Goal: Task Accomplishment & Management: Complete application form

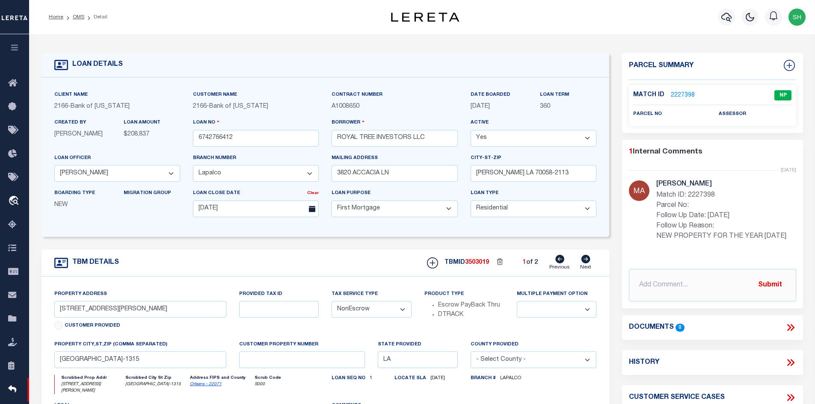
select select "10861"
select select "4392"
select select "10"
select select "NonEscrow"
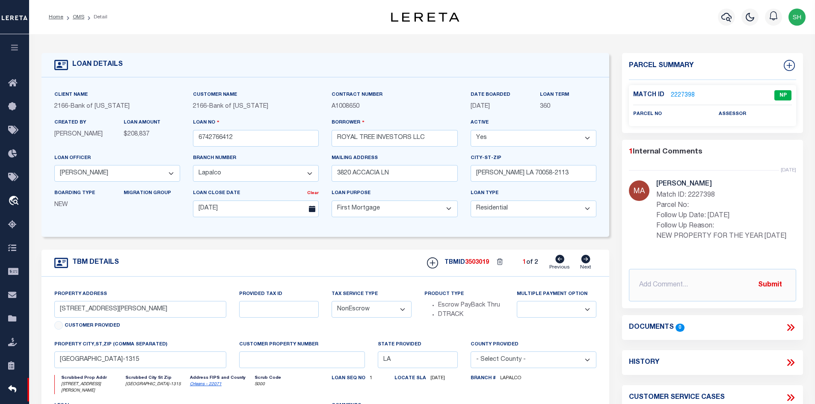
click at [78, 17] on link "OMS" at bounding box center [79, 17] width 12 height 5
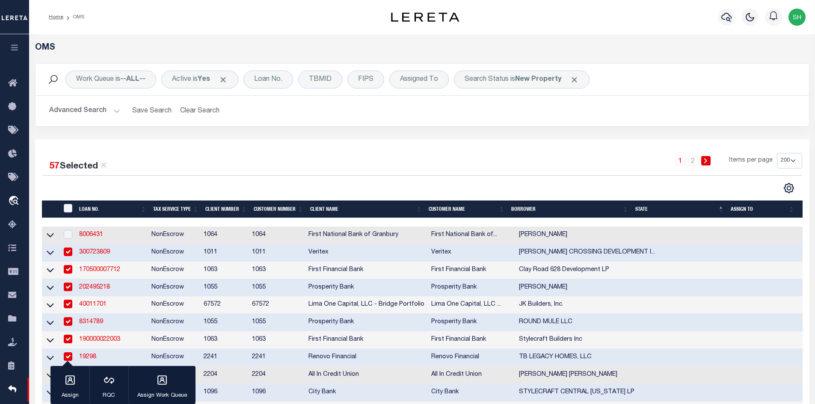
drag, startPoint x: 576, startPoint y: 80, endPoint x: 492, endPoint y: 96, distance: 84.9
click at [576, 80] on span "Click to Remove" at bounding box center [574, 79] width 9 height 9
click at [270, 80] on div "Loan No." at bounding box center [268, 80] width 50 height 18
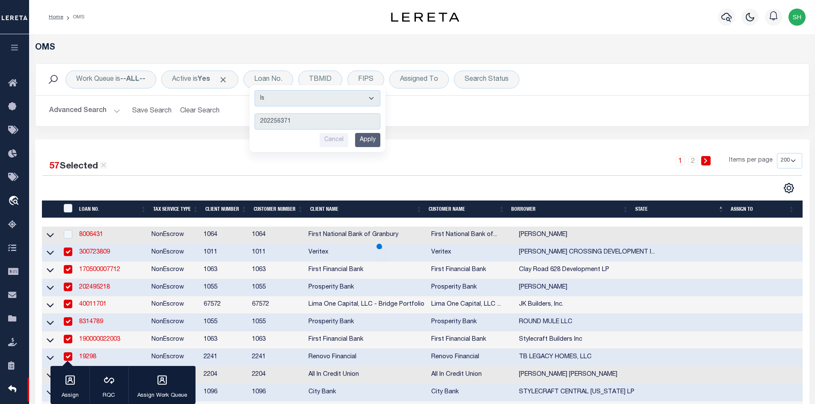
type input "202256371"
click at [372, 139] on input "Apply" at bounding box center [367, 140] width 25 height 14
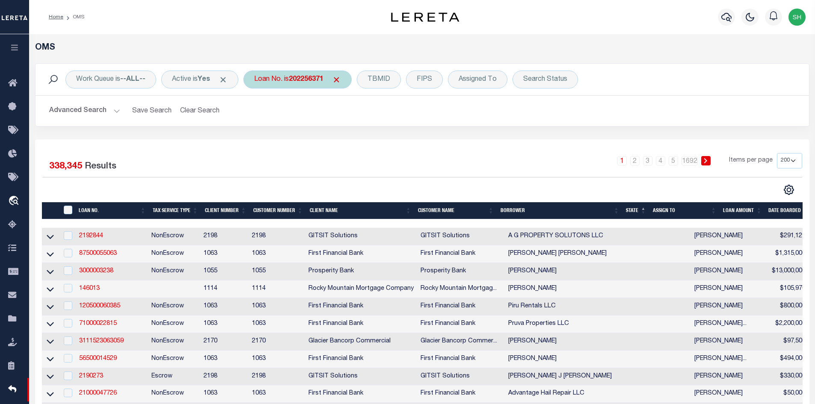
click at [290, 80] on div "Loan No. is 202256371" at bounding box center [297, 80] width 108 height 18
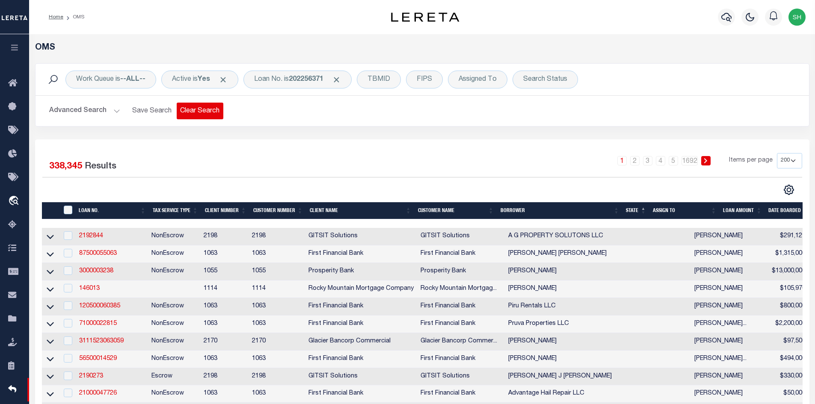
click at [199, 113] on button "Clear Search" at bounding box center [200, 111] width 47 height 17
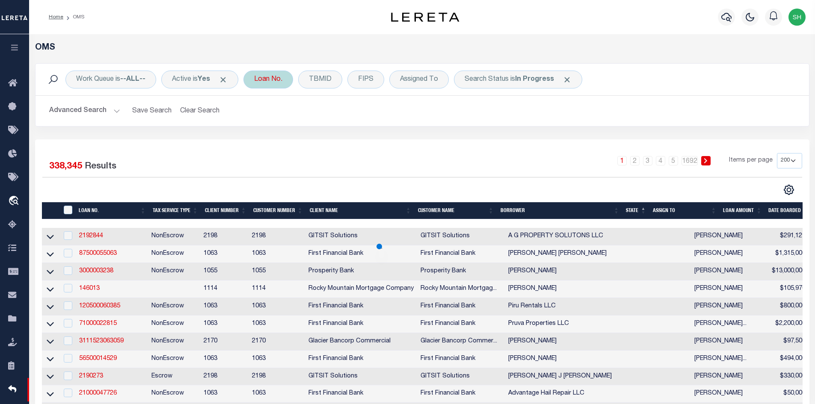
click at [273, 82] on div "Loan No." at bounding box center [268, 80] width 50 height 18
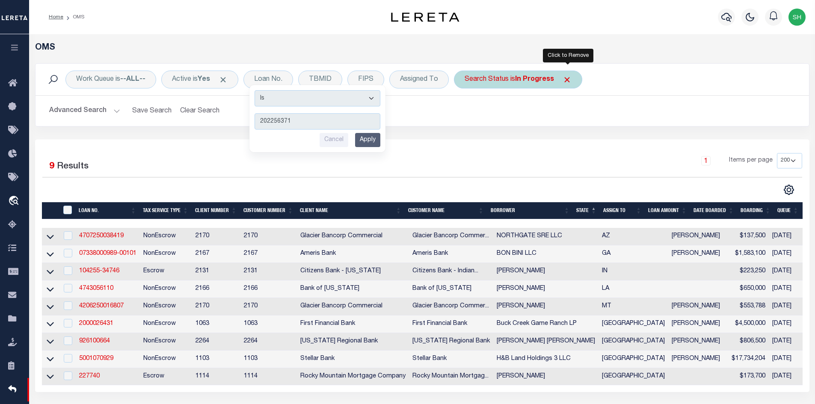
type input "202256371"
click at [566, 78] on span "Click to Remove" at bounding box center [567, 79] width 9 height 9
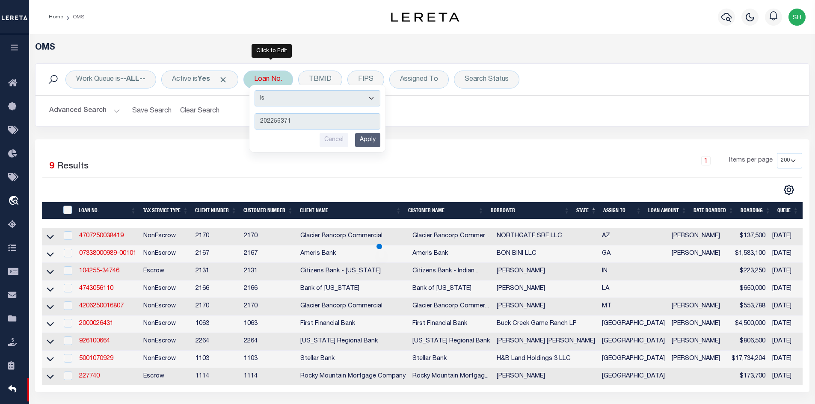
click at [376, 142] on input "Apply" at bounding box center [367, 140] width 25 height 14
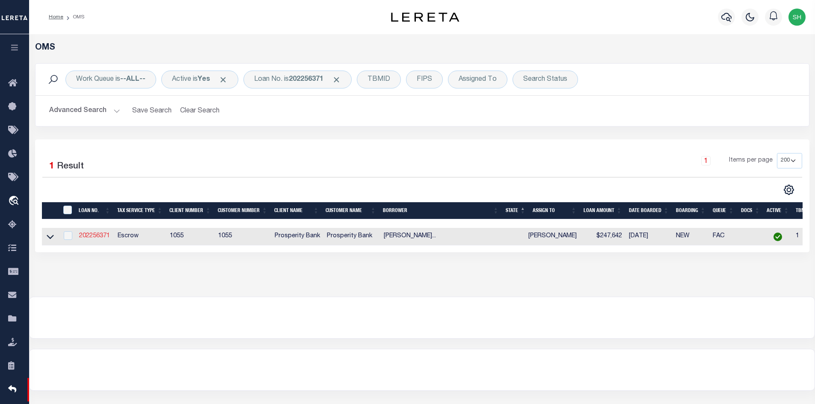
click at [96, 236] on link "202256371" at bounding box center [94, 236] width 31 height 6
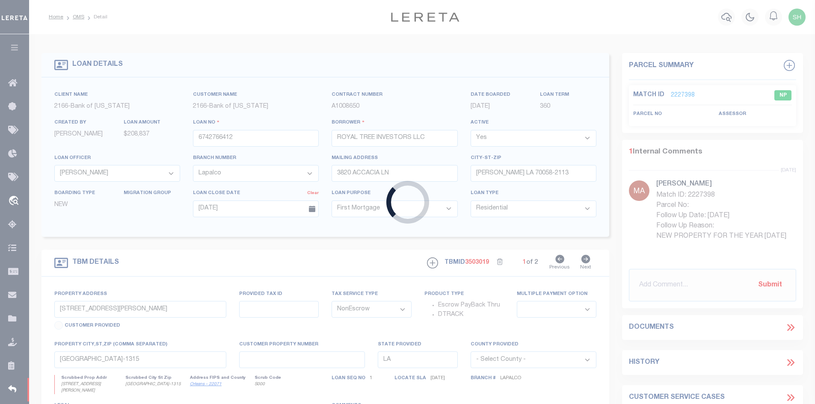
type input "202256371"
type input "[PERSON_NAME] [PERSON_NAME]"
select select
type input "[STREET_ADDRESS]"
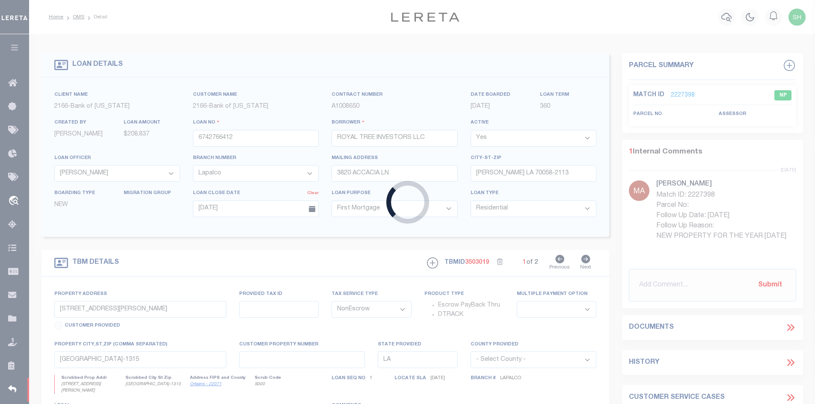
type input "[GEOGRAPHIC_DATA]"
select select "100"
select select
select select "Escrow"
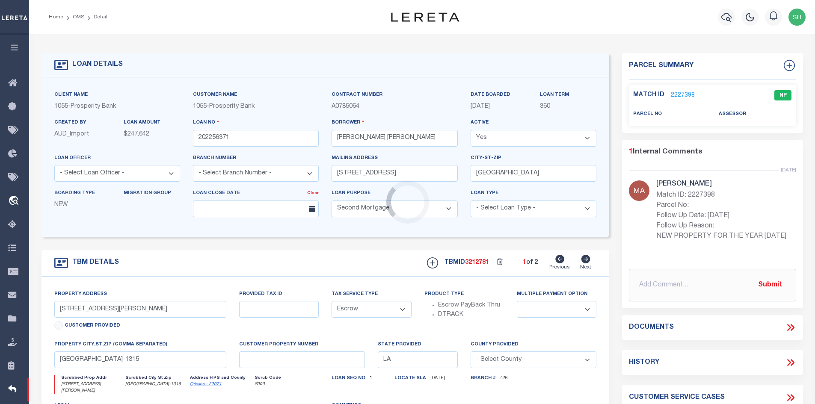
select select "10540"
select select "3826"
type input "3117 [PERSON_NAME] DR;MESQUITE"
type input "TBD"
select select
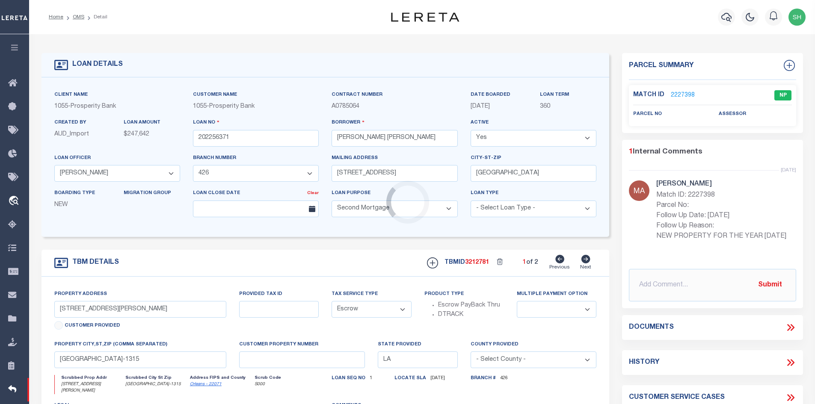
type input "[GEOGRAPHIC_DATA]"
select select "[GEOGRAPHIC_DATA]"
type textarea "LOT 33 BLOCK H TRAILWIND PHASE 2"
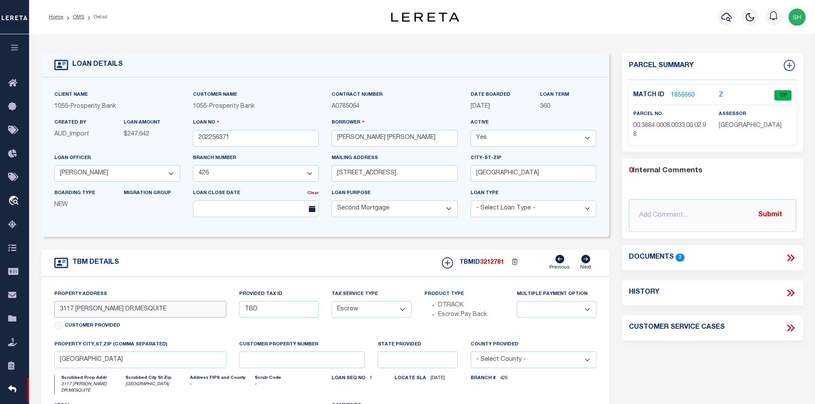
drag, startPoint x: 109, startPoint y: 310, endPoint x: 77, endPoint y: 310, distance: 31.7
click at [77, 310] on input "3117 [PERSON_NAME] DR;MESQUITE" at bounding box center [140, 309] width 172 height 17
click at [682, 92] on link "1856660" at bounding box center [683, 95] width 24 height 9
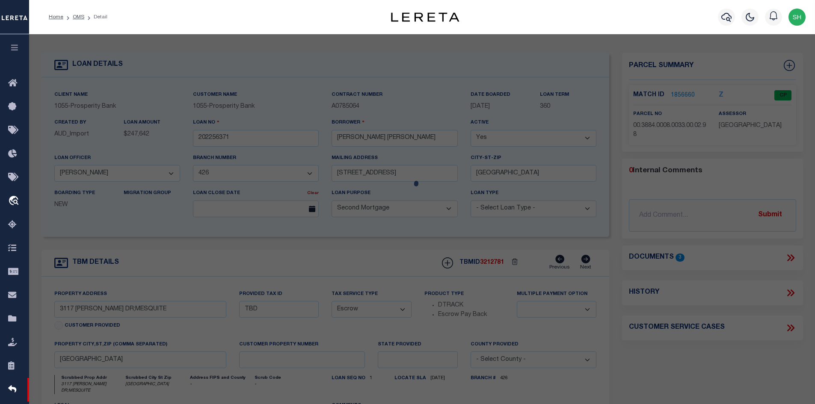
select select "AS"
select select
checkbox input "false"
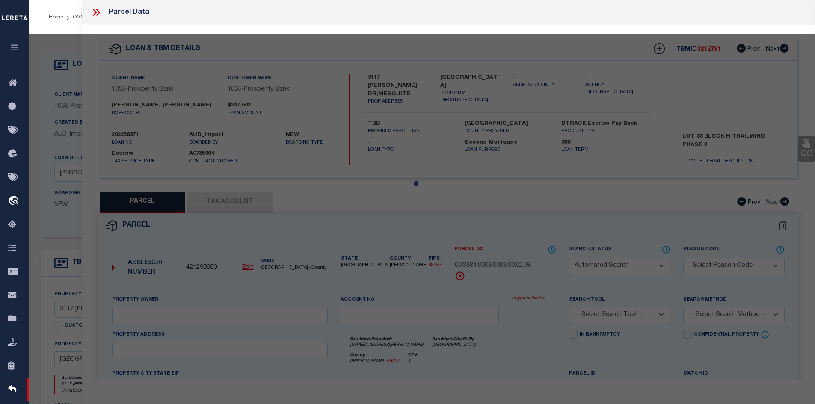
select select "CP"
type input "[PERSON_NAME] [PERSON_NAME] & [PERSON_NAME] A D [PERSON_NAME]"
select select
type input "[STREET_ADDRESS][PERSON_NAME]"
checkbox input "false"
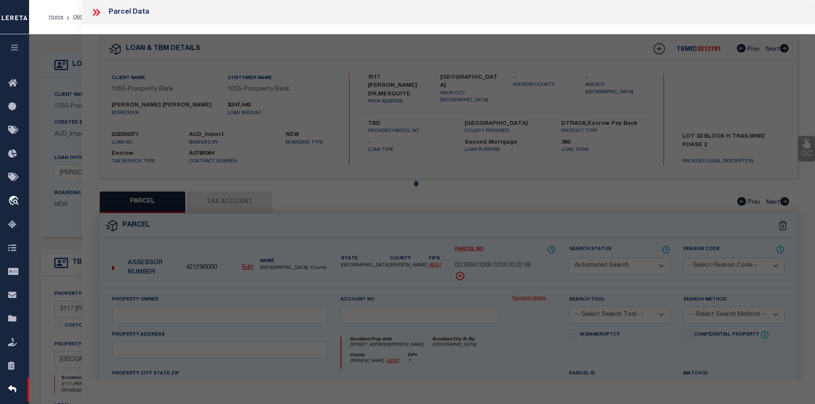
type input "[GEOGRAPHIC_DATA]"
type textarea "TRAILWIND PH 2, BLOCK H, LOT 33"
type textarea "ES reviewed on [DATE] Removed New Property. MC Reviewed on [DATE] and still New…"
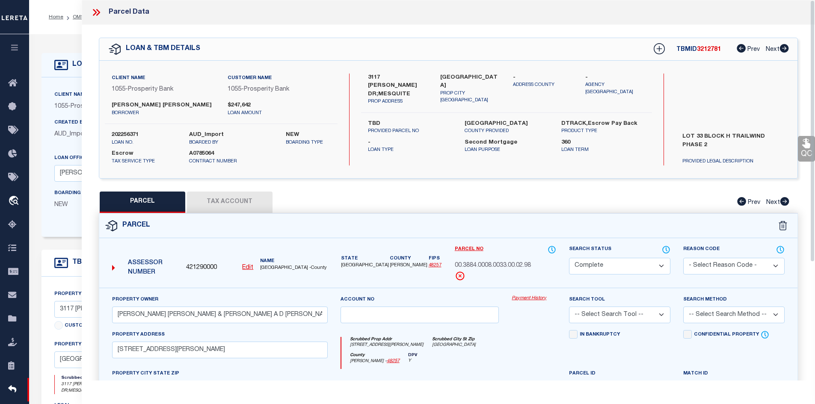
click at [238, 212] on button "Tax Account" at bounding box center [230, 202] width 86 height 21
select select "100"
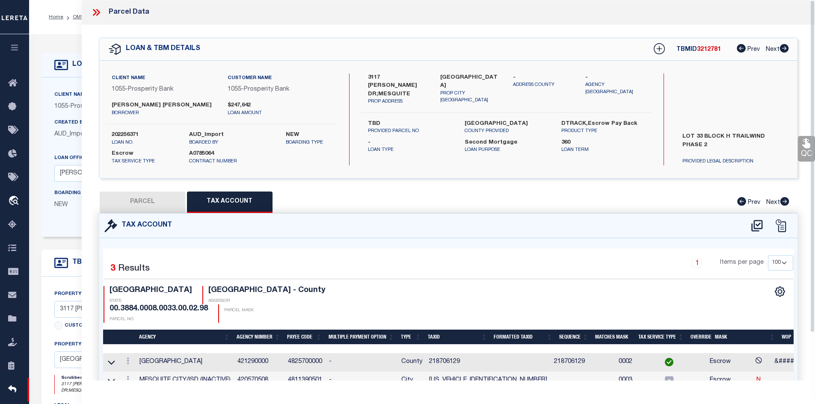
click at [95, 13] on icon at bounding box center [96, 12] width 11 height 11
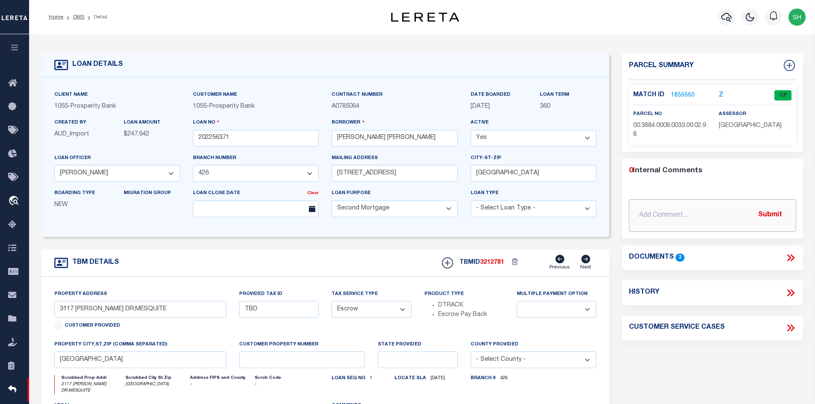
click at [653, 215] on input "text" at bounding box center [712, 215] width 167 height 33
paste input "Please review attachment, are we missing the PID agency?"
type input "[DATE] Please review attachment, are we missing the PID agency?"
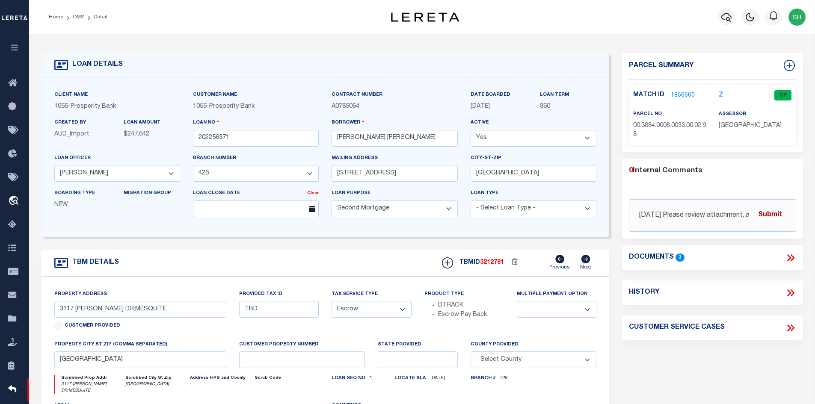
click at [775, 216] on button "Submit" at bounding box center [769, 216] width 35 height 18
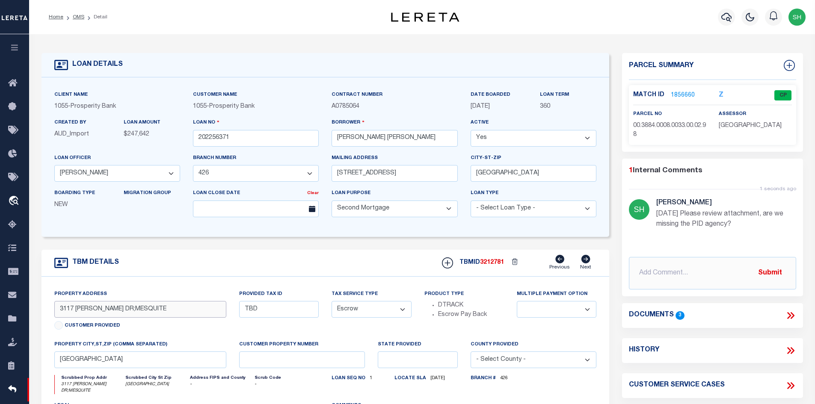
drag, startPoint x: 157, startPoint y: 308, endPoint x: 47, endPoint y: 311, distance: 110.0
click at [47, 311] on div "Property Address [STREET_ADDRESS][PERSON_NAME] Customer Provided Provided Tax I…" at bounding box center [325, 382] width 568 height 210
drag, startPoint x: 110, startPoint y: 310, endPoint x: 75, endPoint y: 309, distance: 34.2
click at [75, 309] on input "3117 [PERSON_NAME] DR;MESQUITE" at bounding box center [140, 309] width 172 height 17
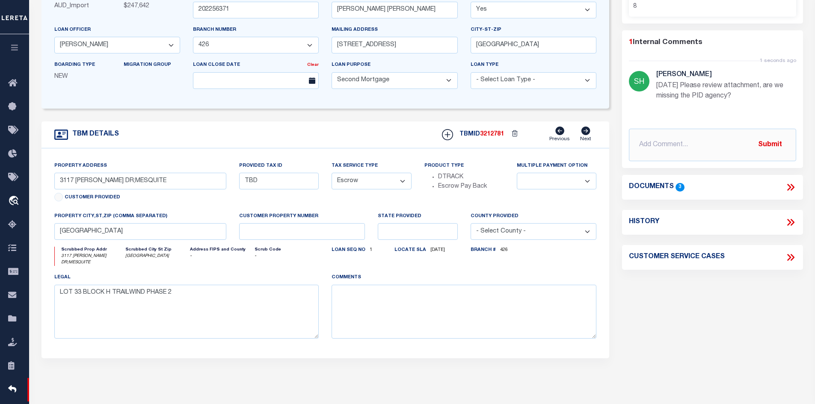
scroll to position [86, 0]
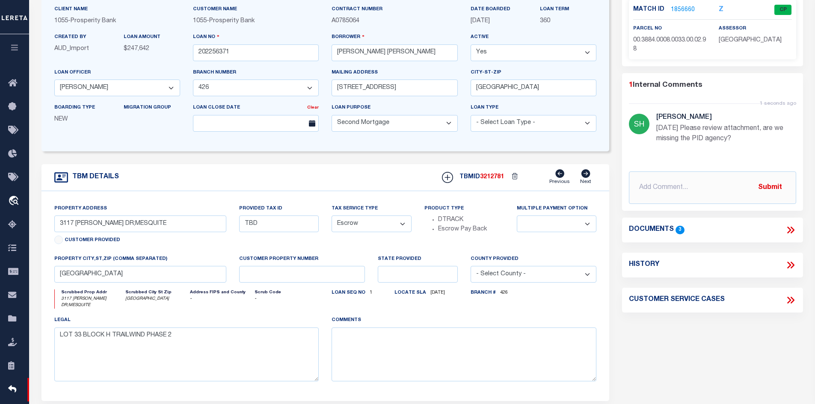
click at [677, 9] on link "1856660" at bounding box center [683, 10] width 24 height 9
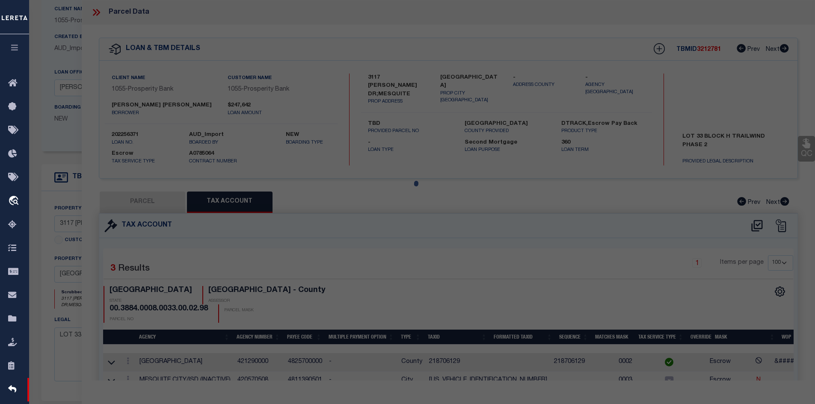
select select "AS"
checkbox input "false"
select select "CP"
type input "[PERSON_NAME] [PERSON_NAME] & [PERSON_NAME] A D [PERSON_NAME]"
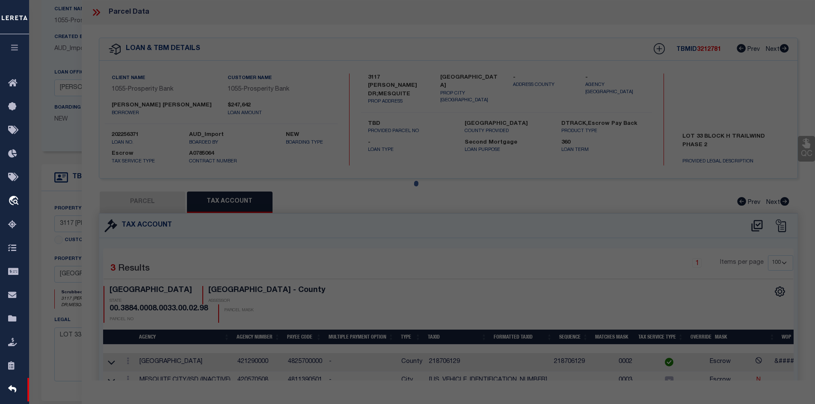
select select
type input "[STREET_ADDRESS][PERSON_NAME]"
checkbox input "false"
type input "[GEOGRAPHIC_DATA]"
type textarea "TRAILWIND PH 2, BLOCK H, LOT 33"
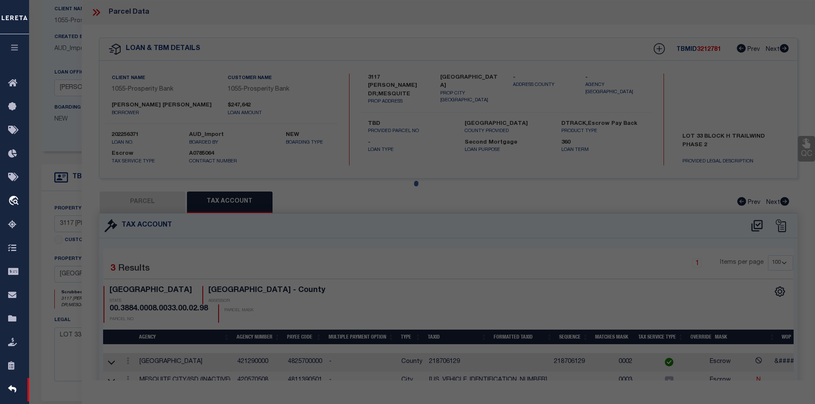
type textarea "ES reviewed on [DATE] Removed New Property. MC Reviewed on [DATE] and still New…"
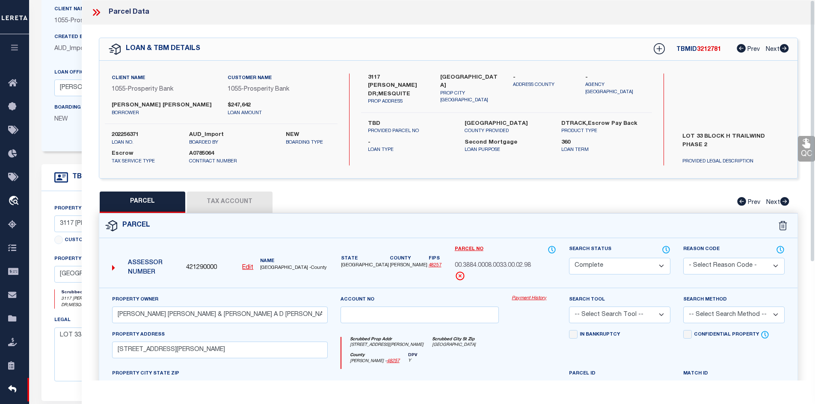
click at [213, 207] on button "Tax Account" at bounding box center [230, 202] width 86 height 21
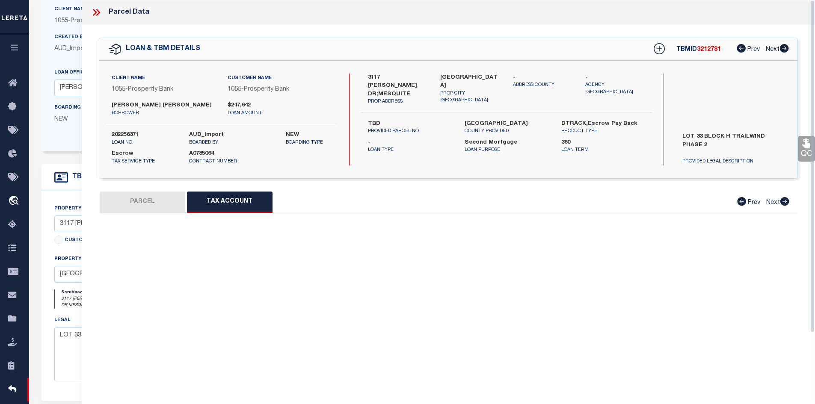
select select "100"
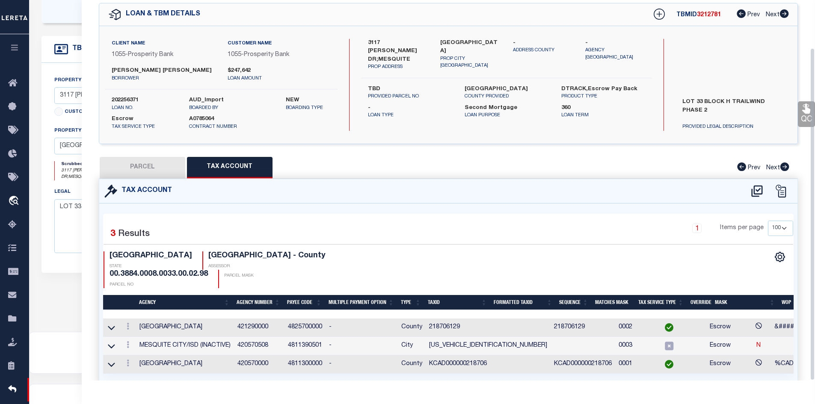
scroll to position [55, 0]
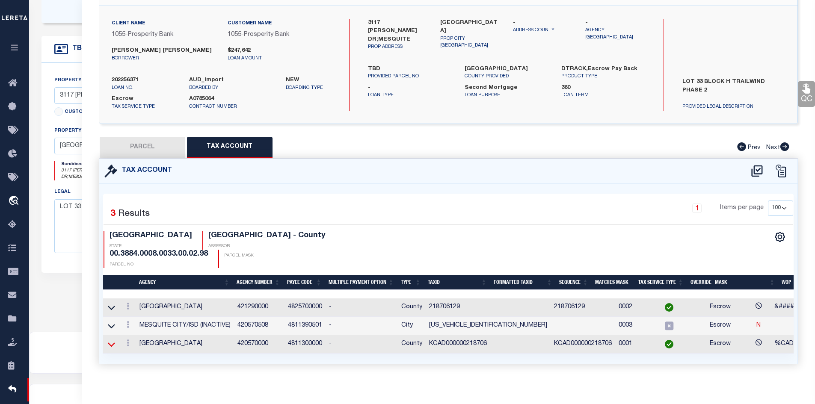
click at [110, 340] on icon at bounding box center [111, 344] width 7 height 9
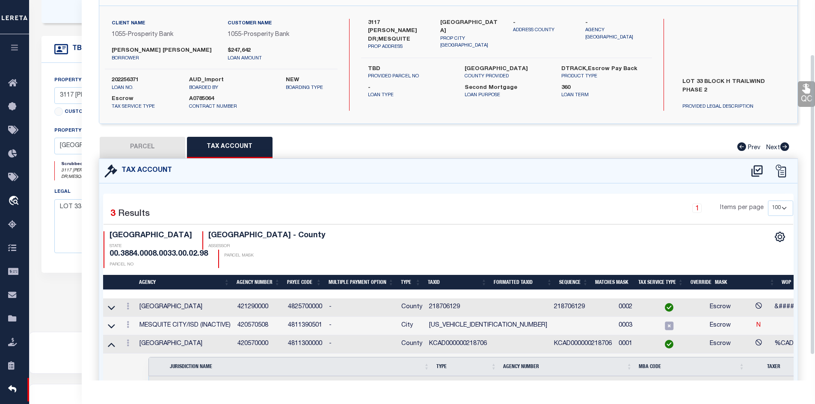
scroll to position [86, 0]
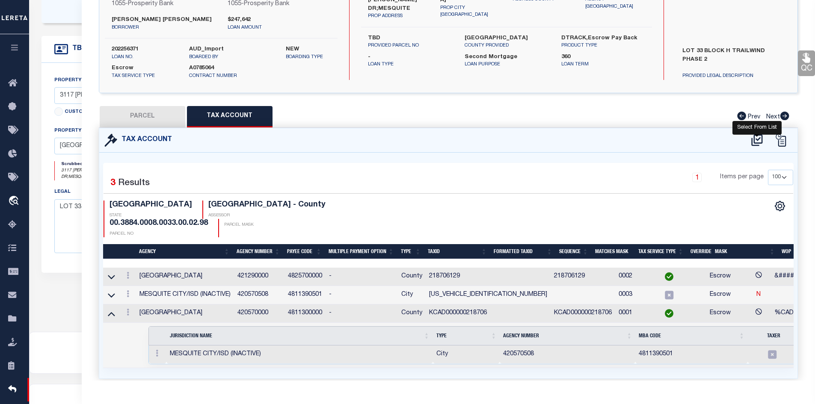
click at [759, 147] on icon at bounding box center [757, 140] width 14 height 14
select select "100"
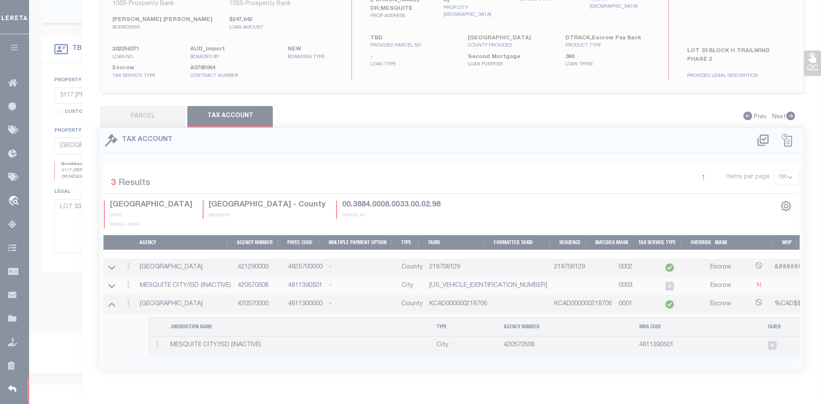
select select "100"
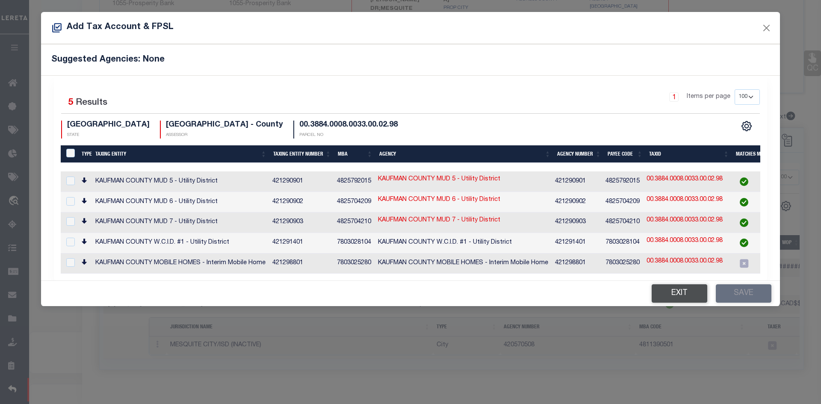
click at [662, 291] on button "Exit" at bounding box center [680, 293] width 56 height 18
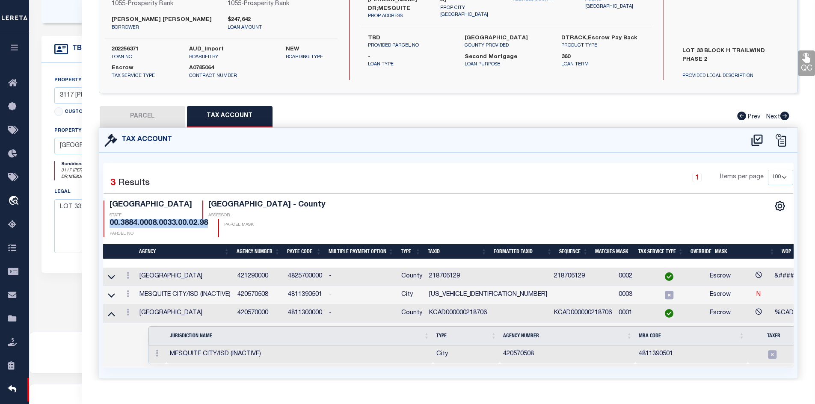
drag, startPoint x: 364, startPoint y: 214, endPoint x: 264, endPoint y: 211, distance: 100.1
click at [264, 211] on div "TX STATE [GEOGRAPHIC_DATA] - County ASSESSOR 00.3884.0008.0033.00.02.98 PARCEL …" at bounding box center [276, 219] width 345 height 37
copy h4 "00.3884.0008.0033.00.02.98"
click at [101, 41] on div "Client Name 1055 - Prosperity Bank Customer Name 1055 - Prosperity Bank borrowe…" at bounding box center [448, 34] width 699 height 92
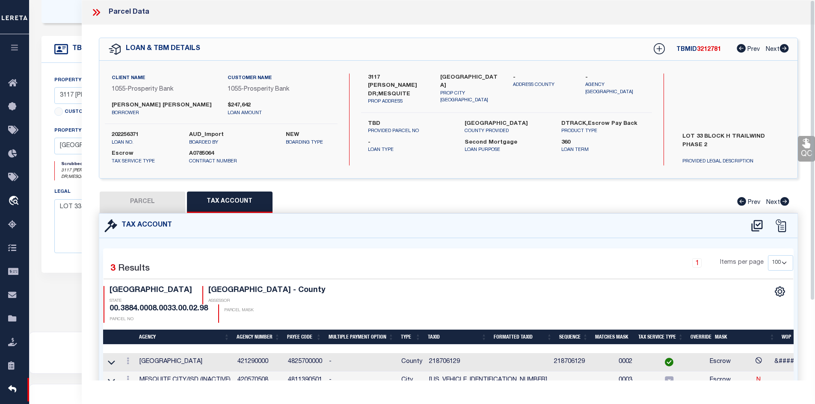
scroll to position [43, 0]
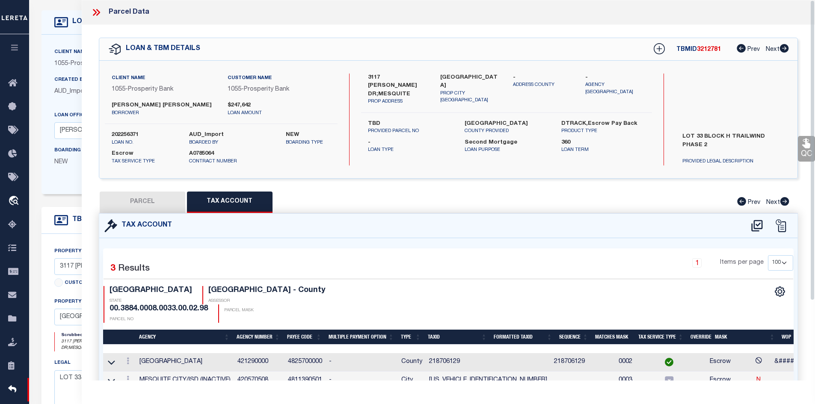
click at [103, 11] on div at bounding box center [100, 12] width 18 height 11
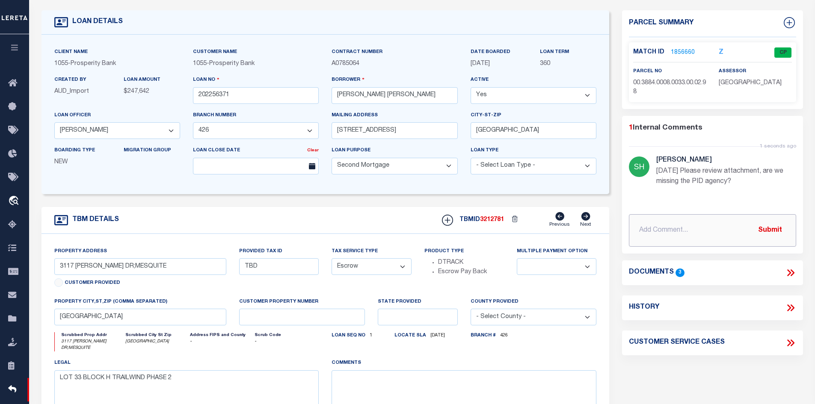
paste input "CAS-47873 Loan 202256371"
type input "CAS-47873 Loan 202256371"
drag, startPoint x: 731, startPoint y: 226, endPoint x: 578, endPoint y: 221, distance: 153.3
click at [578, 221] on div "LOAN DETAILS Client Name 1055 - Prosperity Bank 1055 -" at bounding box center [422, 238] width 774 height 477
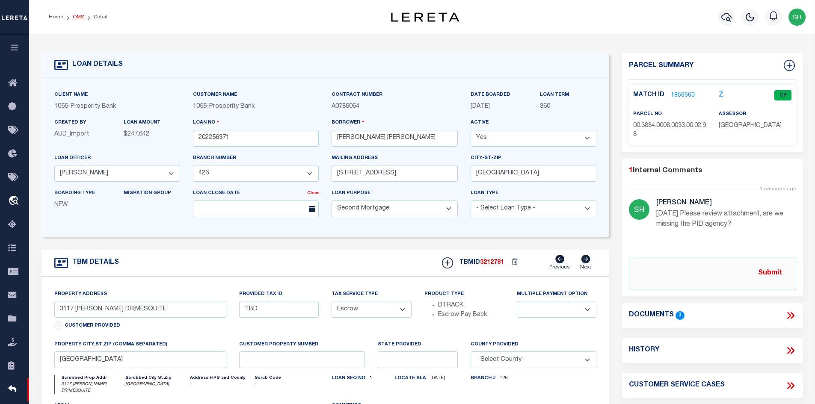
click at [79, 18] on link "OMS" at bounding box center [79, 17] width 12 height 5
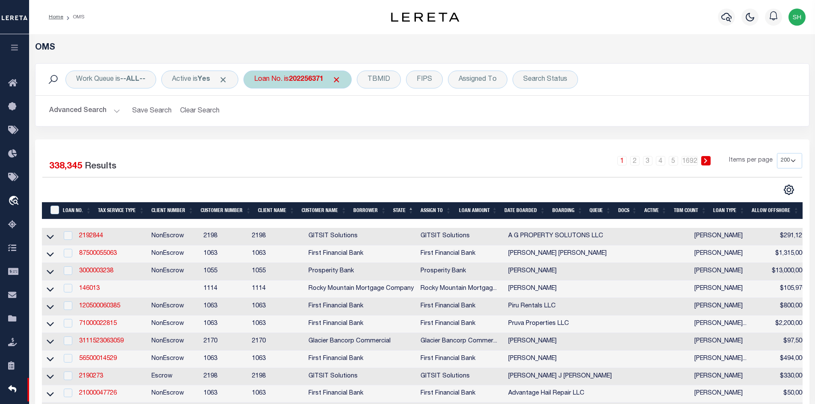
click at [285, 80] on div "Loan No. is 202256371" at bounding box center [297, 80] width 108 height 18
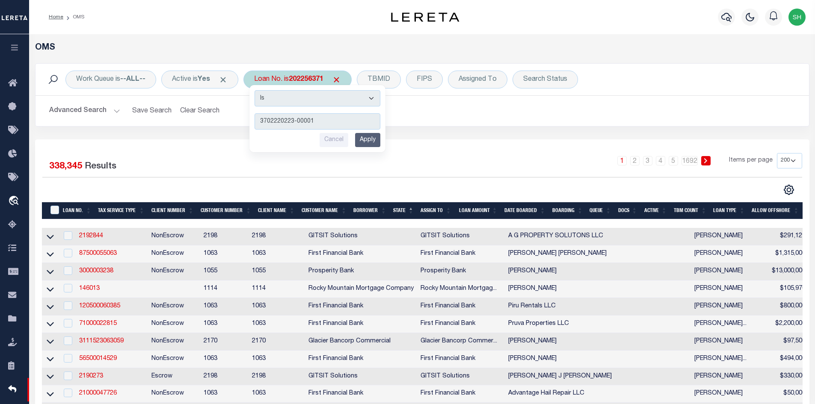
type input "3702220223-00001"
click at [370, 139] on input "Apply" at bounding box center [367, 140] width 25 height 14
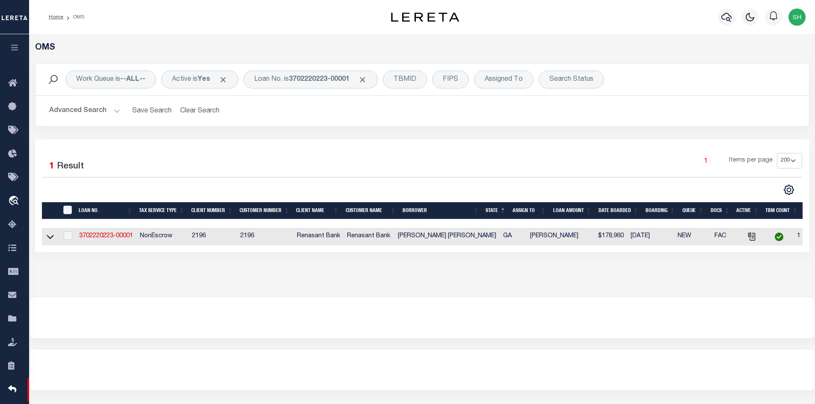
click at [111, 233] on td "3702220223-00001" at bounding box center [106, 237] width 61 height 18
checkbox input "true"
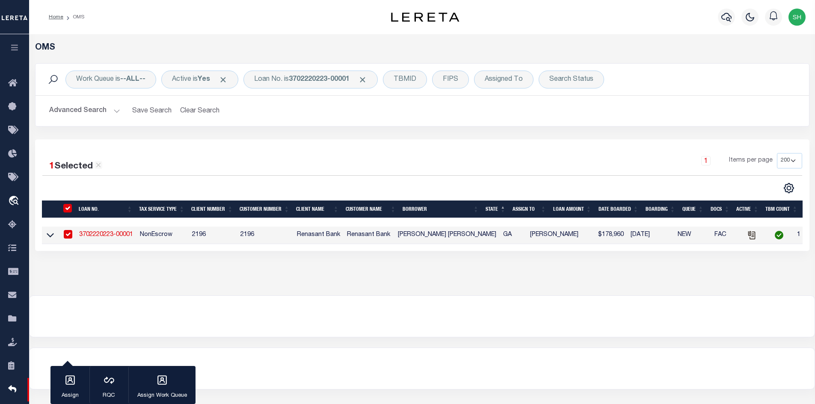
click at [113, 237] on link "3702220223-00001" at bounding box center [106, 235] width 54 height 6
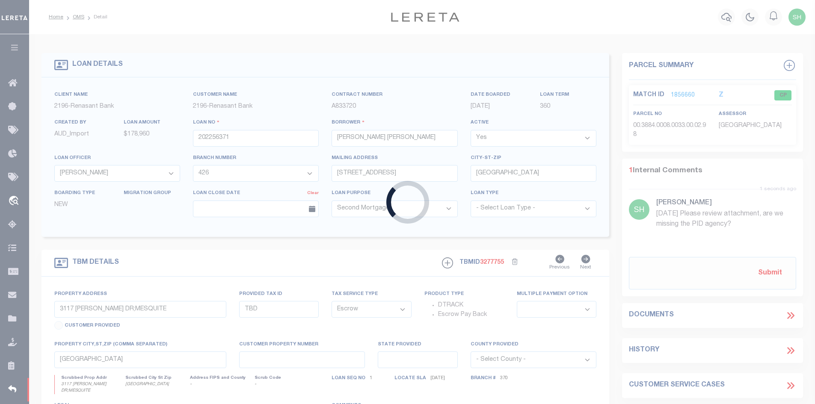
type input "3702220223-00001"
type input "[PERSON_NAME] [PERSON_NAME]"
select select
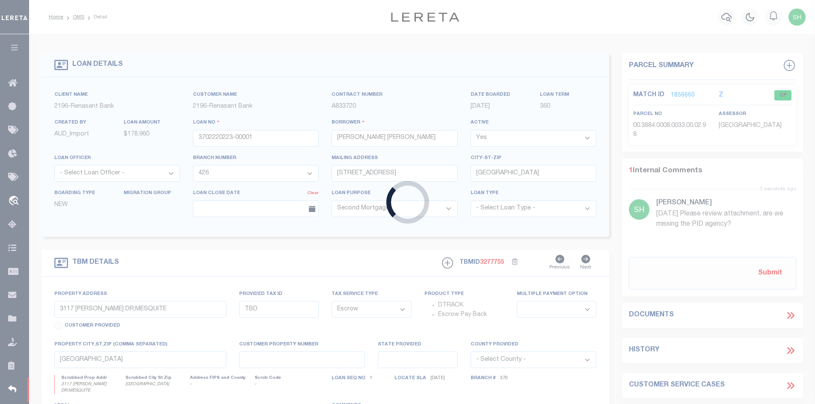
select select "NonEscrow"
type input "600 ACRES ON [GEOGRAPHIC_DATA]"
select select
type input "[GEOGRAPHIC_DATA] 31549"
type input "GA"
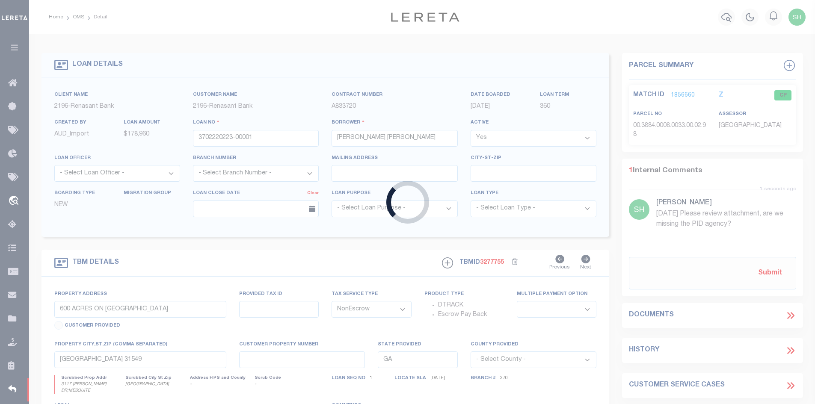
select select
select select "13023"
select select "5135"
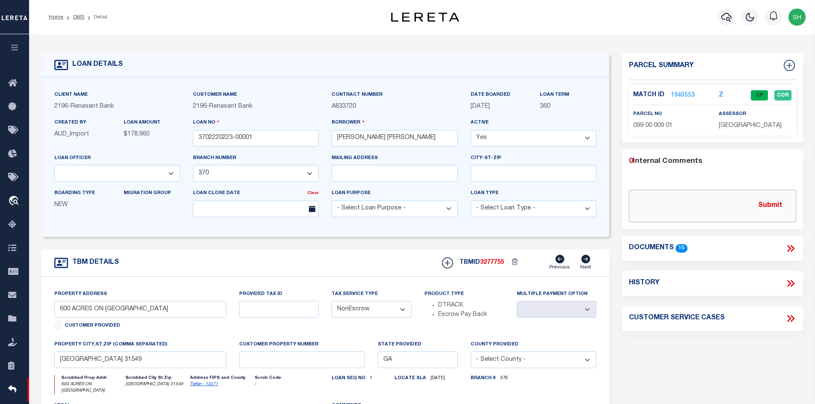
click at [654, 197] on input "text" at bounding box center [712, 206] width 167 height 33
paste input "Please see attachment and add parcel."
type input "[DATE] Please see attachment and add parcel."
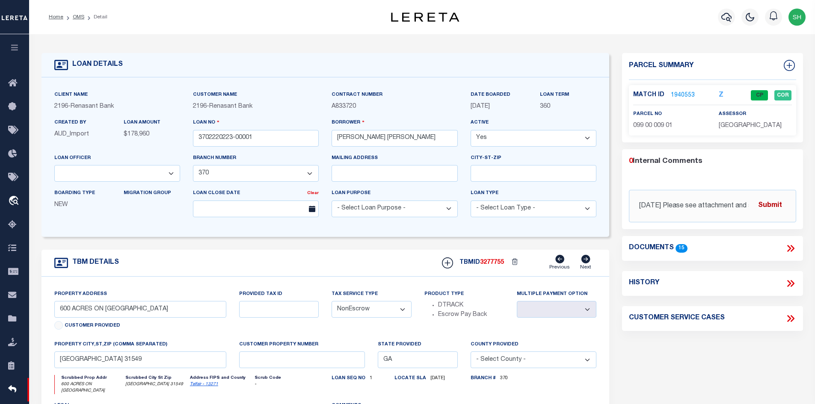
click at [762, 200] on button "Submit" at bounding box center [769, 206] width 35 height 18
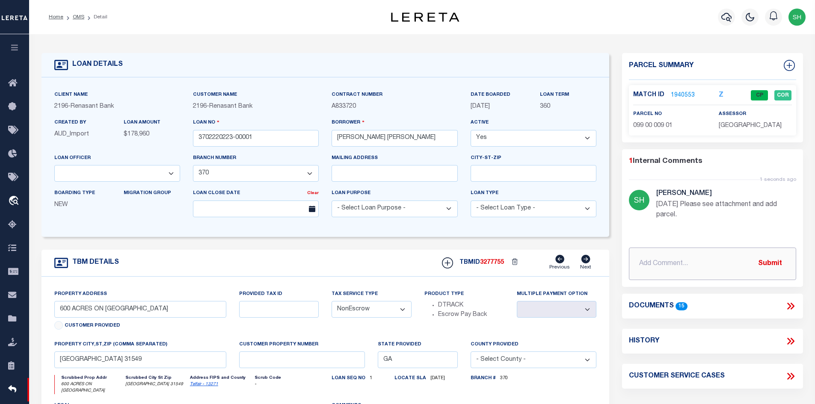
click at [642, 260] on input "text" at bounding box center [712, 264] width 167 height 33
type input "We show there be a second parcel being tracked on this loan, 00990-00000-009-00…"
click at [783, 262] on button "Submit" at bounding box center [769, 264] width 35 height 18
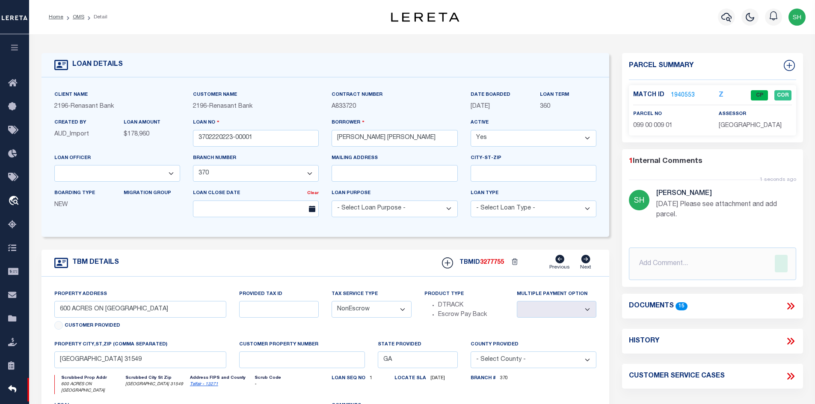
scroll to position [128, 0]
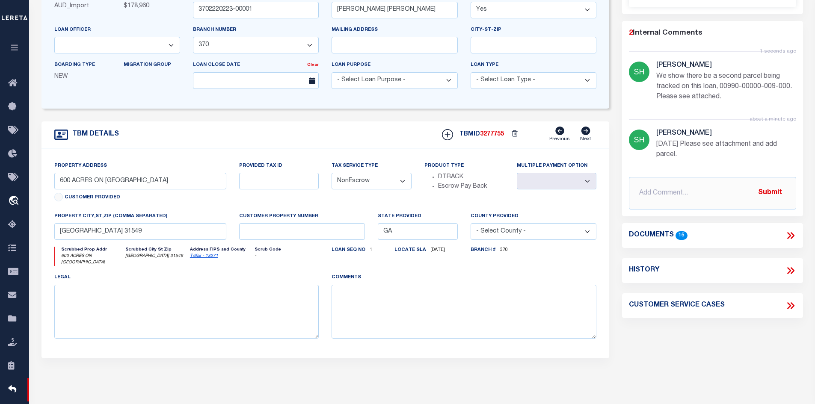
click at [199, 258] on link "Telfair - 13271" at bounding box center [204, 256] width 28 height 4
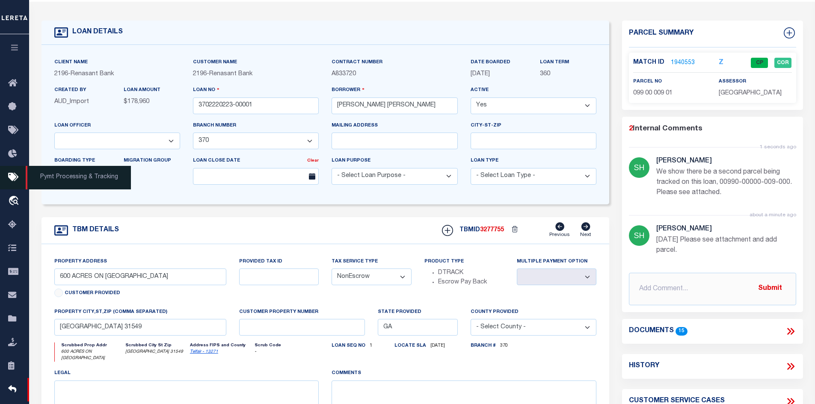
scroll to position [0, 0]
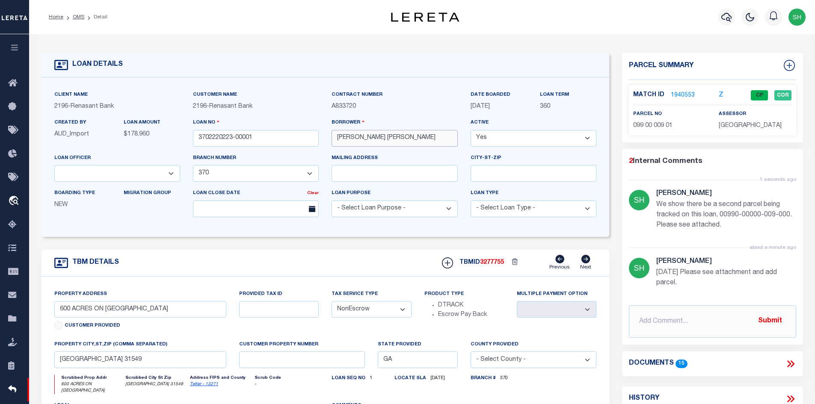
drag, startPoint x: 418, startPoint y: 137, endPoint x: 386, endPoint y: 136, distance: 32.5
click at [386, 136] on input "[PERSON_NAME] [PERSON_NAME]" at bounding box center [395, 138] width 126 height 17
drag, startPoint x: 363, startPoint y: 138, endPoint x: 337, endPoint y: 138, distance: 25.7
click at [337, 138] on input "[PERSON_NAME] [PERSON_NAME]" at bounding box center [395, 138] width 126 height 17
drag, startPoint x: 722, startPoint y: 213, endPoint x: 668, endPoint y: 226, distance: 55.1
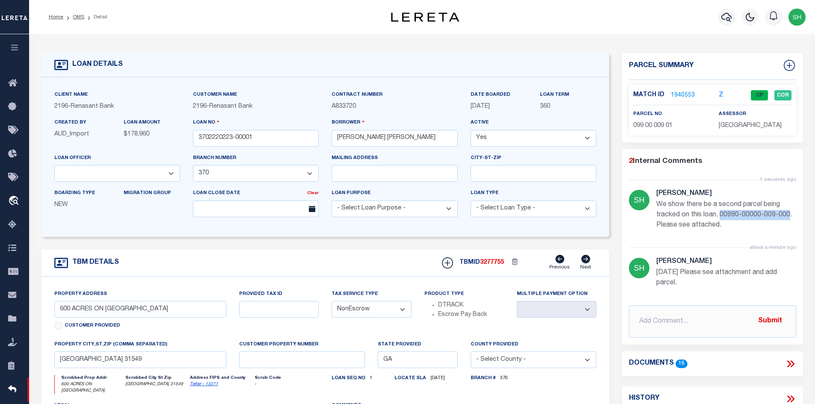
click at [668, 226] on p "We show there be a second parcel being tracked on this loan, 00990-00000-009-00…" at bounding box center [726, 215] width 140 height 31
copy p "00990-00000-009-000"
drag, startPoint x: 421, startPoint y: 139, endPoint x: 384, endPoint y: 137, distance: 36.4
click at [384, 137] on input "[PERSON_NAME] [PERSON_NAME]" at bounding box center [395, 138] width 126 height 17
drag, startPoint x: 361, startPoint y: 138, endPoint x: 338, endPoint y: 138, distance: 23.5
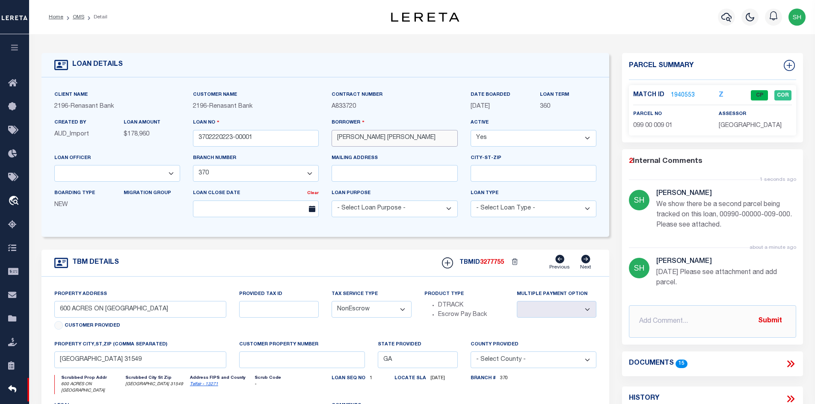
click at [338, 138] on input "[PERSON_NAME] [PERSON_NAME]" at bounding box center [395, 138] width 126 height 17
drag, startPoint x: 416, startPoint y: 142, endPoint x: 385, endPoint y: 139, distance: 30.5
click at [385, 139] on input "[PERSON_NAME] [PERSON_NAME]" at bounding box center [395, 138] width 126 height 17
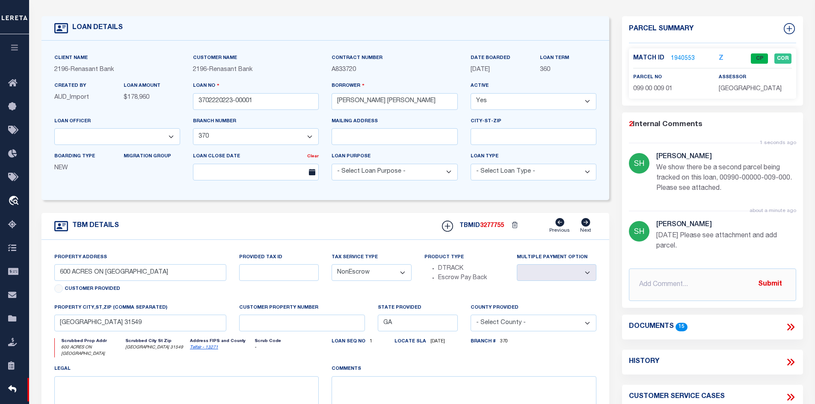
scroll to position [43, 0]
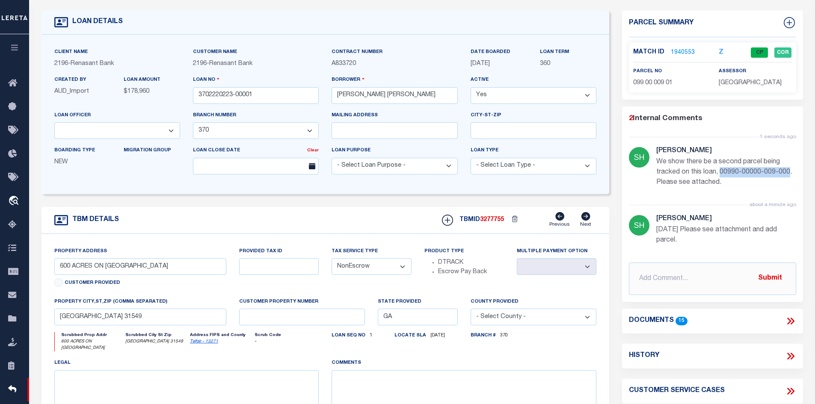
drag, startPoint x: 720, startPoint y: 170, endPoint x: 668, endPoint y: 183, distance: 54.2
click at [668, 183] on p "We show there be a second parcel being tracked on this loan, 00990-00000-009-00…" at bounding box center [726, 172] width 140 height 31
copy p "00990-00000-009-000"
drag, startPoint x: 160, startPoint y: 267, endPoint x: 109, endPoint y: 267, distance: 51.8
click at [111, 267] on input "600 ACRES ON [GEOGRAPHIC_DATA]" at bounding box center [140, 266] width 172 height 17
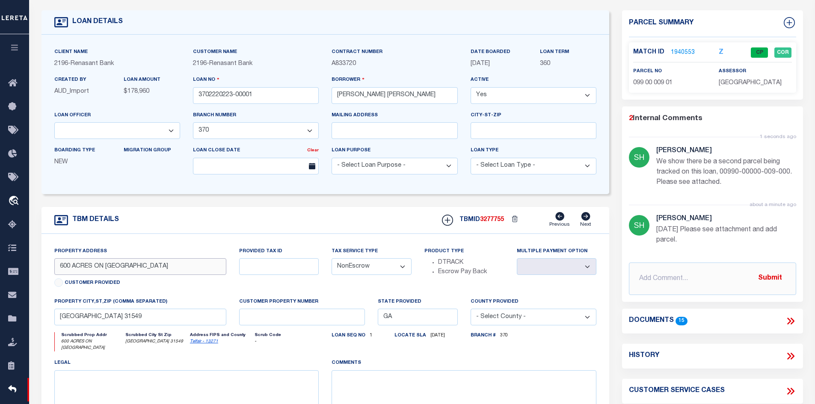
click at [109, 267] on input "600 ACRES ON [GEOGRAPHIC_DATA]" at bounding box center [140, 266] width 172 height 17
drag, startPoint x: 106, startPoint y: 268, endPoint x: 161, endPoint y: 267, distance: 55.2
click at [161, 267] on input "600 ACRES ON [GEOGRAPHIC_DATA]" at bounding box center [140, 266] width 172 height 17
drag, startPoint x: 676, startPoint y: 82, endPoint x: 633, endPoint y: 82, distance: 42.8
click at [633, 82] on p "099 00 009 01" at bounding box center [669, 83] width 73 height 9
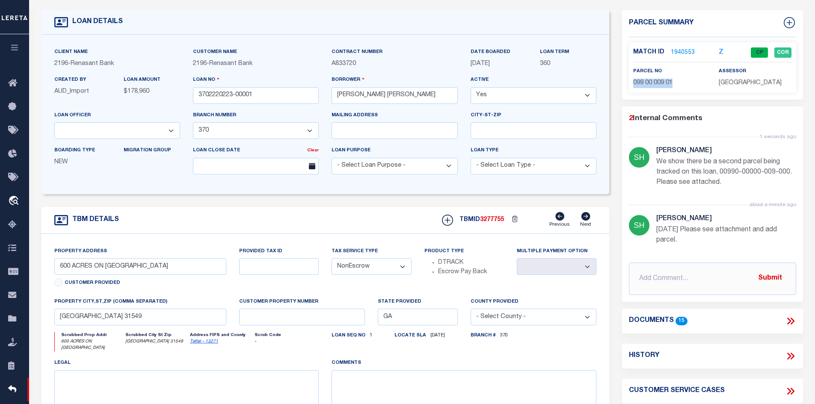
click at [653, 80] on span "099 00 009 01" at bounding box center [652, 83] width 39 height 6
drag, startPoint x: 674, startPoint y: 81, endPoint x: 634, endPoint y: 85, distance: 40.8
click at [634, 85] on p "099 00 009 01" at bounding box center [669, 83] width 73 height 9
copy span "099 00 009 01"
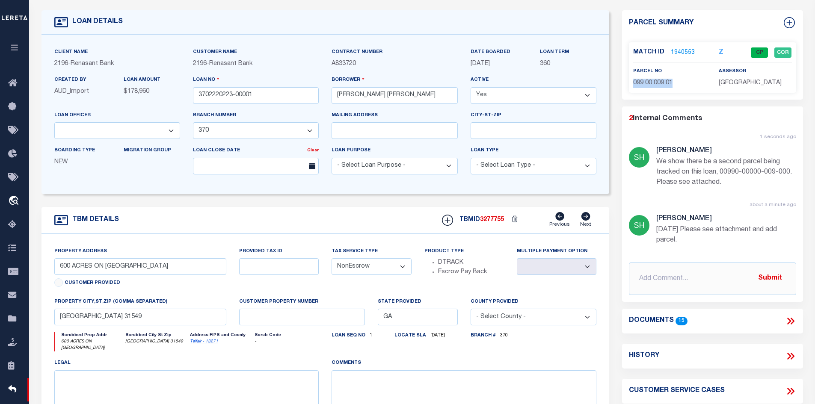
click at [204, 344] on link "Telfair - 13271" at bounding box center [204, 342] width 28 height 4
copy span "099 00 009 01"
drag, startPoint x: 92, startPoint y: 269, endPoint x: 55, endPoint y: 268, distance: 37.7
click at [55, 268] on input "600 ACRES ON [GEOGRAPHIC_DATA]" at bounding box center [140, 266] width 172 height 17
drag, startPoint x: 667, startPoint y: 81, endPoint x: 631, endPoint y: 83, distance: 36.0
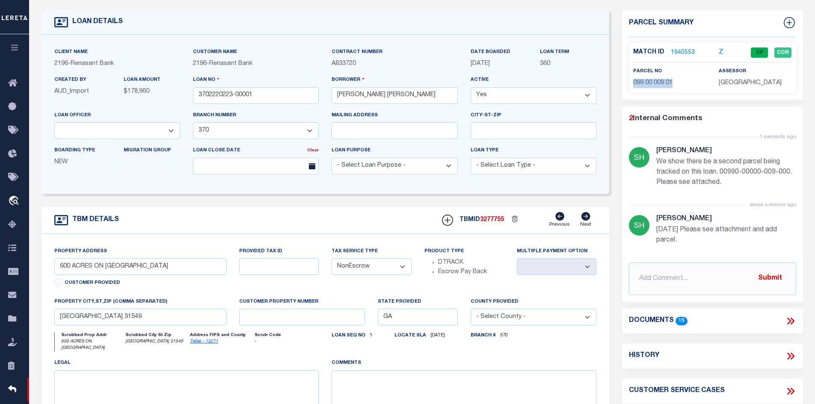
click at [631, 83] on div "parcel no 099 00 009 01" at bounding box center [670, 77] width 86 height 21
copy span "099 00 009 01"
click at [688, 50] on link "1940553" at bounding box center [683, 52] width 24 height 9
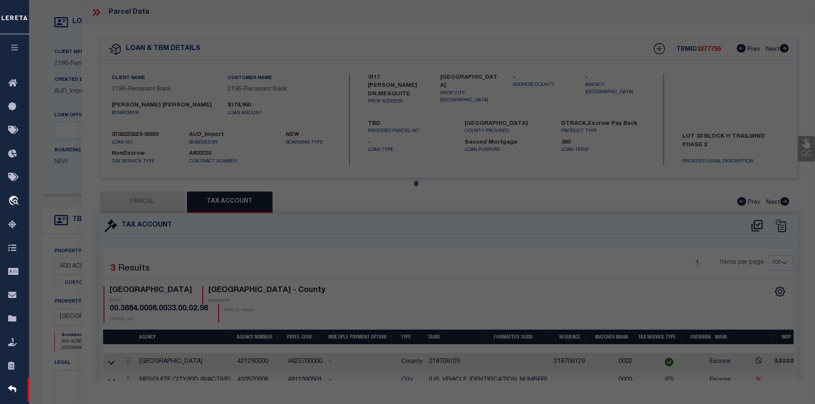
select select "AS"
checkbox input "false"
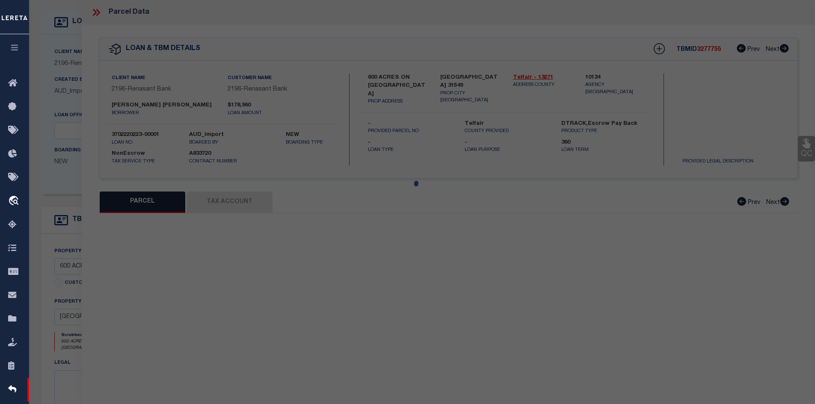
select select "CP"
type input "[PERSON_NAME] & [PERSON_NAME]"
select select
type input "[STREET_ADDRESS]"
checkbox input "false"
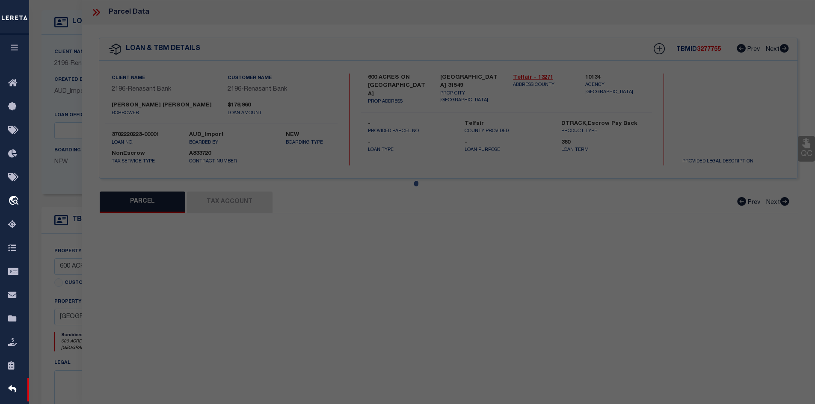
type input "[GEOGRAPHIC_DATA]"
type textarea "Acres 4 H/L 8Z 289 (NEW SPLIT 1995)"
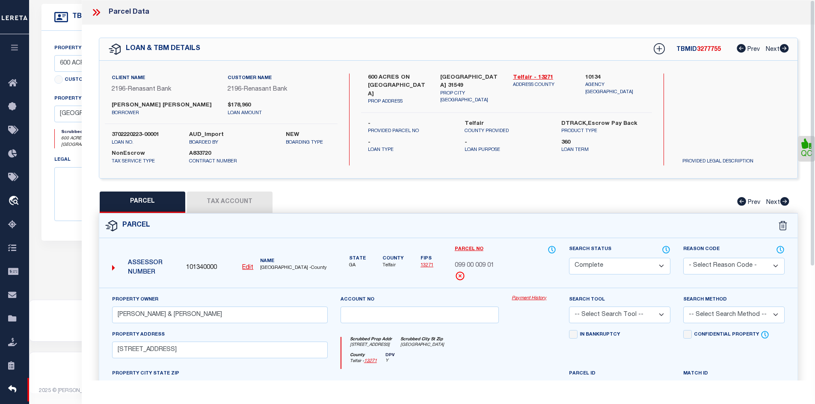
scroll to position [78, 0]
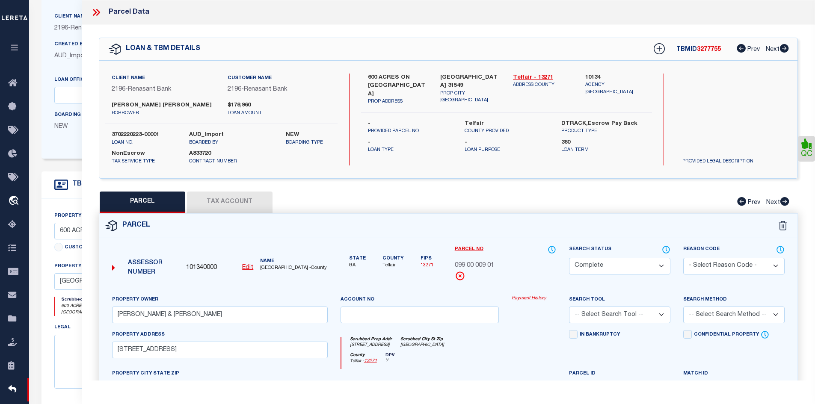
click at [99, 14] on icon at bounding box center [96, 12] width 11 height 11
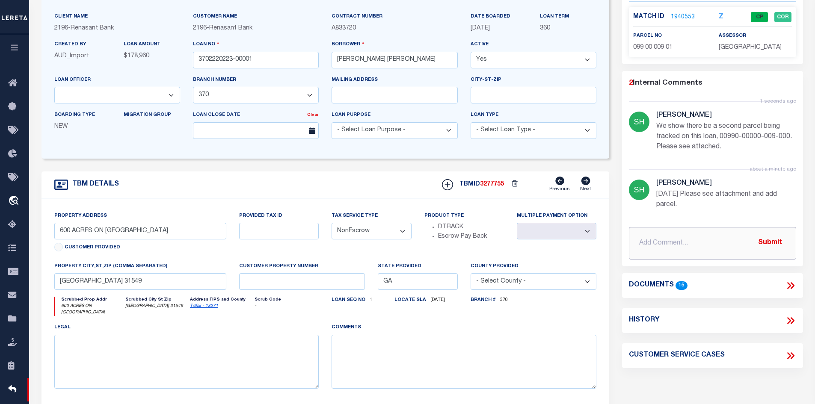
click at [663, 244] on input "text" at bounding box center [712, 243] width 167 height 33
paste input "Spoke with Telfair county assessor, verified both parcels 099009 (6.03AC-LAND)a…"
type input "Spoke with Telfair county assessor, verified both parcels 099009 (6.03AC-LAND)a…"
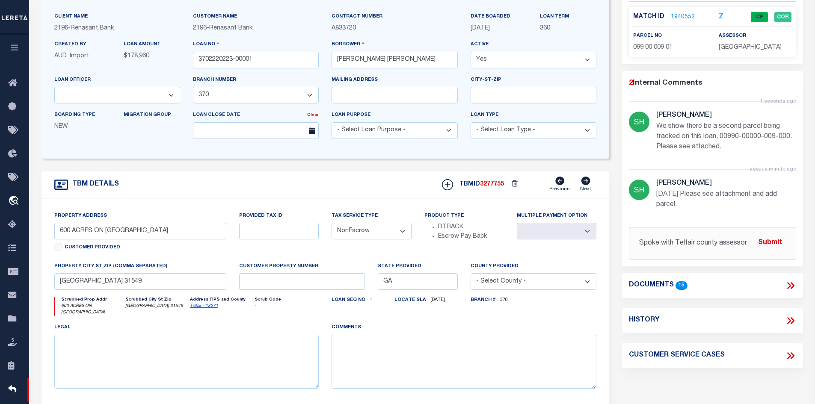
drag, startPoint x: 775, startPoint y: 248, endPoint x: 768, endPoint y: 246, distance: 7.5
click at [770, 248] on button "Submit" at bounding box center [769, 243] width 35 height 18
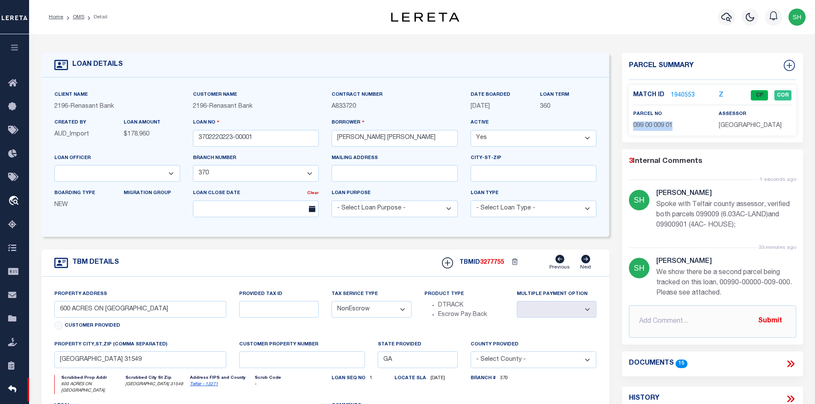
drag, startPoint x: 676, startPoint y: 122, endPoint x: 631, endPoint y: 127, distance: 44.7
click at [631, 127] on div "parcel no 099 00 009 01" at bounding box center [670, 120] width 86 height 21
copy span "099 00 009 01"
click at [684, 91] on link "1940553" at bounding box center [683, 95] width 24 height 9
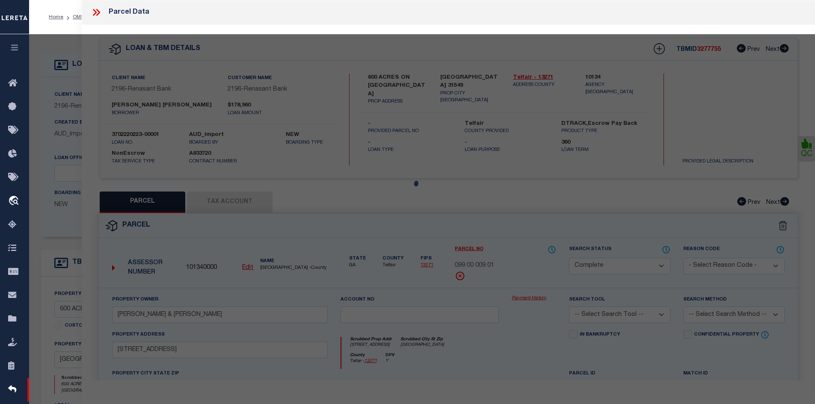
select select "AS"
checkbox input "false"
select select "CP"
type input "[PERSON_NAME] & [PERSON_NAME]"
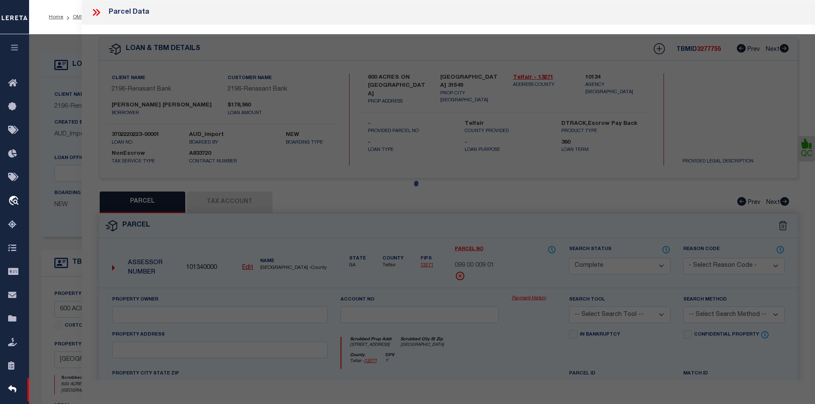
select select
type input "[STREET_ADDRESS]"
checkbox input "false"
type input "[GEOGRAPHIC_DATA]"
type textarea "Acres 4 H/L 8Z 289 (NEW SPLIT 1995)"
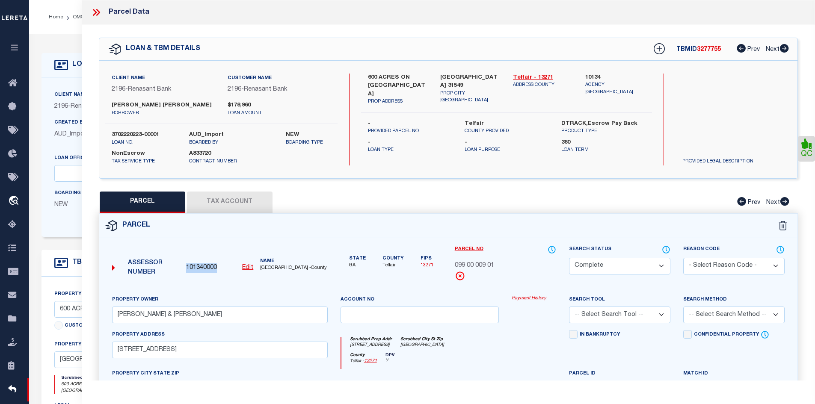
drag, startPoint x: 222, startPoint y: 266, endPoint x: 200, endPoint y: 260, distance: 23.2
click at [193, 264] on div "101340000 Edit" at bounding box center [219, 268] width 67 height 9
click at [190, 264] on span "101340000" at bounding box center [201, 268] width 31 height 9
drag, startPoint x: 186, startPoint y: 267, endPoint x: 217, endPoint y: 267, distance: 31.2
click at [217, 267] on span "101340000" at bounding box center [201, 268] width 31 height 9
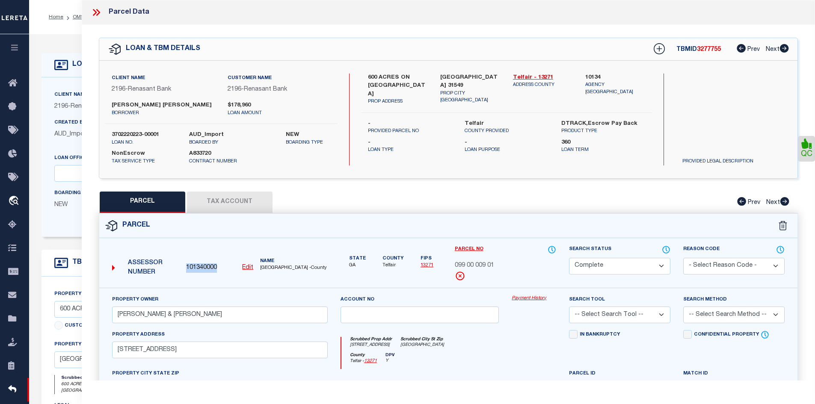
copy span "101340000"
click at [100, 15] on icon at bounding box center [96, 12] width 11 height 11
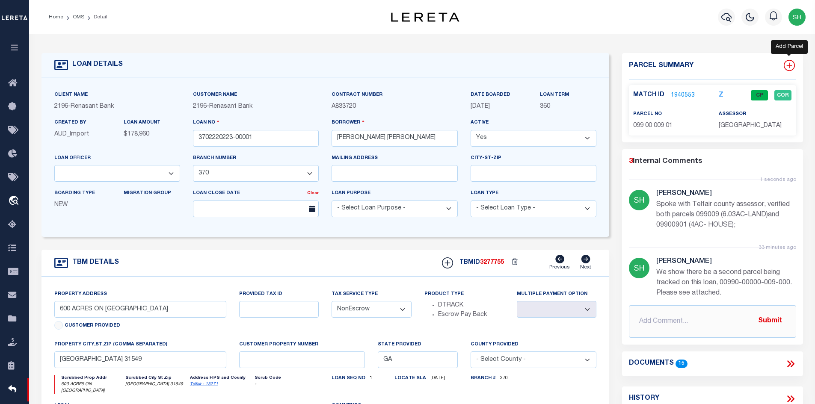
click at [789, 64] on icon at bounding box center [789, 66] width 6 height 6
select select "IP"
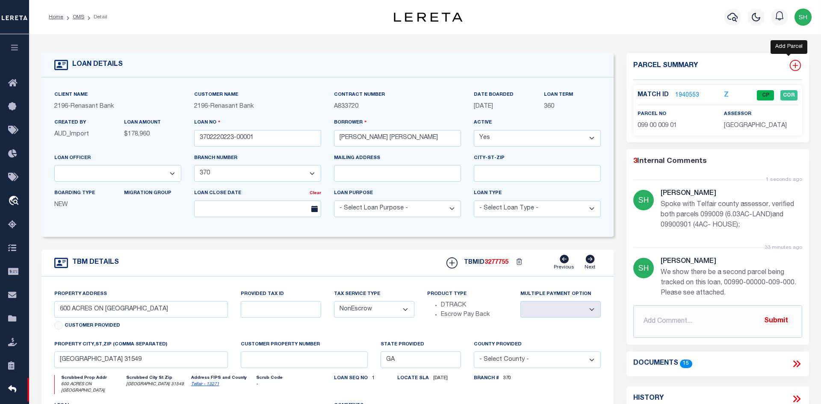
type textarea "-"
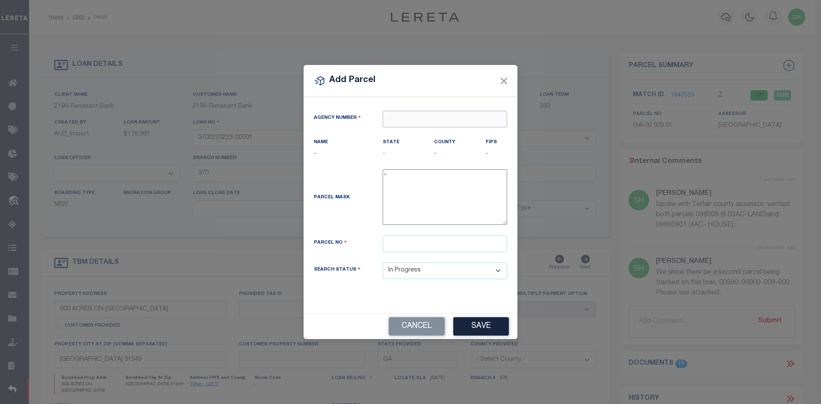
click at [401, 127] on input "text" at bounding box center [445, 119] width 124 height 17
paste input "101340000"
type input "101340000"
click at [431, 136] on div "101340000 : [GEOGRAPHIC_DATA]" at bounding box center [445, 140] width 124 height 24
type input "101340000"
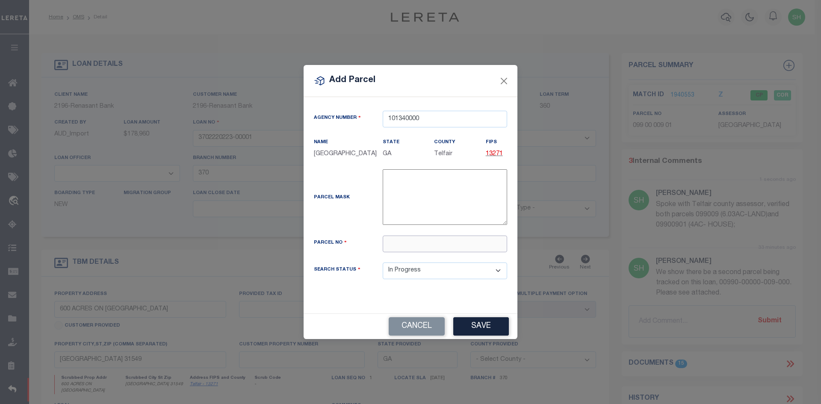
click at [415, 249] on input "text" at bounding box center [445, 244] width 124 height 17
paste input "099 00 009 00"
type input "099 00 009 00"
click at [477, 327] on button "Save" at bounding box center [481, 326] width 56 height 18
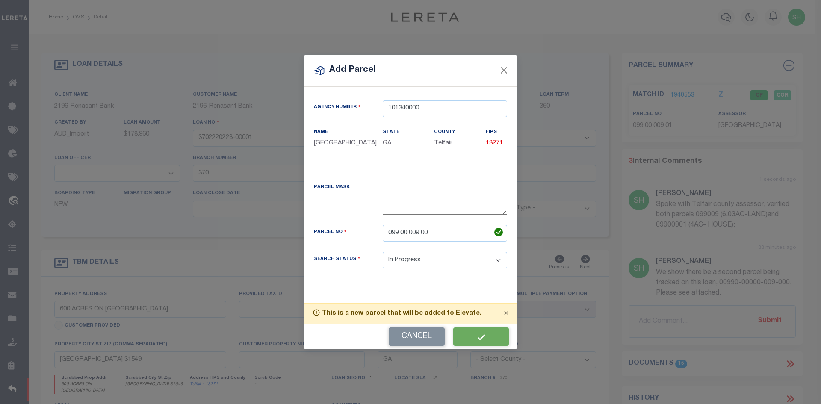
click at [491, 338] on div "Cancel" at bounding box center [411, 336] width 214 height 25
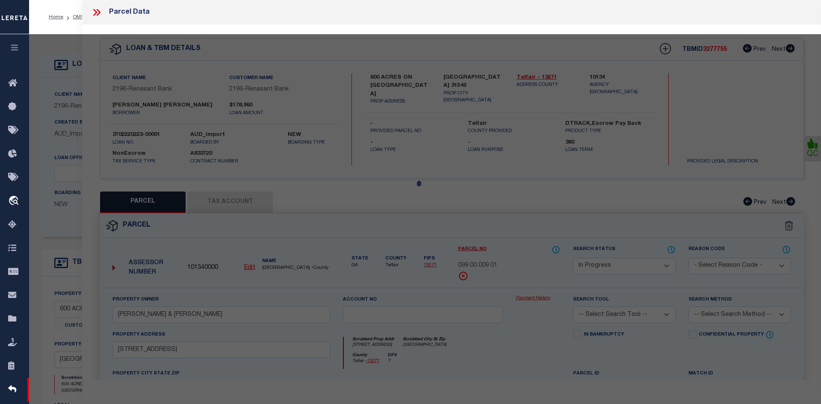
select select "AS"
checkbox input "false"
select select "IP"
checkbox input "false"
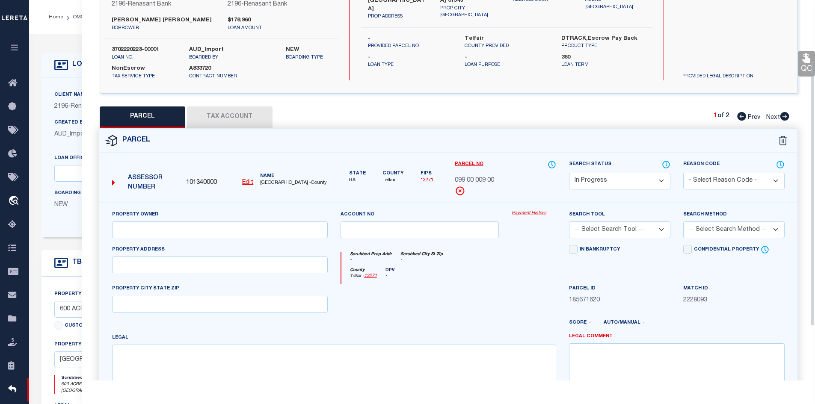
scroll to position [86, 0]
click at [481, 181] on span "099 00 009 00" at bounding box center [474, 180] width 39 height 9
drag, startPoint x: 484, startPoint y: 178, endPoint x: 445, endPoint y: 178, distance: 39.4
click at [445, 178] on div "Assessor Number 101340000 Edit Name [GEOGRAPHIC_DATA] -County" at bounding box center [448, 181] width 711 height 43
click at [490, 176] on div "Parcel No 099 00 009 00" at bounding box center [505, 178] width 101 height 36
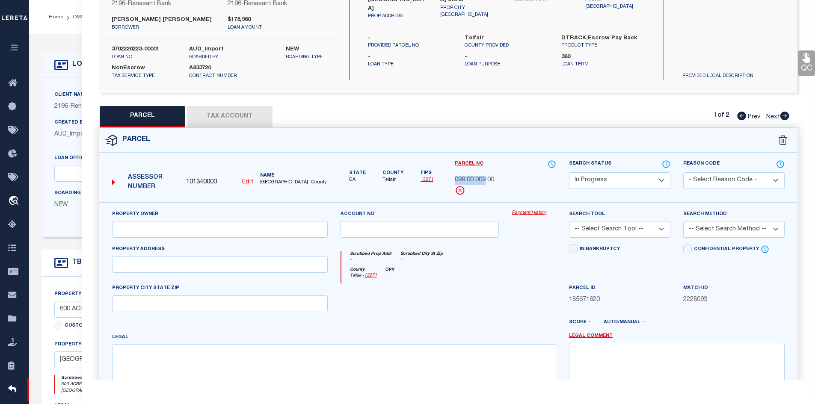
drag, startPoint x: 485, startPoint y: 179, endPoint x: 454, endPoint y: 181, distance: 30.8
click at [455, 181] on span "099 00 009 00" at bounding box center [474, 180] width 39 height 9
copy span "099 00 009"
click at [154, 364] on textarea at bounding box center [334, 371] width 444 height 54
paste textarea "V/L 11T 287-88 (7-186-187-3)"
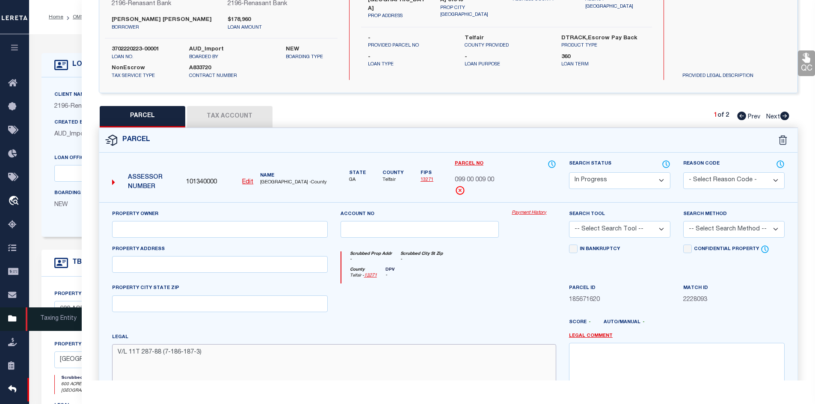
type textarea "V/L 11T 287-88 (7-186-187-3)"
click at [141, 266] on input "text" at bounding box center [220, 264] width 216 height 17
paste input "E [GEOGRAPHIC_DATA]"
type input "E [GEOGRAPHIC_DATA]"
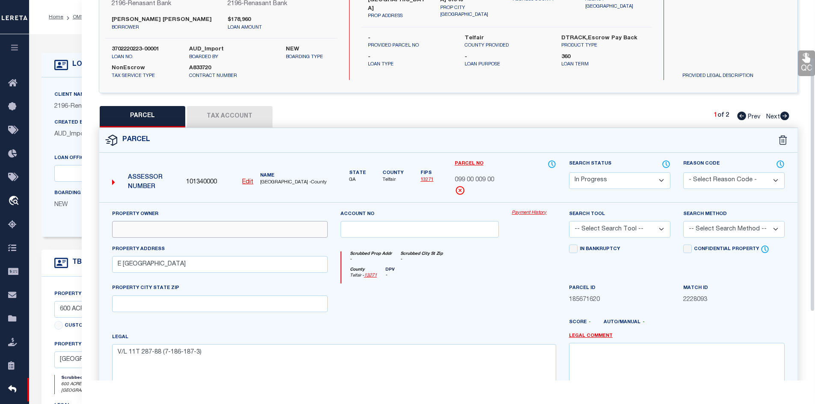
click at [204, 225] on input "text" at bounding box center [220, 229] width 216 height 17
paste input "[PERSON_NAME]"
type input "[PERSON_NAME]"
click at [239, 116] on button "Tax Account" at bounding box center [230, 116] width 86 height 21
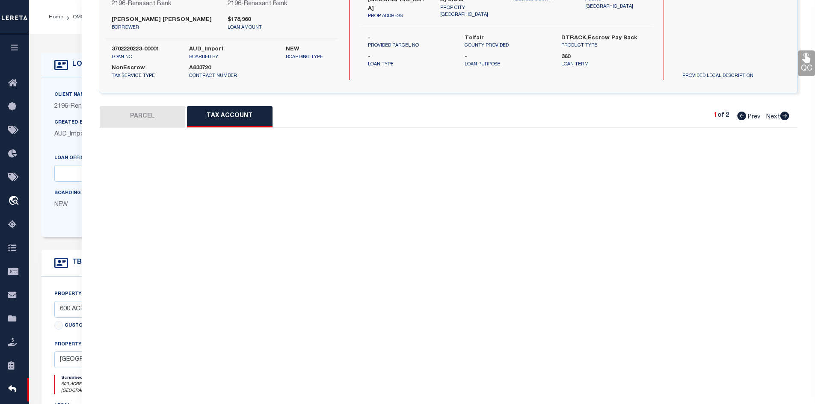
select select "100"
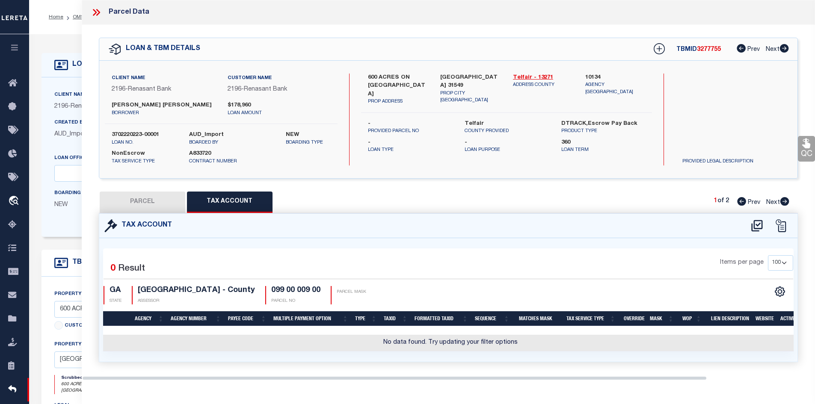
scroll to position [0, 0]
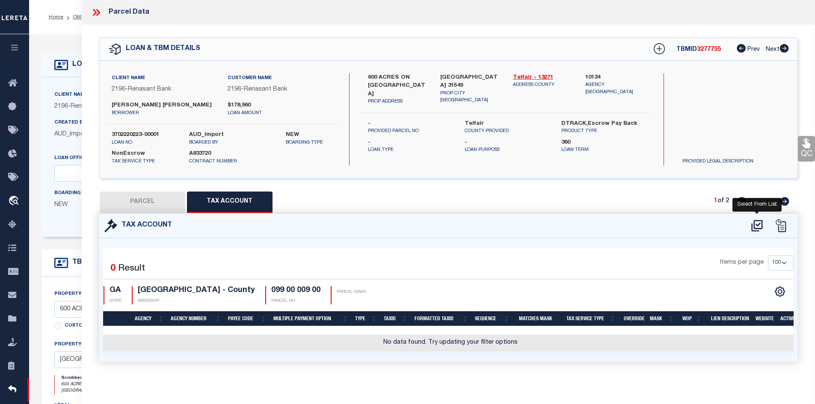
click at [756, 223] on icon at bounding box center [757, 226] width 14 height 14
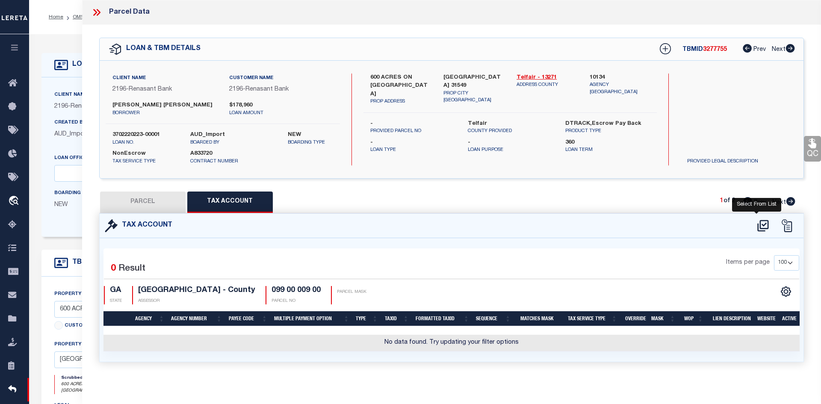
select select "100"
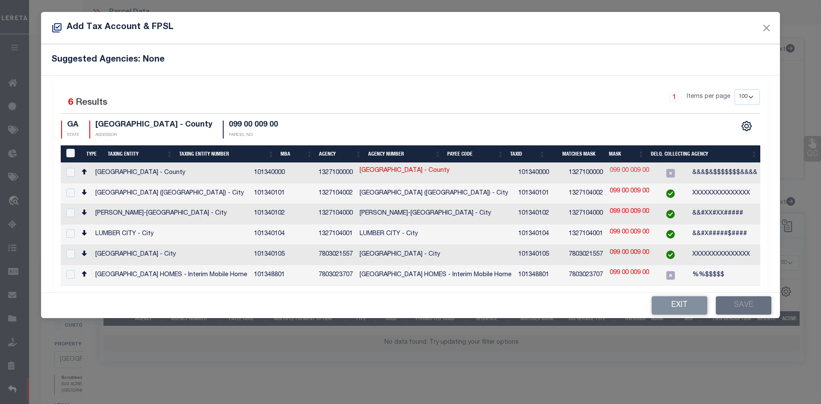
click at [649, 167] on link "099 00 009 00" at bounding box center [629, 170] width 39 height 9
type input "099 00 009 00"
type textarea "&&&$&$$$$$$$&&&&"
checkbox input "true"
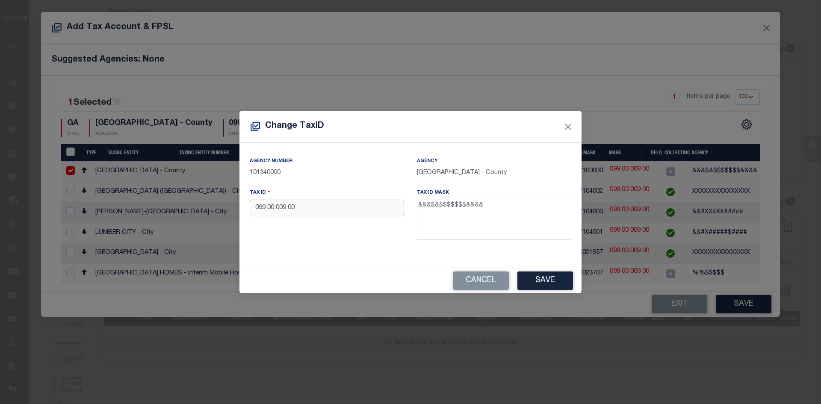
click at [265, 210] on input "099 00 009 00" at bounding box center [327, 208] width 154 height 17
click at [541, 278] on button "Save" at bounding box center [546, 281] width 56 height 18
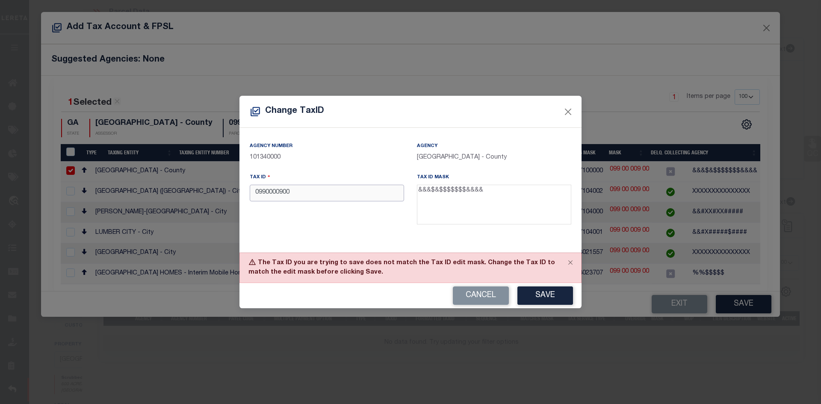
click at [281, 194] on input "0990000900" at bounding box center [327, 193] width 154 height 17
click at [558, 296] on button "Save" at bounding box center [546, 296] width 56 height 18
click at [293, 197] on input "09900009" at bounding box center [327, 193] width 154 height 17
click at [267, 194] on input "0990000900" at bounding box center [327, 193] width 154 height 17
click at [272, 193] on input "099 0000900" at bounding box center [327, 193] width 154 height 17
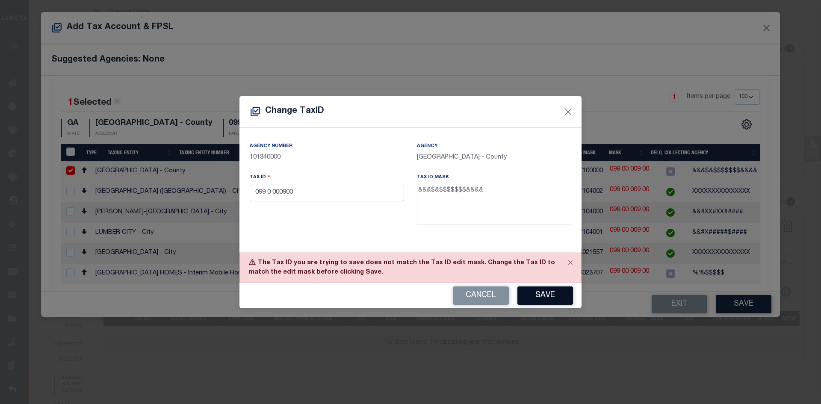
click at [539, 300] on button "Save" at bounding box center [546, 296] width 56 height 18
click at [266, 196] on input "099 0 000900" at bounding box center [327, 193] width 154 height 17
drag, startPoint x: 538, startPoint y: 285, endPoint x: 539, endPoint y: 297, distance: 12.1
click at [539, 297] on div "Cancel Save" at bounding box center [411, 295] width 342 height 25
click at [539, 297] on button "Save" at bounding box center [546, 296] width 56 height 18
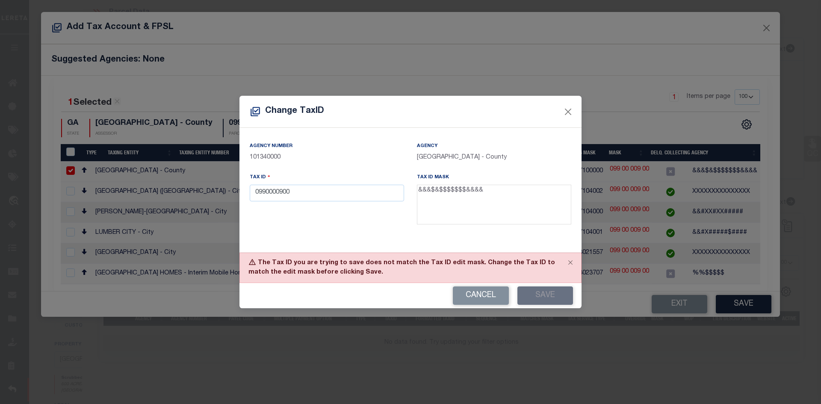
click at [684, 300] on div "Change TaxID Agency Number 101340000 Agency [GEOGRAPHIC_DATA] - County Tax ID 0…" at bounding box center [410, 202] width 821 height 404
click at [492, 295] on button "Cancel" at bounding box center [481, 296] width 56 height 18
type input "099 00 009 00"
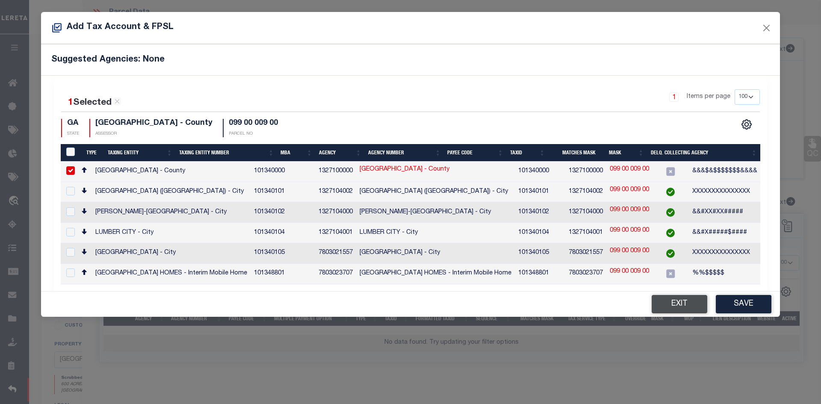
click at [697, 306] on button "Exit" at bounding box center [680, 304] width 56 height 18
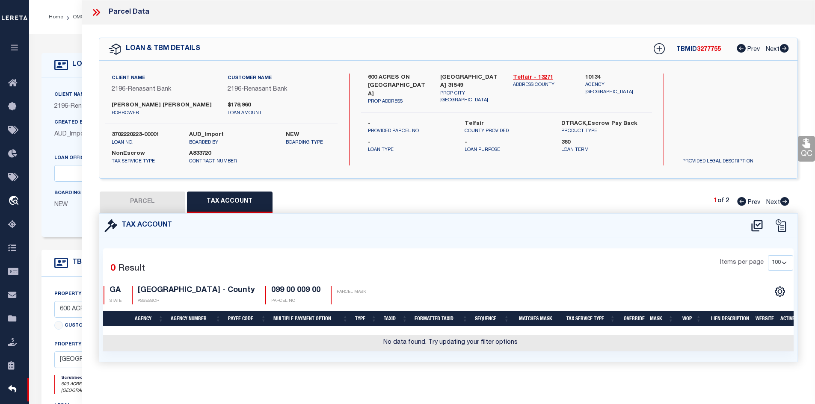
click at [744, 201] on icon at bounding box center [741, 201] width 9 height 9
click at [781, 201] on icon at bounding box center [784, 201] width 9 height 9
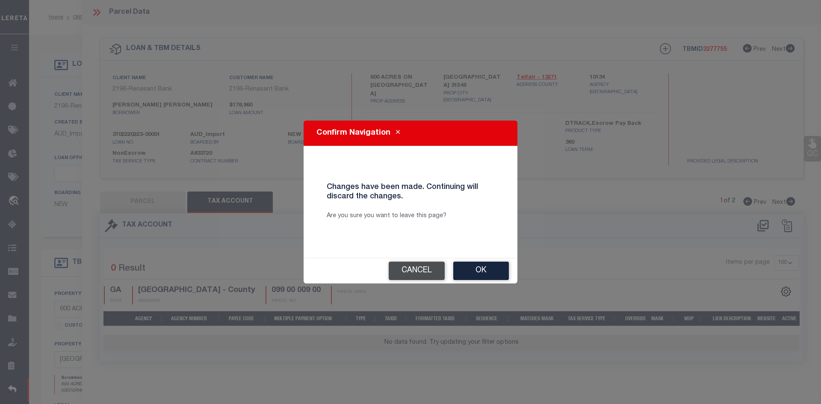
click at [421, 268] on button "Cancel" at bounding box center [417, 271] width 56 height 18
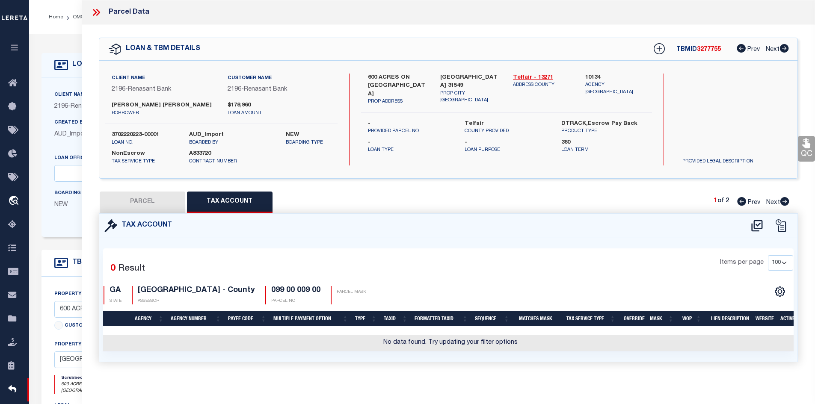
drag, startPoint x: 125, startPoint y: 202, endPoint x: 189, endPoint y: 210, distance: 63.8
click at [125, 203] on button "PARCEL" at bounding box center [143, 202] width 86 height 21
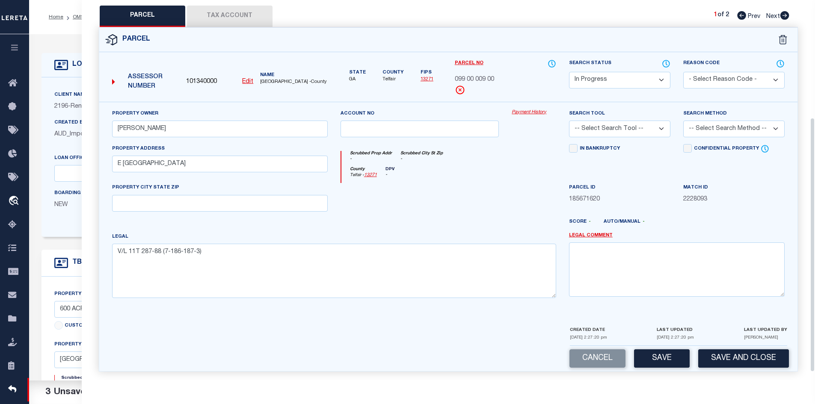
scroll to position [188, 0]
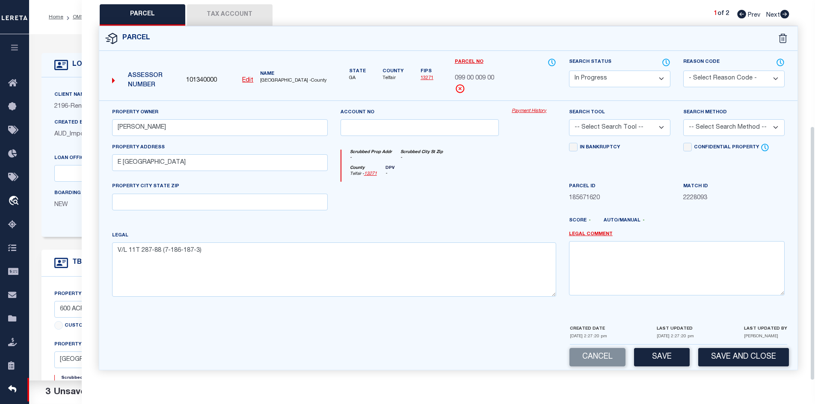
click at [658, 357] on button "Save" at bounding box center [662, 357] width 56 height 18
select select "AS"
checkbox input "false"
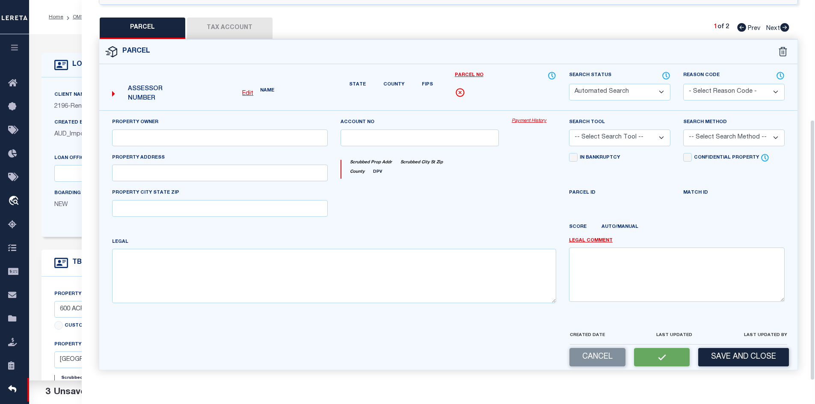
select select "IP"
type input "[PERSON_NAME]"
type input "E [GEOGRAPHIC_DATA]"
type textarea "V/L 11T 287-88 (7-186-187-3)"
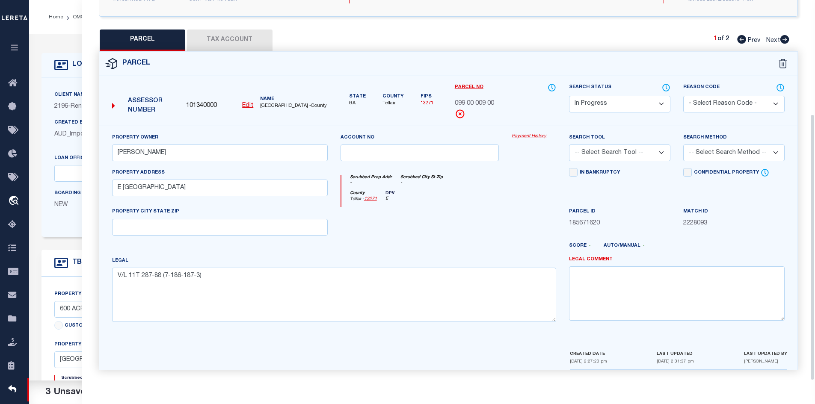
scroll to position [163, 0]
click at [215, 41] on button "Tax Account" at bounding box center [230, 40] width 86 height 21
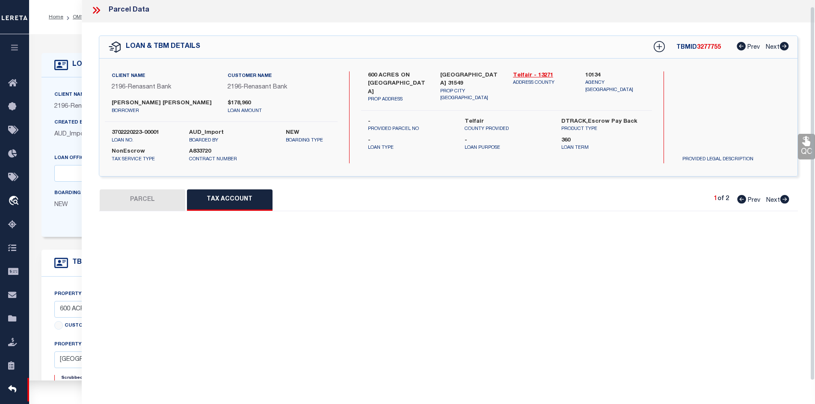
select select "100"
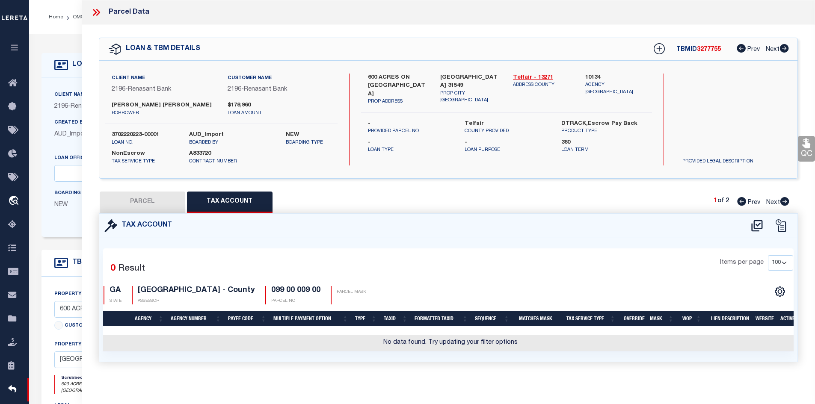
scroll to position [86, 0]
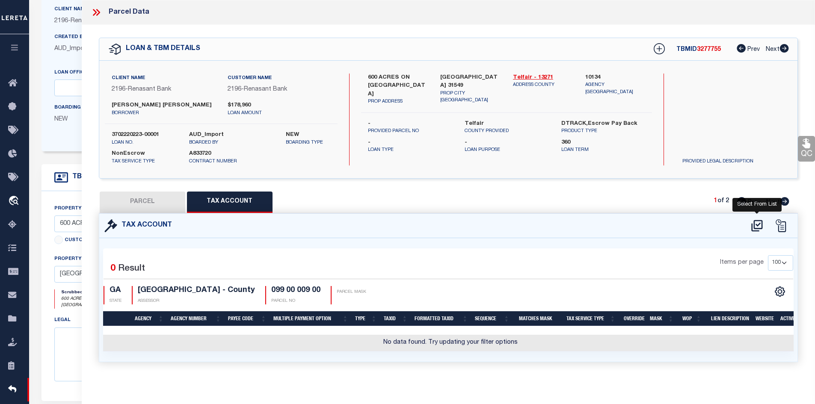
click at [757, 224] on icon at bounding box center [756, 226] width 11 height 12
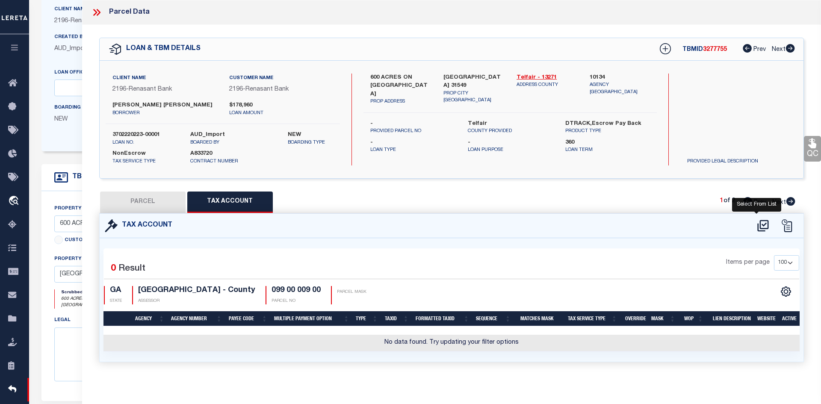
select select "100"
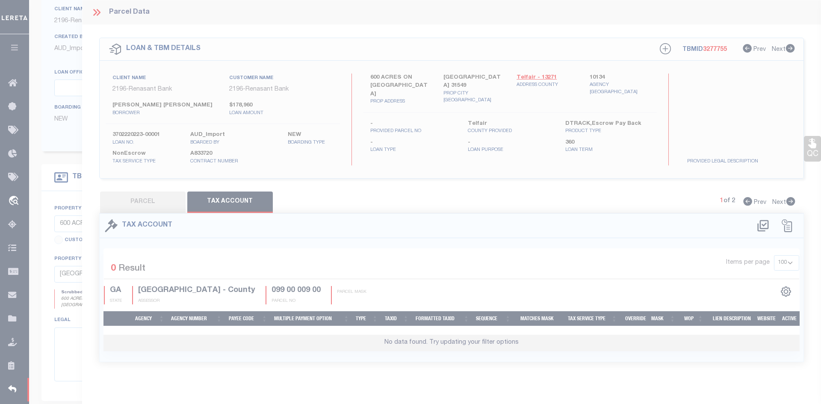
select select "100"
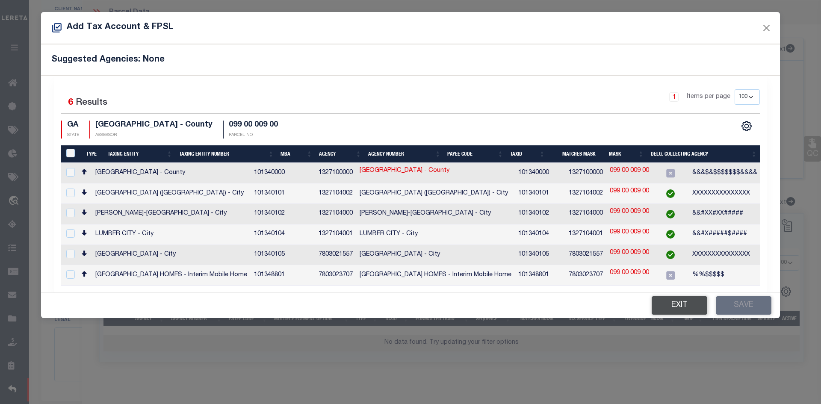
click at [695, 302] on button "Exit" at bounding box center [680, 305] width 56 height 18
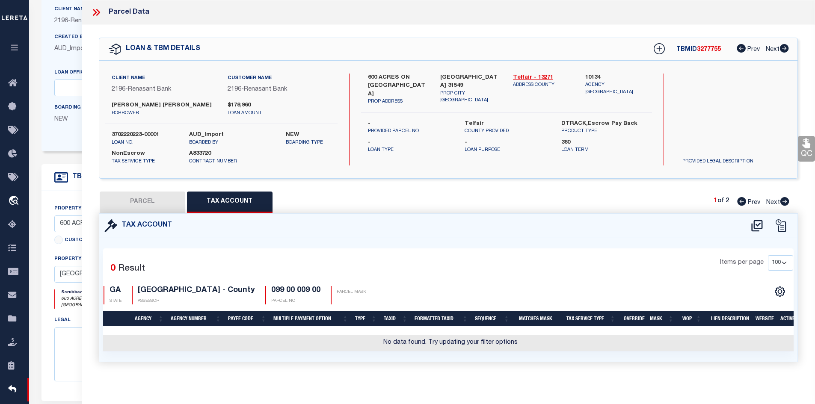
click at [787, 200] on icon at bounding box center [784, 201] width 9 height 9
select select "AS"
checkbox input "false"
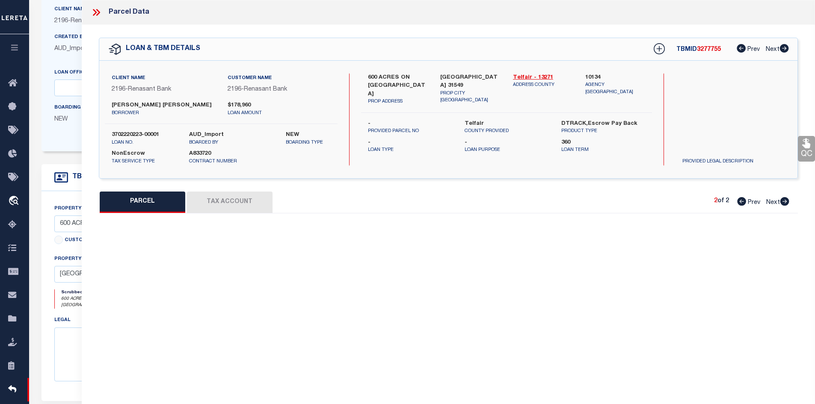
select select "CP"
type input "[PERSON_NAME] & [PERSON_NAME]"
select select
type input "[STREET_ADDRESS]"
checkbox input "false"
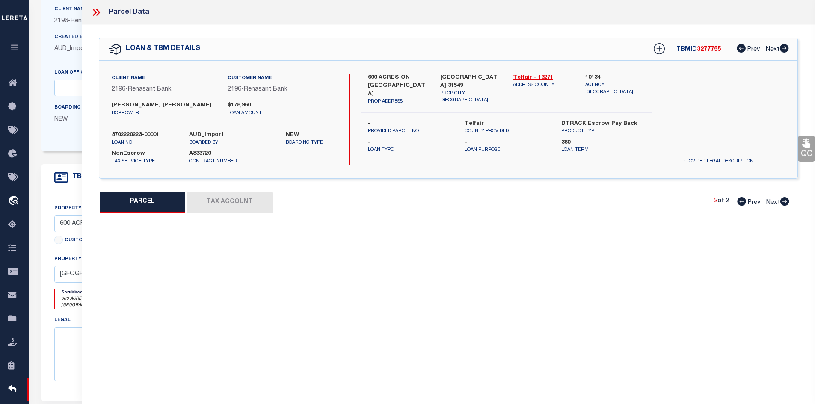
type input "[GEOGRAPHIC_DATA]"
type textarea "Acres 4 H/L 8Z 289 (NEW SPLIT 1995)"
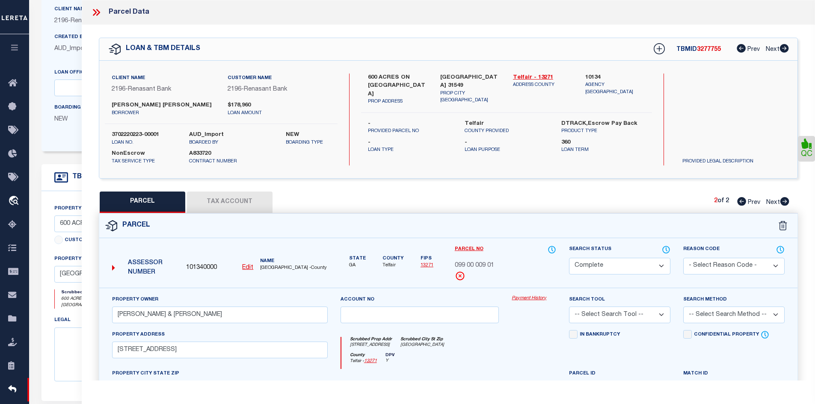
click at [247, 203] on button "Tax Account" at bounding box center [230, 202] width 86 height 21
select select "100"
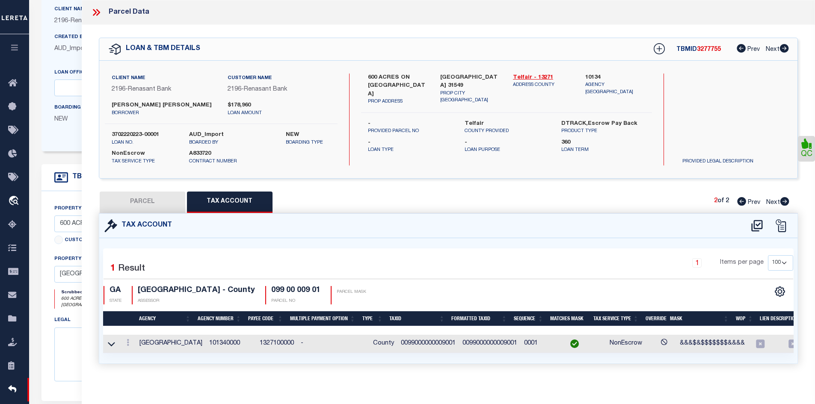
scroll to position [249, 0]
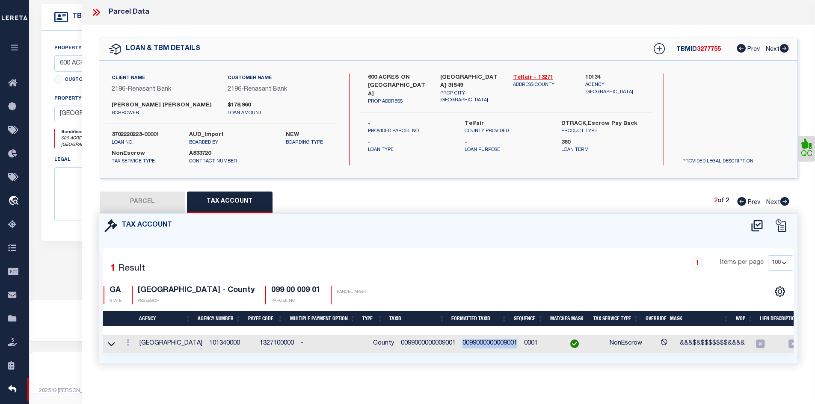
drag, startPoint x: 508, startPoint y: 342, endPoint x: 456, endPoint y: 343, distance: 52.2
click at [459, 343] on td "0099000000009001" at bounding box center [490, 344] width 62 height 18
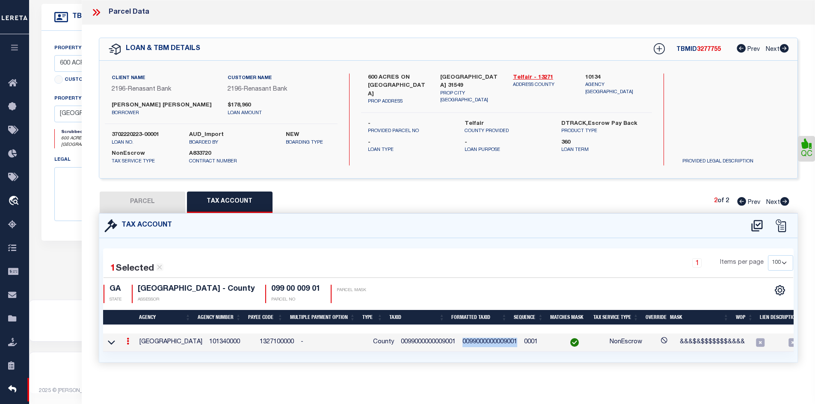
click at [738, 202] on icon at bounding box center [741, 201] width 9 height 9
select select "AS"
checkbox input "false"
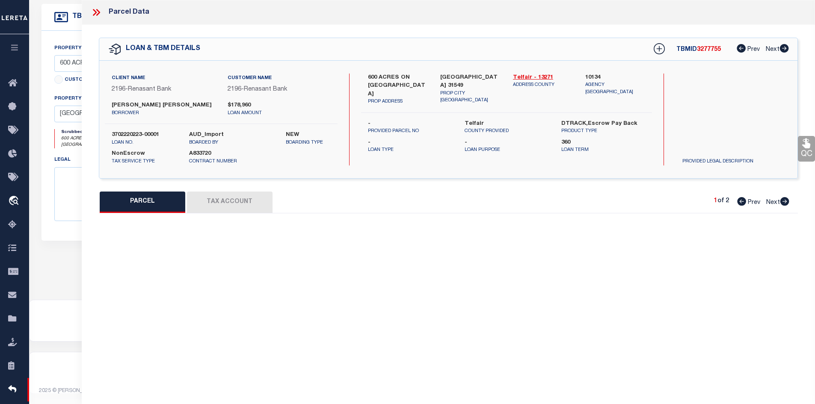
select select "IP"
type input "[PERSON_NAME]"
type input "E [GEOGRAPHIC_DATA]"
type textarea "V/L 11T 287-88 (7-186-187-3)"
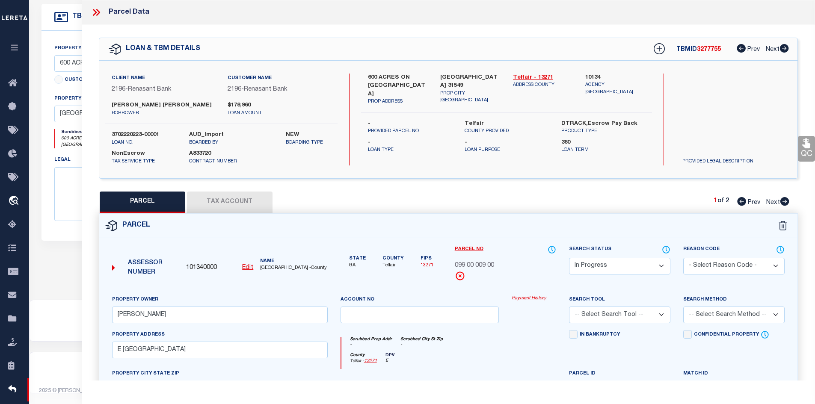
click at [234, 200] on button "Tax Account" at bounding box center [230, 202] width 86 height 21
select select "100"
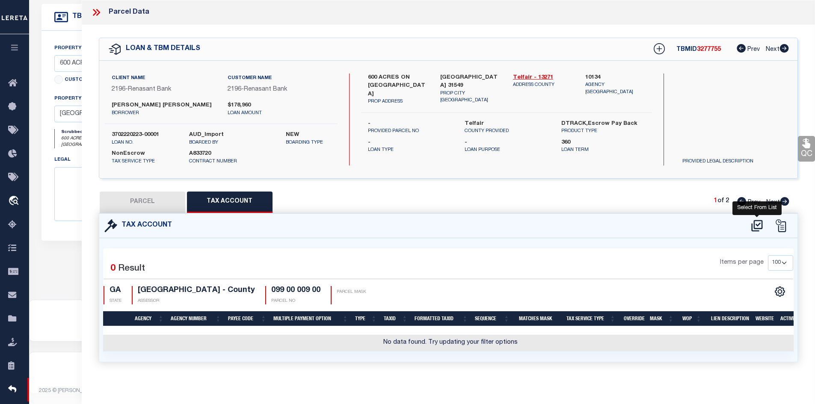
click at [752, 222] on icon at bounding box center [757, 226] width 14 height 14
select select "100"
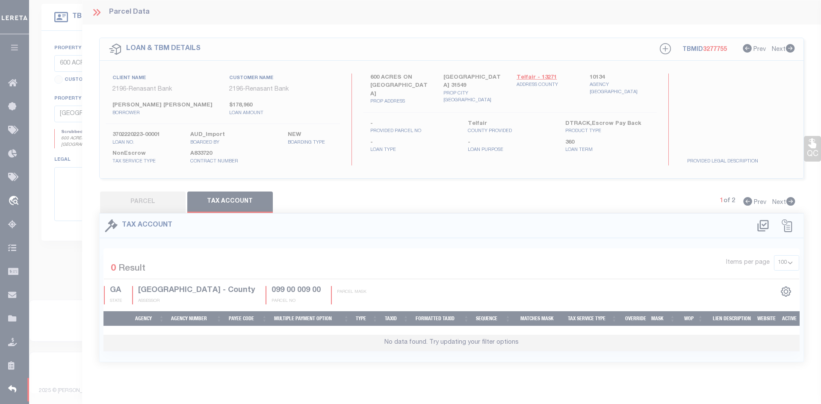
select select "100"
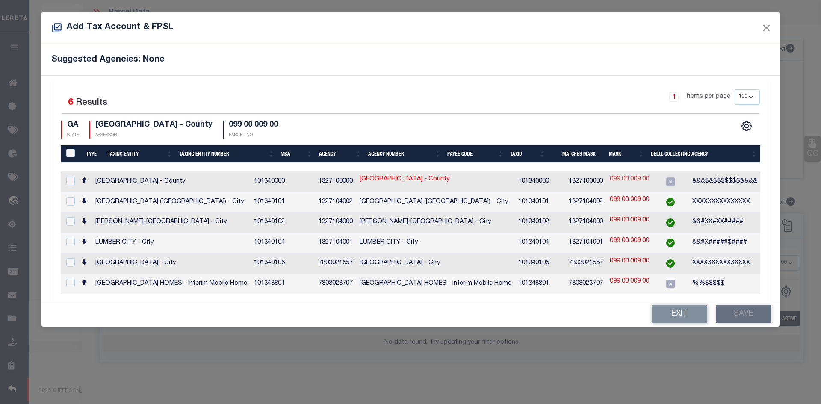
click at [649, 176] on link "099 00 009 00" at bounding box center [629, 179] width 39 height 9
checkbox input "true"
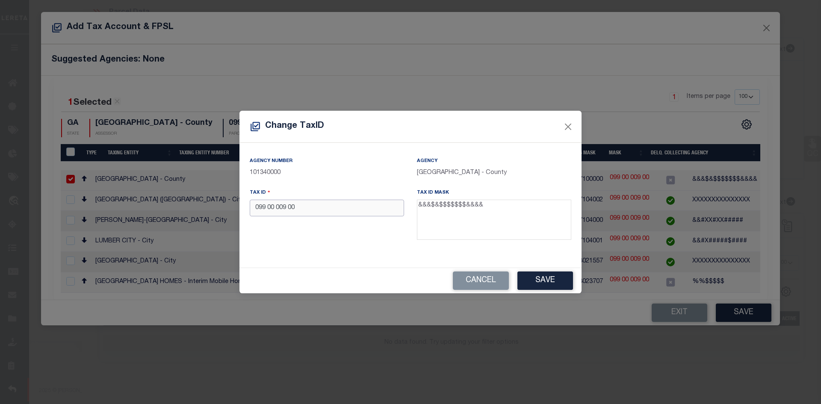
drag, startPoint x: 311, startPoint y: 208, endPoint x: 233, endPoint y: 210, distance: 78.7
click at [233, 210] on div "Change TaxID Agency Number 101340000 Agency [GEOGRAPHIC_DATA] - County Tax ID 0…" at bounding box center [410, 202] width 821 height 404
paste input "099000000009001"
type input "0099000000009000"
click at [548, 280] on button "Save" at bounding box center [546, 281] width 56 height 18
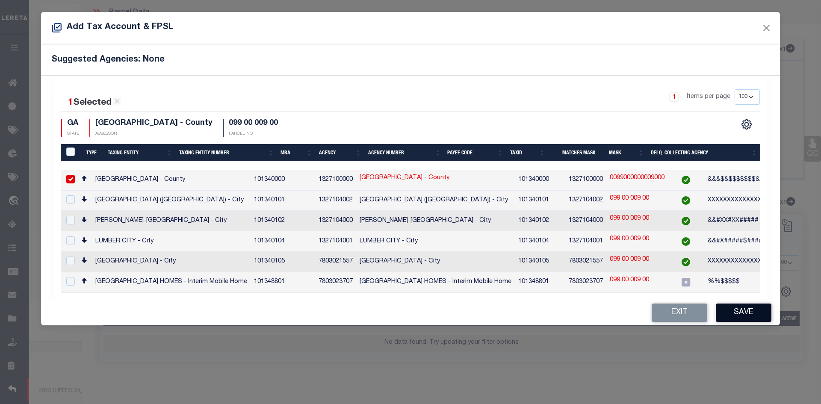
click at [743, 306] on button "Save" at bounding box center [744, 313] width 56 height 18
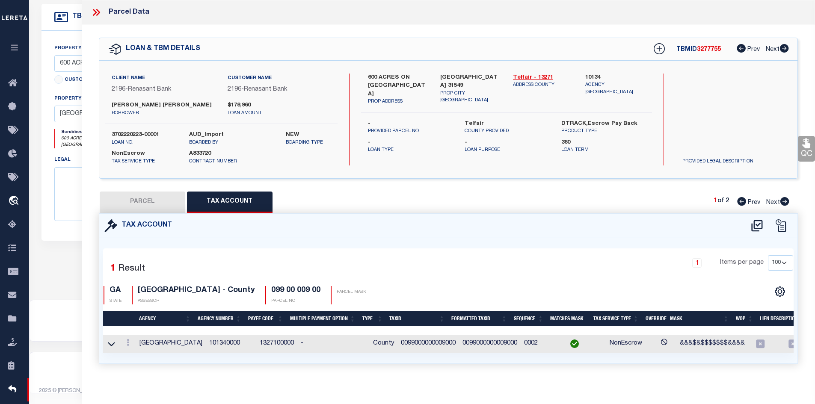
click at [139, 205] on button "PARCEL" at bounding box center [143, 202] width 86 height 21
select select "AS"
checkbox input "false"
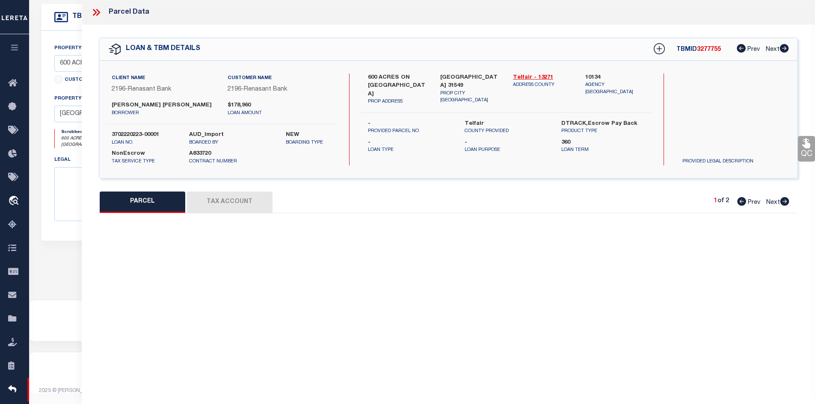
select select "IP"
type input "[PERSON_NAME]"
type input "E [GEOGRAPHIC_DATA]"
type textarea "V/L 11T 287-88 (7-186-187-3)"
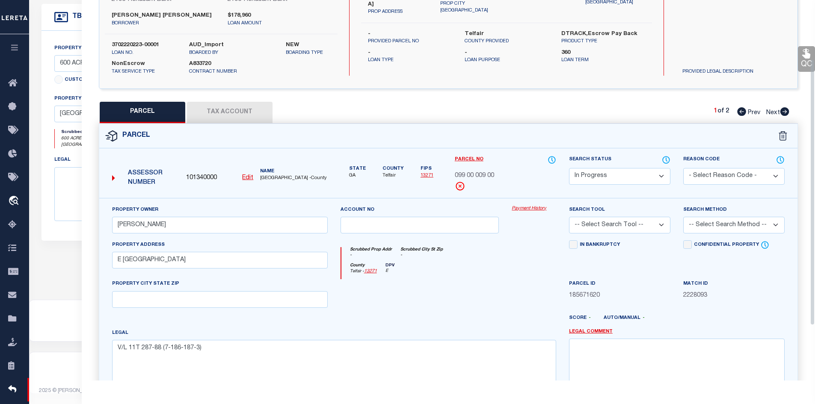
scroll to position [128, 0]
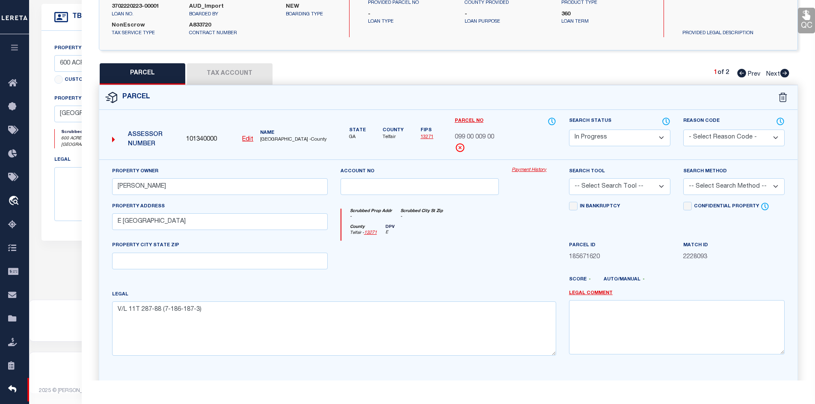
click at [618, 136] on select "Automated Search Bad Parcel Complete Duplicate Parcel High Dollar Reporting In …" at bounding box center [619, 138] width 101 height 17
click at [569, 130] on select "Automated Search Bad Parcel Complete Duplicate Parcel High Dollar Reporting In …" at bounding box center [619, 138] width 101 height 17
click at [718, 136] on select "- Select Reason Code - 099 - Other (Provide additional detail) ACT - Agency Cha…" at bounding box center [733, 138] width 101 height 17
click at [683, 130] on select "- Select Reason Code - 099 - Other (Provide additional detail) ACT - Agency Cha…" at bounding box center [733, 138] width 101 height 17
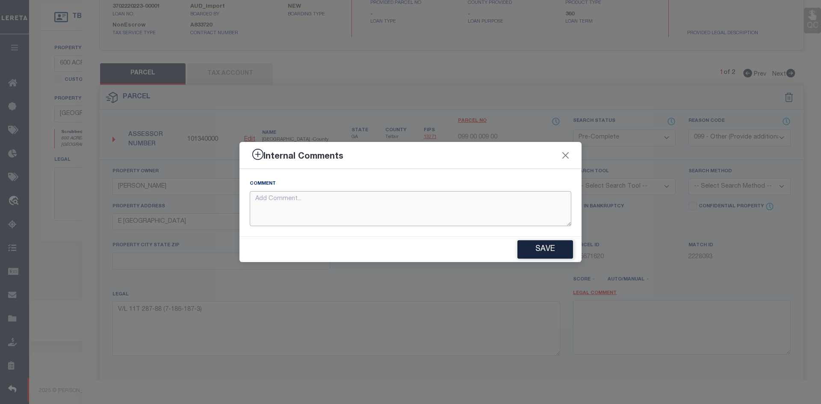
paste textarea "Spoke with Telfair county assessor, verified both parcels 099009 (6.03AC-LAND)a…"
click at [525, 249] on button "Save" at bounding box center [546, 249] width 56 height 18
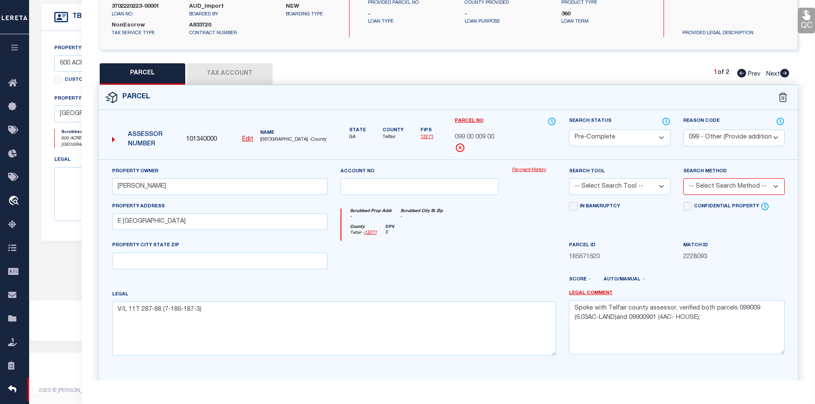
click at [587, 187] on select "-- Select Search Tool -- 3rd Party Website Agency File Agency Website ATLS CNV-…" at bounding box center [619, 186] width 101 height 17
click at [569, 178] on select "-- Select Search Tool -- 3rd Party Website Agency File Agency Website ATLS CNV-…" at bounding box center [619, 186] width 101 height 17
click at [702, 184] on select "-- Select Search Method -- Property Address Legal Liability Info Provided" at bounding box center [733, 186] width 101 height 17
click at [683, 178] on select "-- Select Search Method -- Property Address Legal Liability Info Provided" at bounding box center [733, 186] width 101 height 17
click at [493, 243] on div at bounding box center [420, 258] width 172 height 35
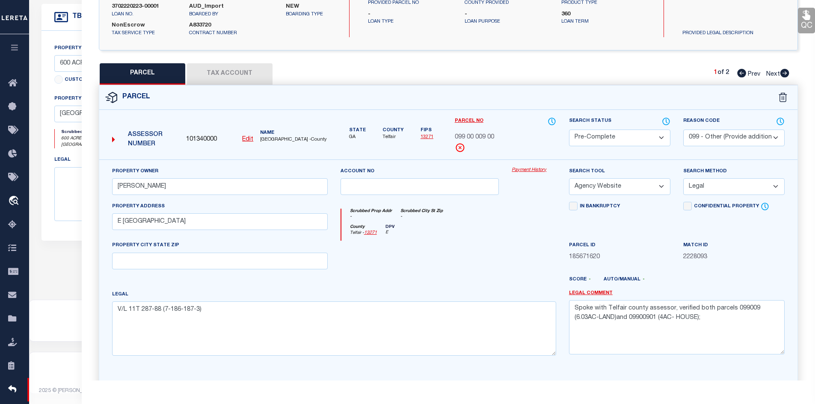
click at [710, 191] on select "-- Select Search Method -- Property Address Legal Liability Info Provided" at bounding box center [733, 186] width 101 height 17
click at [683, 178] on select "-- Select Search Method -- Property Address Legal Liability Info Provided" at bounding box center [733, 186] width 101 height 17
click at [408, 239] on div "County [GEOGRAPHIC_DATA] - 13271 DPV E" at bounding box center [448, 233] width 215 height 17
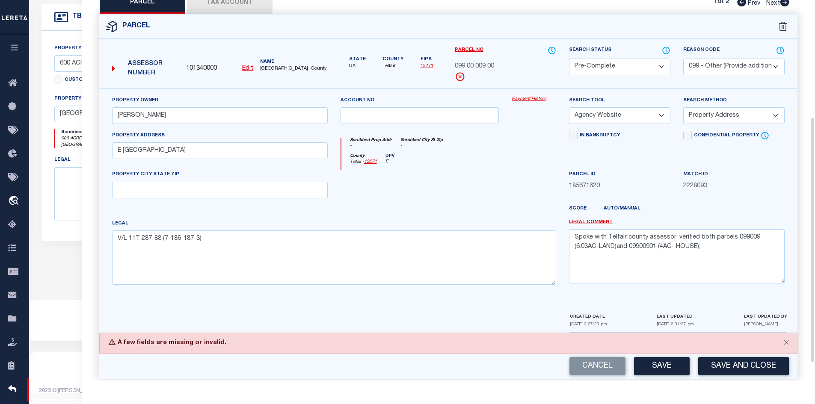
scroll to position [209, 0]
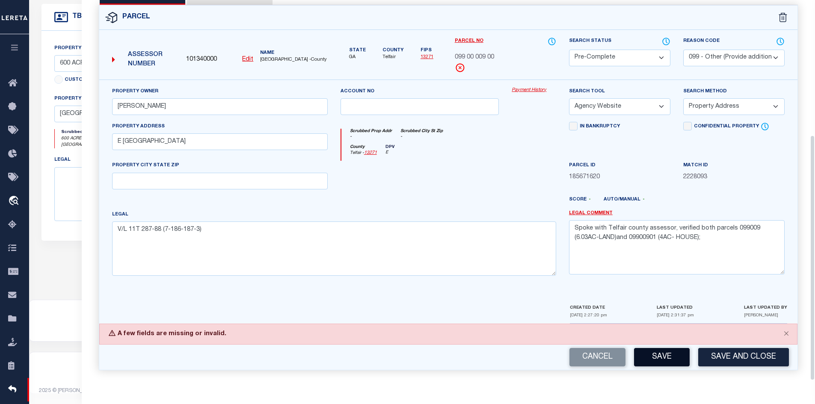
click at [661, 362] on button "Save" at bounding box center [662, 357] width 56 height 18
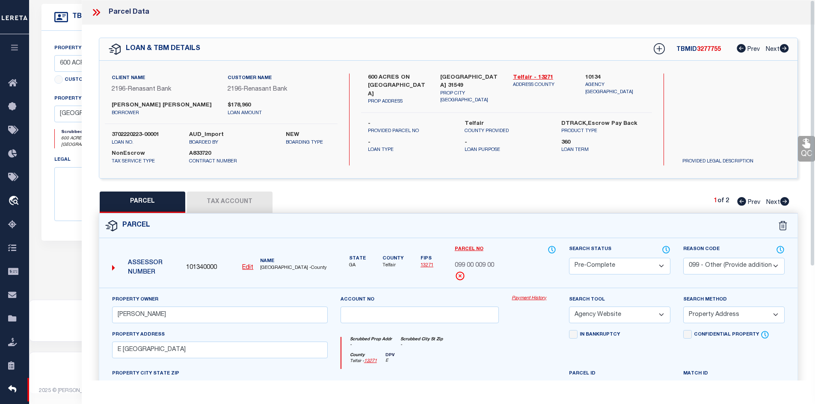
scroll to position [36, 0]
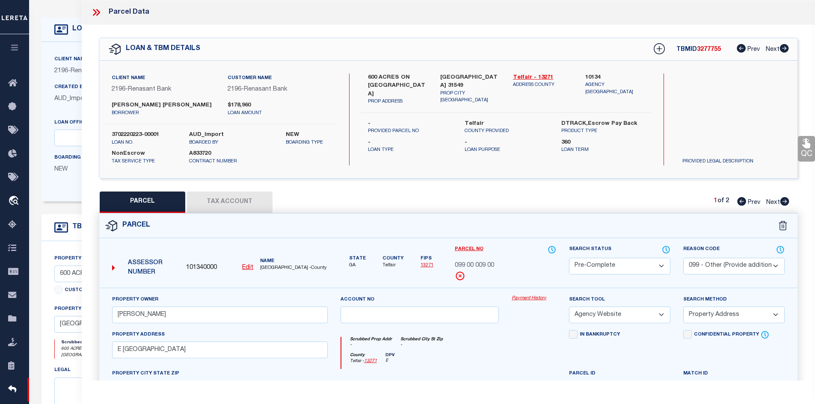
click at [94, 11] on icon at bounding box center [95, 12] width 4 height 7
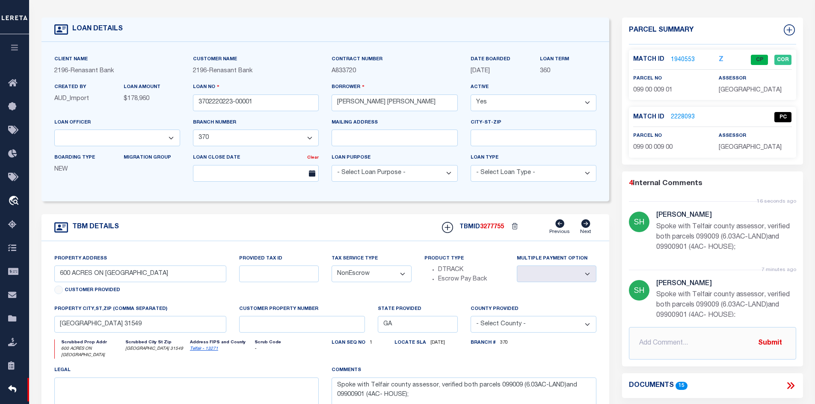
scroll to position [0, 0]
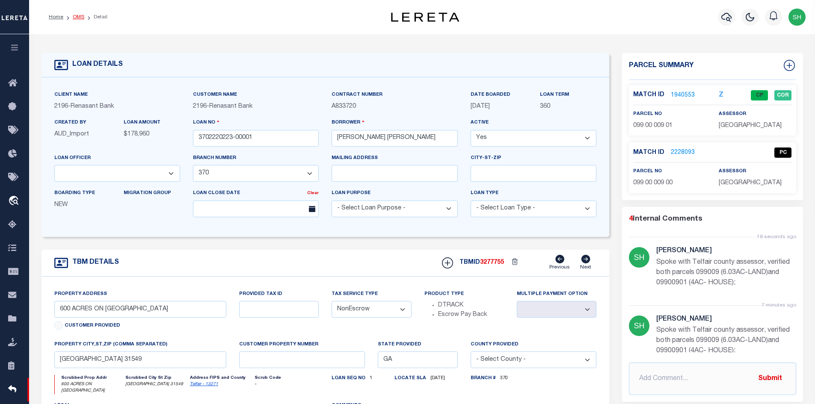
click at [76, 17] on link "OMS" at bounding box center [79, 17] width 12 height 5
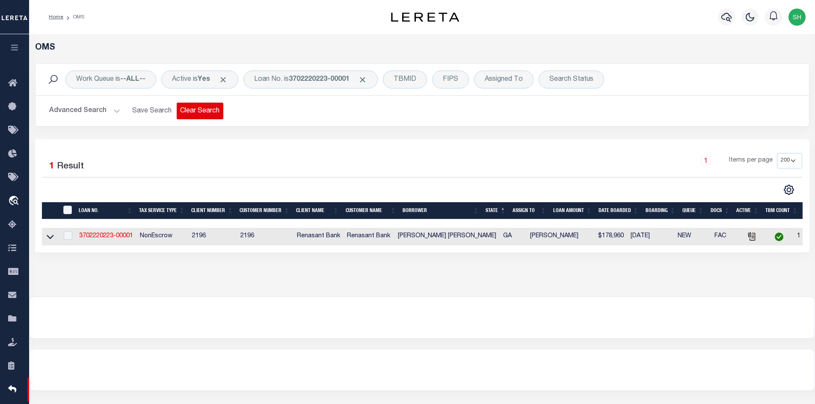
click at [199, 111] on button "Clear Search" at bounding box center [200, 111] width 47 height 17
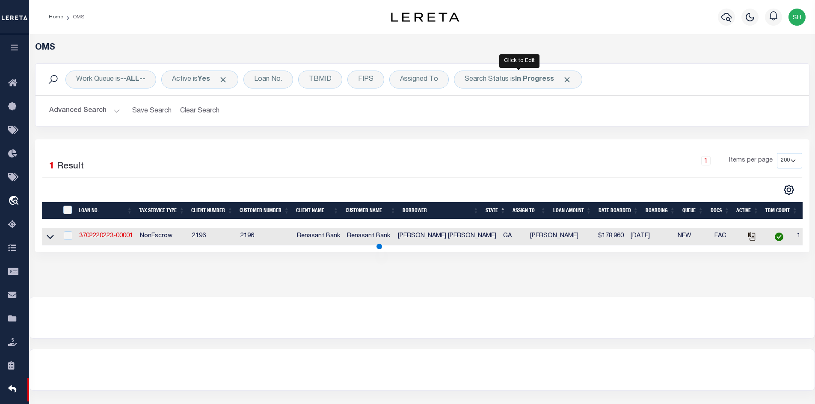
drag, startPoint x: 515, startPoint y: 81, endPoint x: 512, endPoint y: 89, distance: 8.5
click at [513, 89] on div "Work Queue is --ALL-- Active is Yes Loan No. TBMID FIPS Assigned To Search Stat…" at bounding box center [422, 80] width 773 height 32
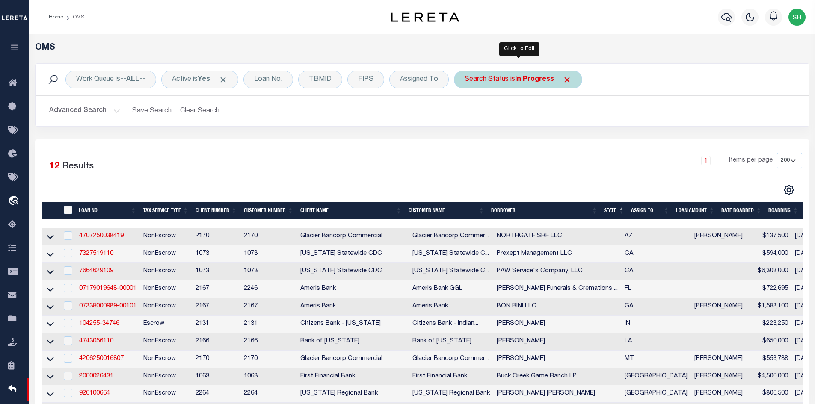
click at [489, 83] on div "Search Status is In Progress" at bounding box center [518, 80] width 128 height 18
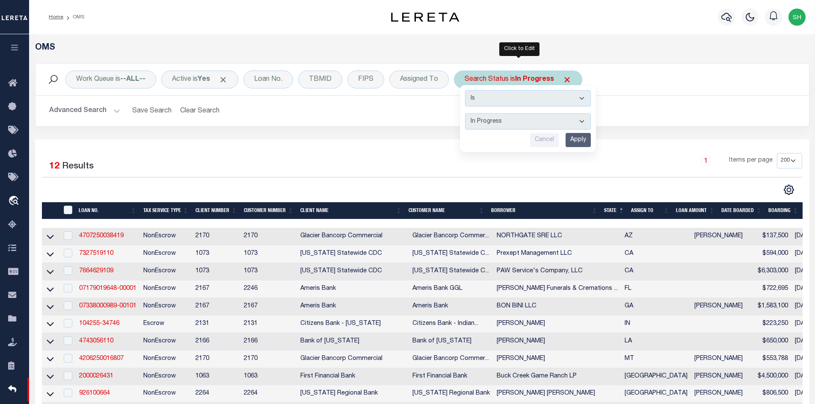
click at [505, 121] on select "Automated Search Bad Parcel Complete Duplicate Parcel High Dollar Reporting In …" at bounding box center [528, 121] width 126 height 16
click at [465, 113] on select "Automated Search Bad Parcel Complete Duplicate Parcel High Dollar Reporting In …" at bounding box center [528, 121] width 126 height 16
click at [575, 136] on input "Apply" at bounding box center [578, 140] width 25 height 14
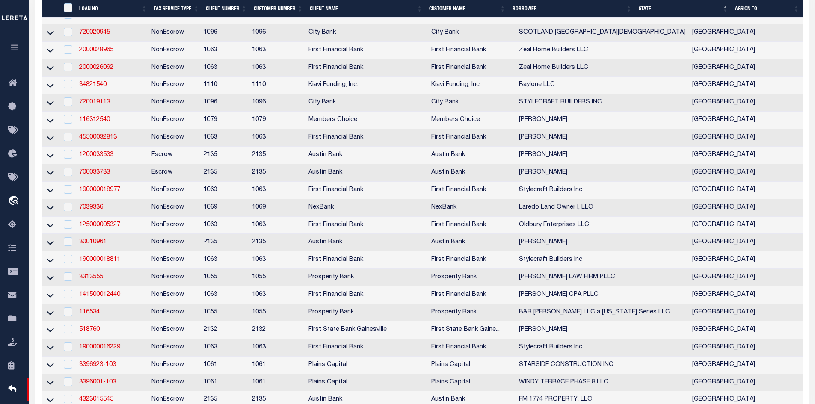
scroll to position [2396, 0]
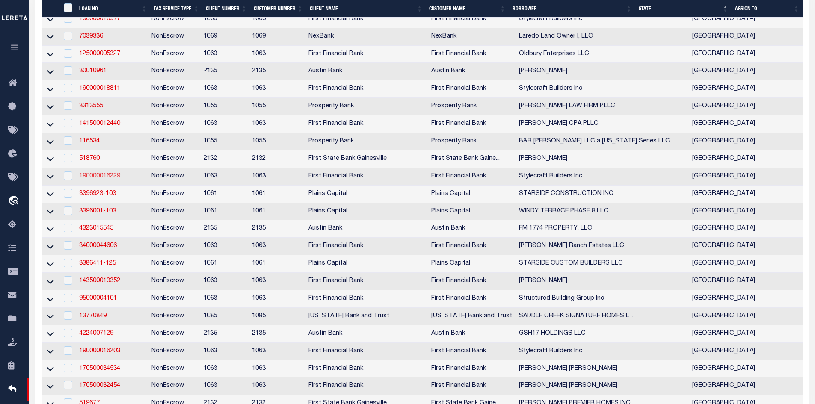
click at [104, 179] on link "190000016229" at bounding box center [99, 176] width 41 height 6
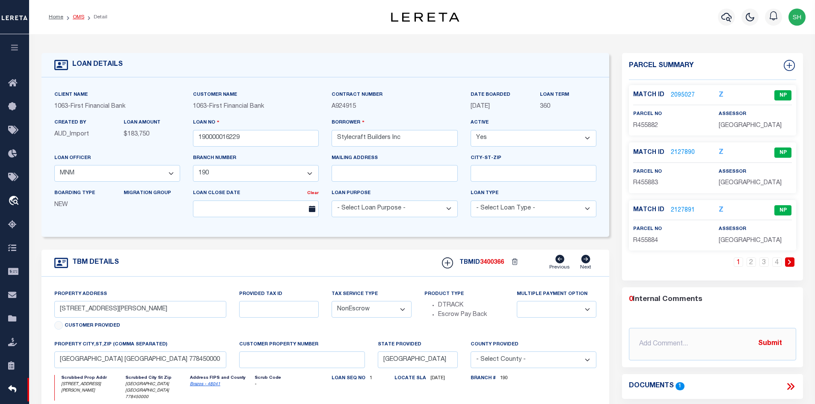
click at [77, 20] on link "OMS" at bounding box center [79, 17] width 12 height 5
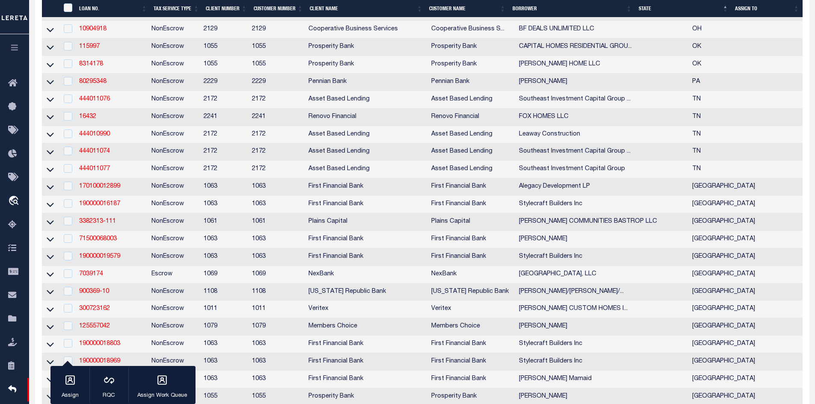
scroll to position [1668, 0]
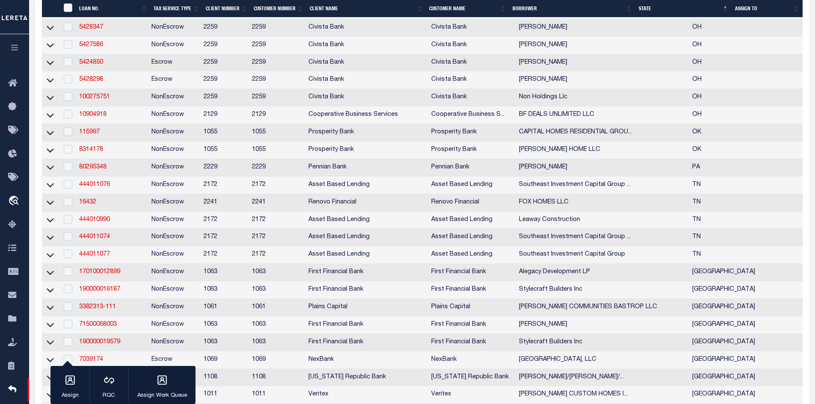
click at [92, 13] on link "5428138" at bounding box center [91, 10] width 24 height 6
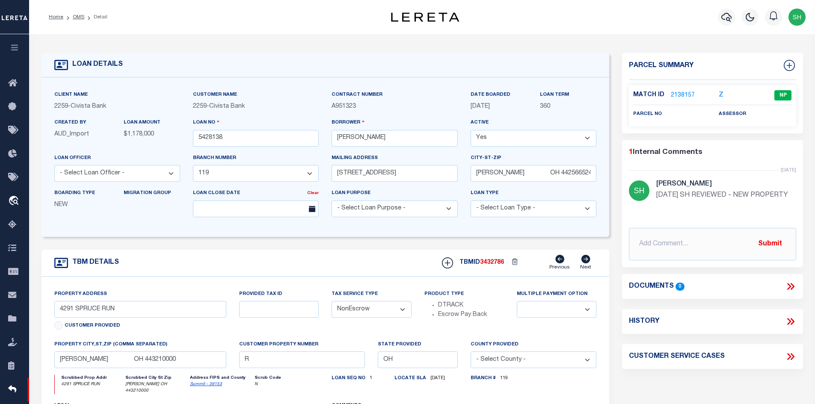
drag, startPoint x: 78, startPoint y: 16, endPoint x: 103, endPoint y: 47, distance: 39.9
click at [78, 16] on link "OMS" at bounding box center [79, 17] width 12 height 5
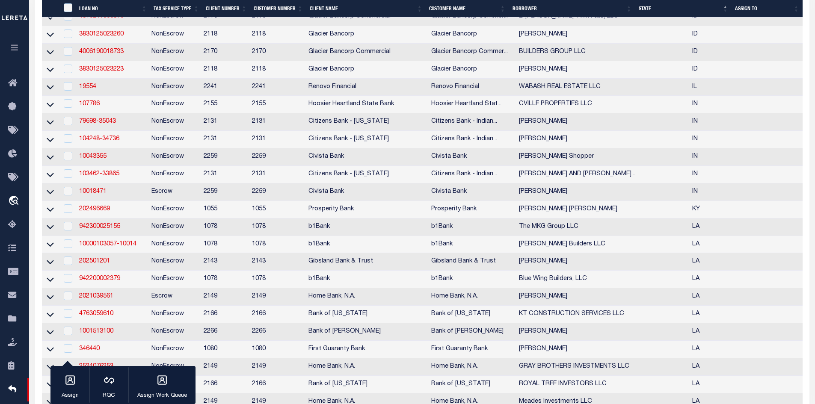
scroll to position [984, 0]
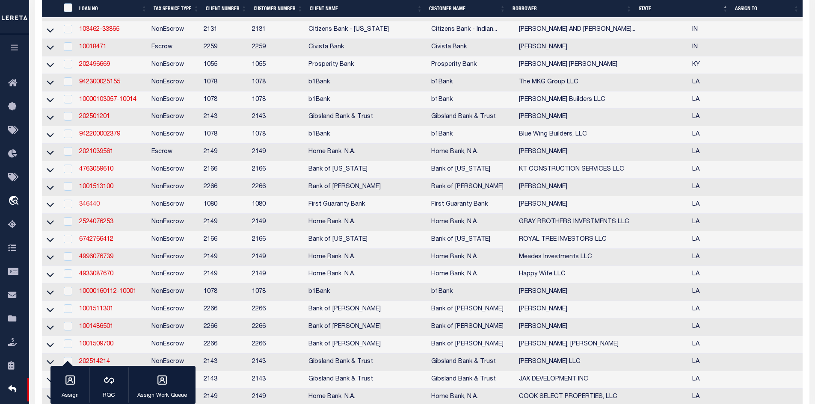
click at [92, 207] on link "346440" at bounding box center [89, 204] width 21 height 6
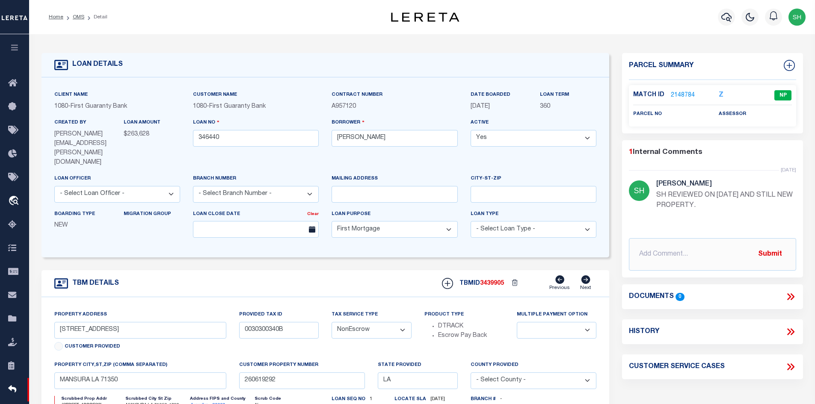
drag, startPoint x: 75, startPoint y: 16, endPoint x: 153, endPoint y: 164, distance: 167.2
click at [76, 16] on link "OMS" at bounding box center [79, 17] width 12 height 5
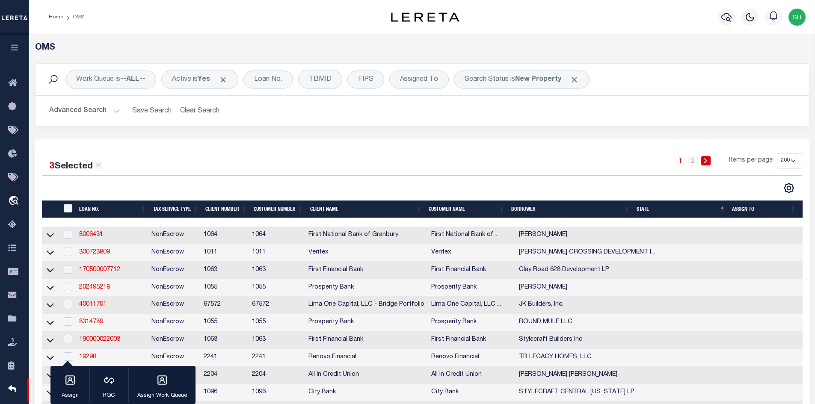
click at [110, 107] on button "Advanced Search" at bounding box center [84, 111] width 71 height 17
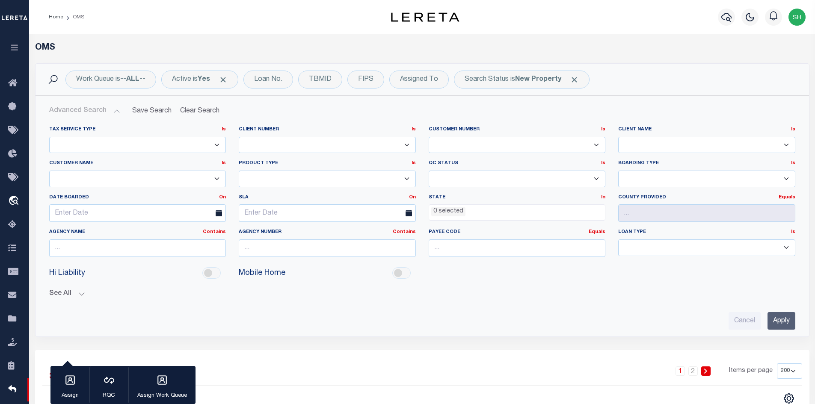
scroll to position [171, 0]
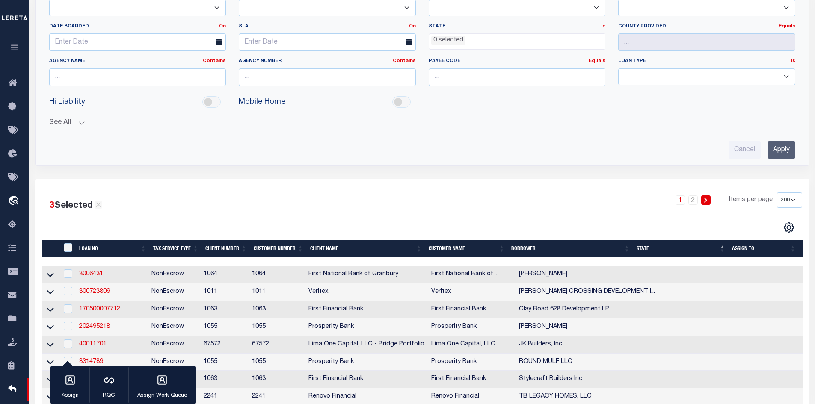
click at [471, 39] on ul "0 selected" at bounding box center [517, 40] width 176 height 12
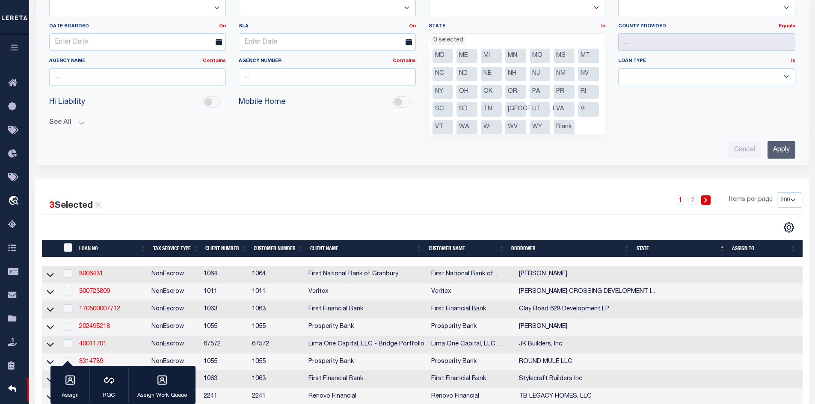
scroll to position [86, 0]
click at [517, 98] on li "[GEOGRAPHIC_DATA]" at bounding box center [515, 105] width 21 height 15
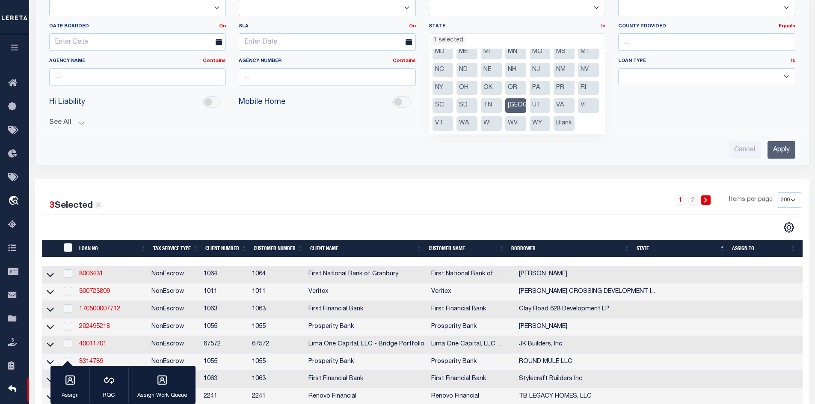
scroll to position [347, 0]
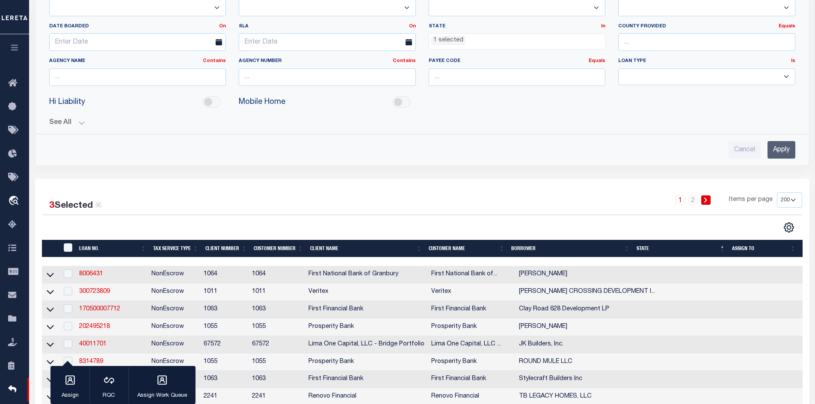
drag, startPoint x: 778, startPoint y: 148, endPoint x: 527, endPoint y: 118, distance: 252.5
click at [777, 147] on input "Apply" at bounding box center [781, 150] width 28 height 18
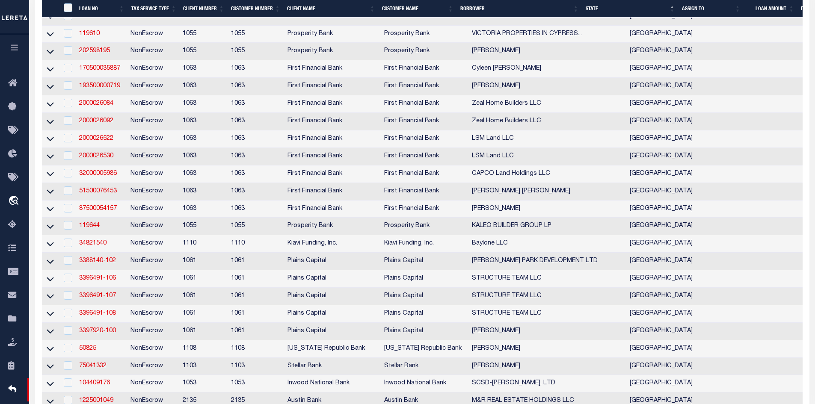
scroll to position [3422, 0]
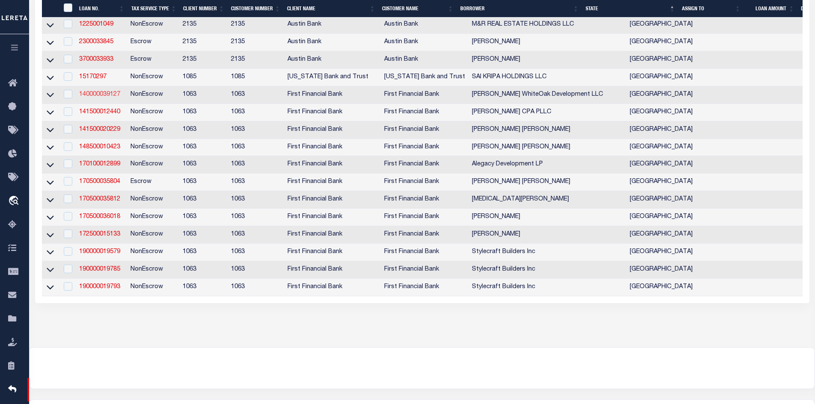
click at [101, 98] on link "140000039127" at bounding box center [99, 95] width 41 height 6
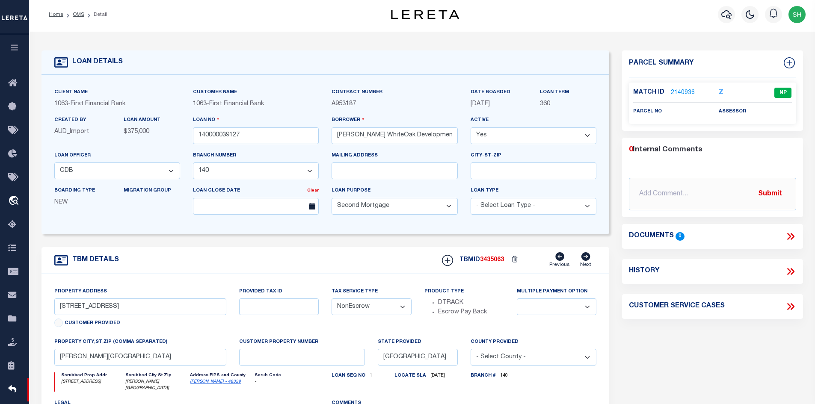
scroll to position [86, 0]
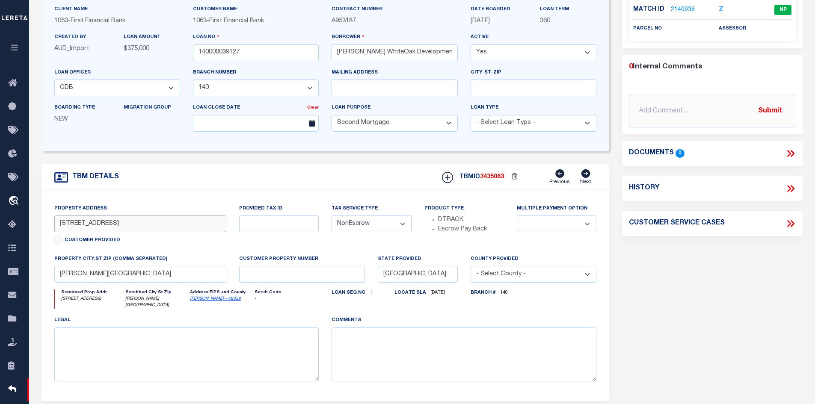
drag, startPoint x: 115, startPoint y: 225, endPoint x: 56, endPoint y: 225, distance: 59.0
click at [56, 225] on input "[STREET_ADDRESS]" at bounding box center [140, 224] width 172 height 17
drag, startPoint x: 395, startPoint y: 55, endPoint x: 338, endPoint y: 54, distance: 56.9
click at [338, 54] on input "[PERSON_NAME] WhiteOak Development LLC" at bounding box center [395, 52] width 126 height 17
drag, startPoint x: 113, startPoint y: 226, endPoint x: 80, endPoint y: 222, distance: 33.2
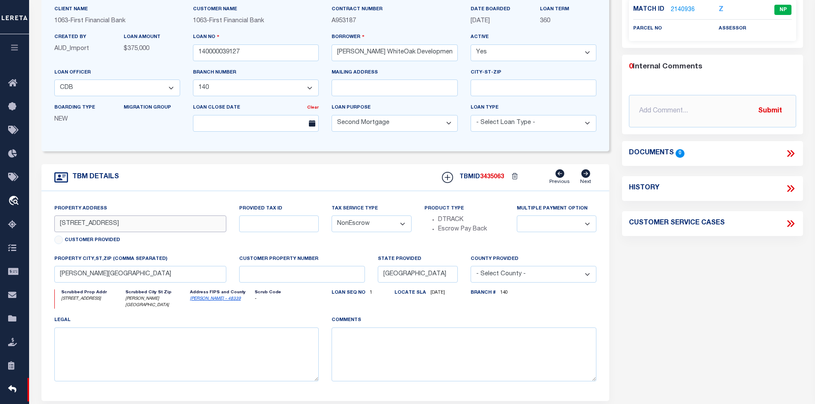
click at [80, 222] on input "[STREET_ADDRESS]" at bounding box center [140, 224] width 172 height 17
drag, startPoint x: 131, startPoint y: 228, endPoint x: 49, endPoint y: 227, distance: 82.6
click at [49, 227] on div "Property Address [STREET_ADDRESS] Customer Provided" at bounding box center [140, 229] width 185 height 50
drag, startPoint x: 127, startPoint y: 278, endPoint x: 53, endPoint y: 278, distance: 73.6
click at [53, 278] on div "property city,[GEOGRAPHIC_DATA],zip (Comma separated) [PERSON_NAME][GEOGRAPHIC_…" at bounding box center [140, 272] width 185 height 35
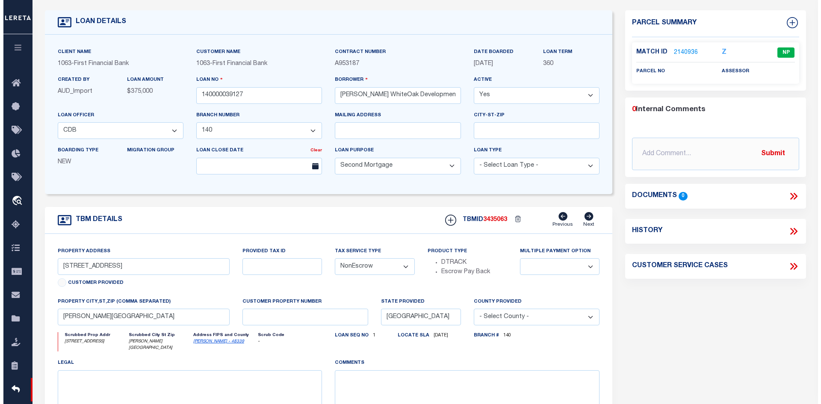
scroll to position [0, 0]
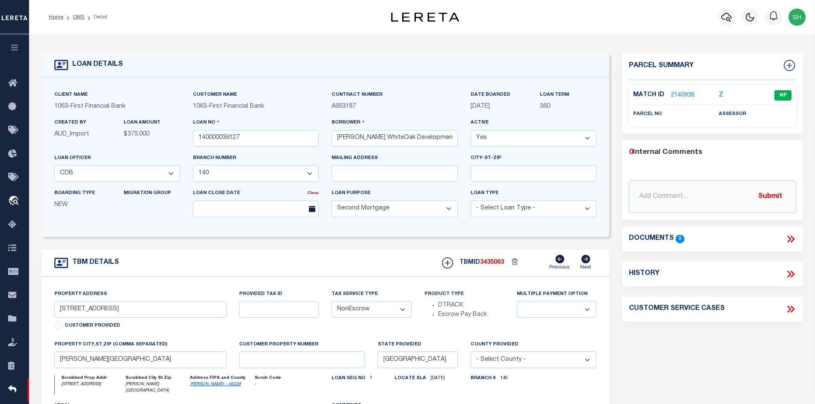
click at [685, 93] on link "2140936" at bounding box center [683, 95] width 24 height 9
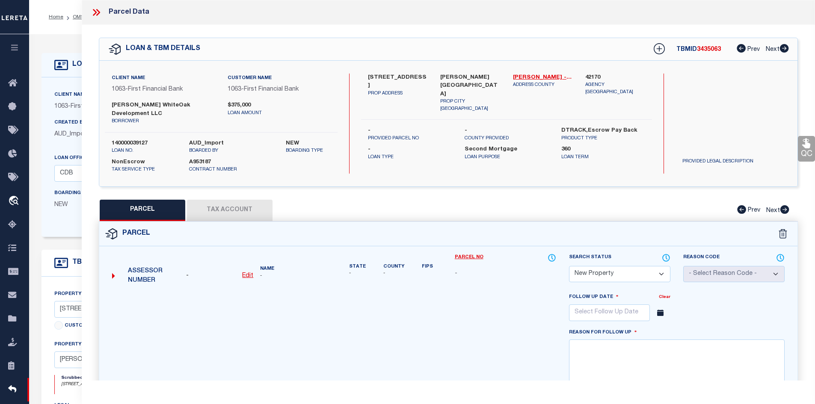
click at [248, 273] on u "Edit" at bounding box center [247, 276] width 11 height 6
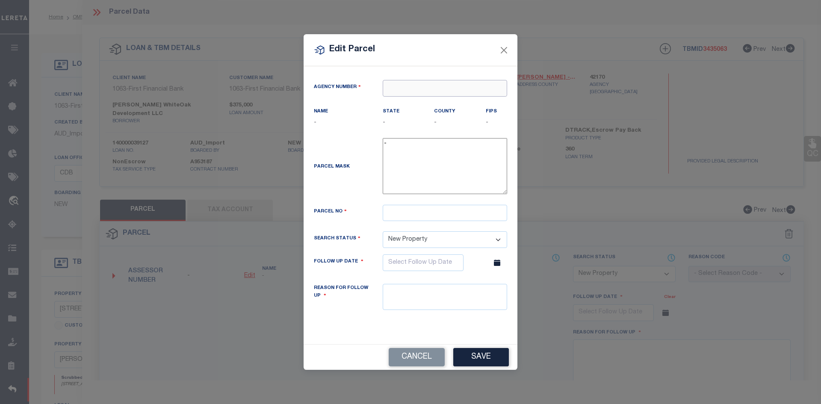
click at [424, 91] on input "text" at bounding box center [445, 88] width 124 height 17
click at [420, 101] on div "421700000 : [GEOGRAPHIC_DATA]" at bounding box center [452, 105] width 139 height 14
paste input "[PHONE_NUMBER]"
click at [385, 218] on input "[PHONE_NUMBER]" at bounding box center [445, 213] width 124 height 17
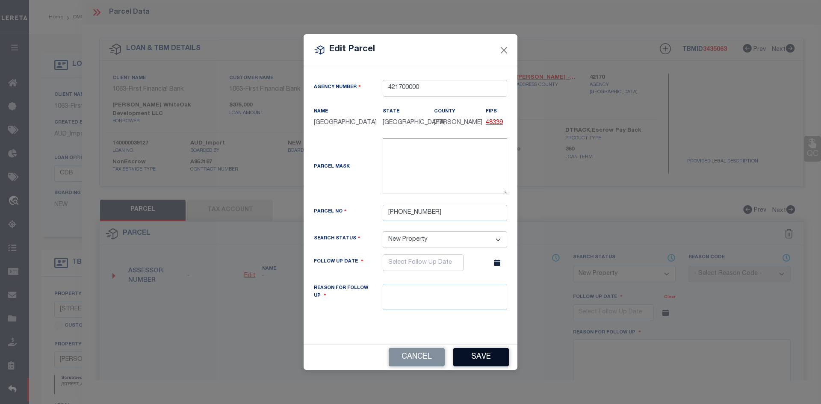
click at [479, 364] on button "Save" at bounding box center [481, 357] width 56 height 18
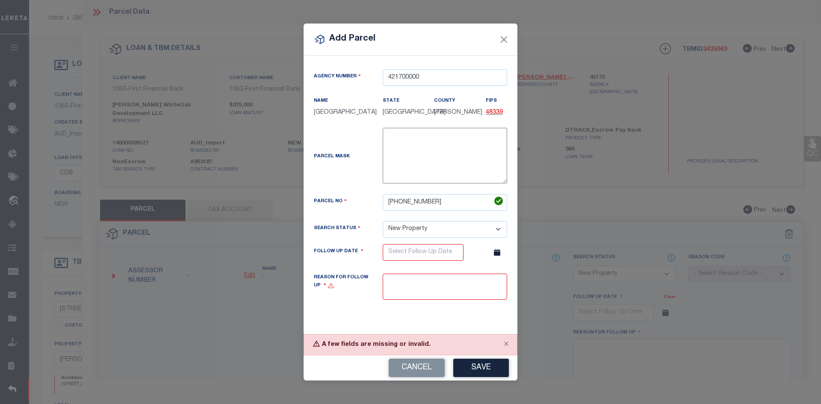
click at [497, 234] on select "Automated Search Bad Parcel Complete Duplicate Parcel High Dollar Reporting In …" at bounding box center [445, 229] width 124 height 17
click at [383, 238] on select "Automated Search Bad Parcel Complete Duplicate Parcel High Dollar Reporting In …" at bounding box center [445, 229] width 124 height 17
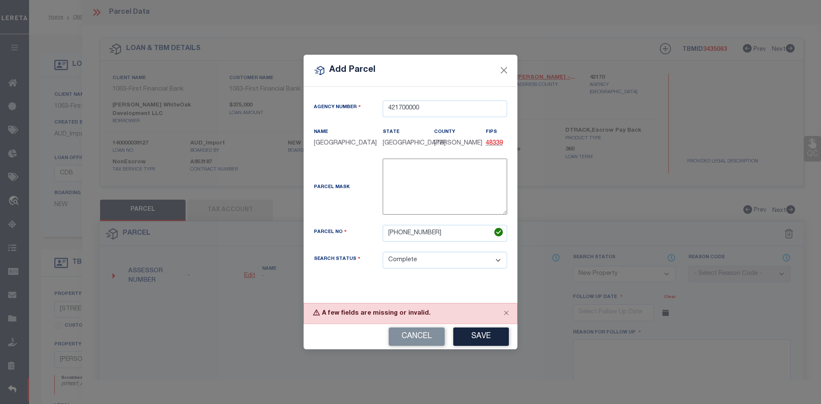
click at [471, 339] on button "Save" at bounding box center [481, 337] width 56 height 18
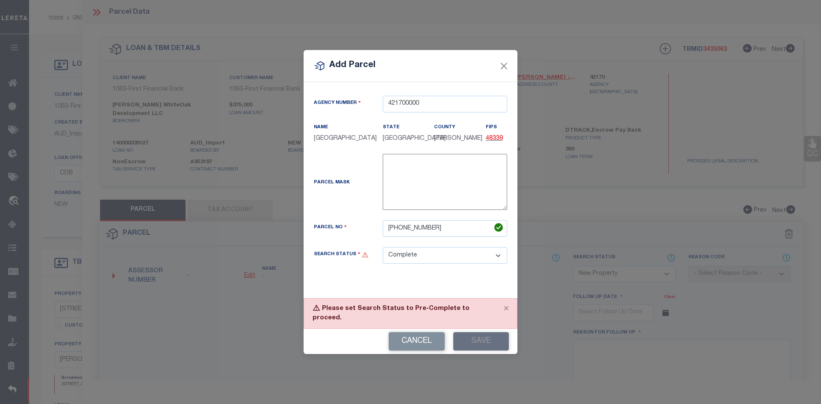
click at [414, 264] on select "Automated Search Bad Parcel Complete Duplicate Parcel High Dollar Reporting In …" at bounding box center [445, 255] width 124 height 17
click at [383, 256] on select "Automated Search Bad Parcel Complete Duplicate Parcel High Dollar Reporting In …" at bounding box center [445, 255] width 124 height 17
click at [474, 337] on button "Save" at bounding box center [481, 341] width 56 height 18
click at [445, 264] on select "Automated Search Bad Parcel Complete Duplicate Parcel High Dollar Reporting In …" at bounding box center [445, 255] width 124 height 17
click at [383, 252] on select "Automated Search Bad Parcel Complete Duplicate Parcel High Dollar Reporting In …" at bounding box center [445, 255] width 124 height 17
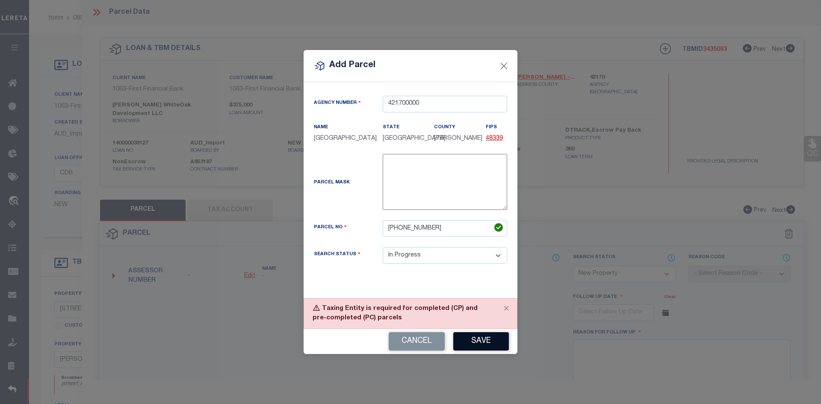
click at [476, 347] on button "Save" at bounding box center [481, 341] width 56 height 18
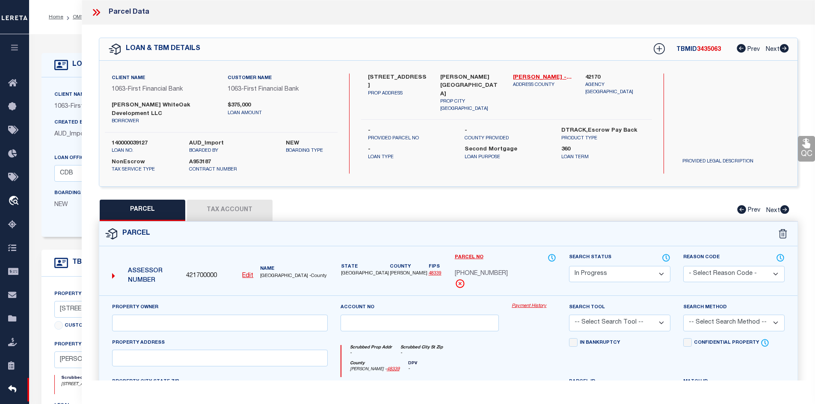
click at [234, 201] on button "Tax Account" at bounding box center [230, 210] width 86 height 21
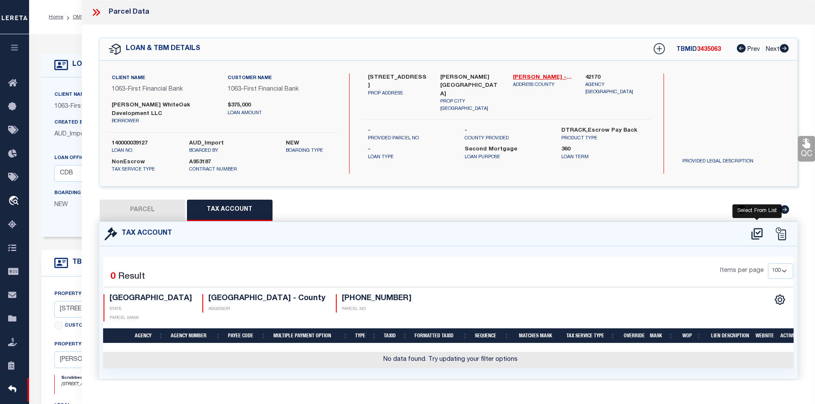
click at [755, 227] on icon at bounding box center [757, 234] width 14 height 14
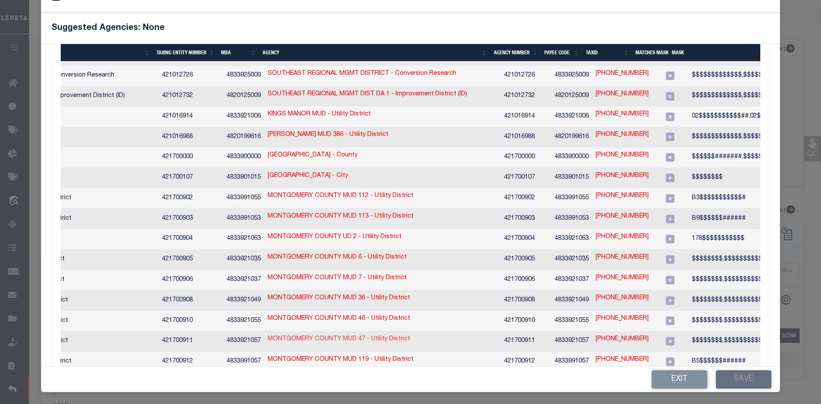
scroll to position [76, 0]
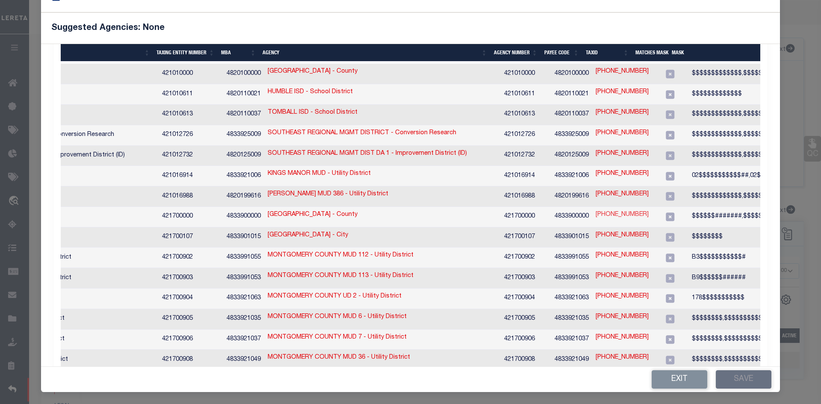
click at [596, 210] on link "[PHONE_NUMBER]" at bounding box center [622, 214] width 53 height 9
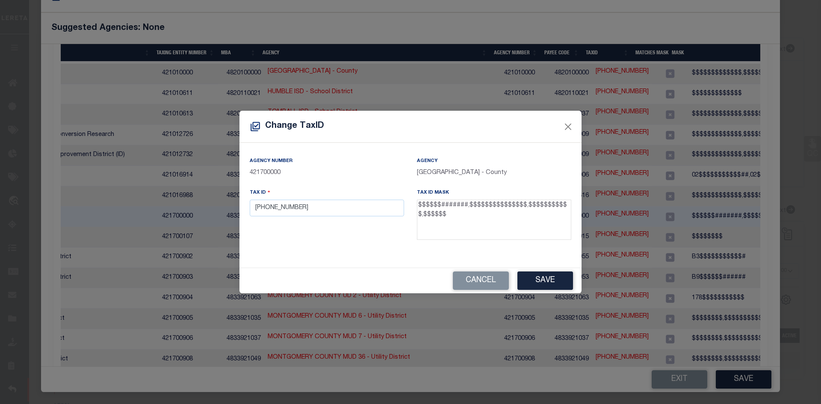
scroll to position [22, 0]
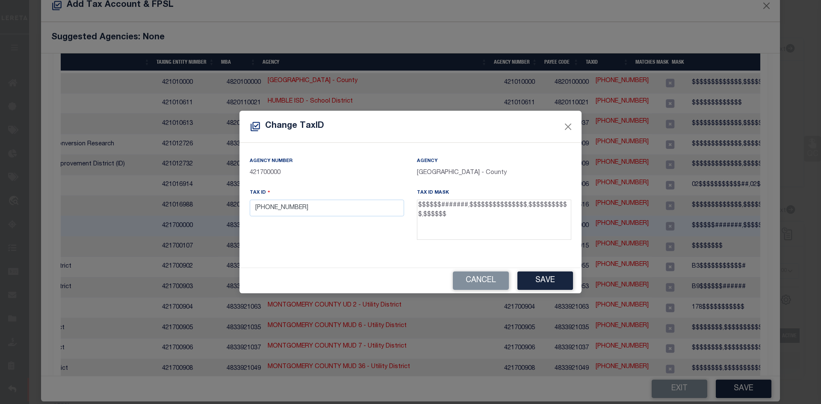
click at [470, 277] on button "Cancel" at bounding box center [481, 281] width 56 height 18
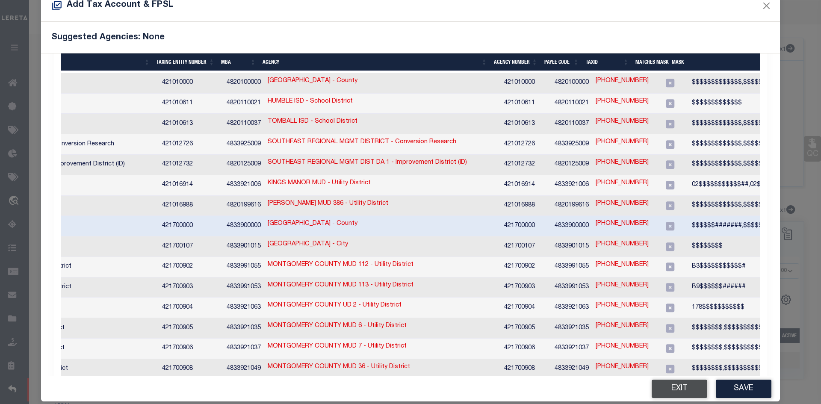
click at [671, 390] on button "Exit" at bounding box center [680, 389] width 56 height 18
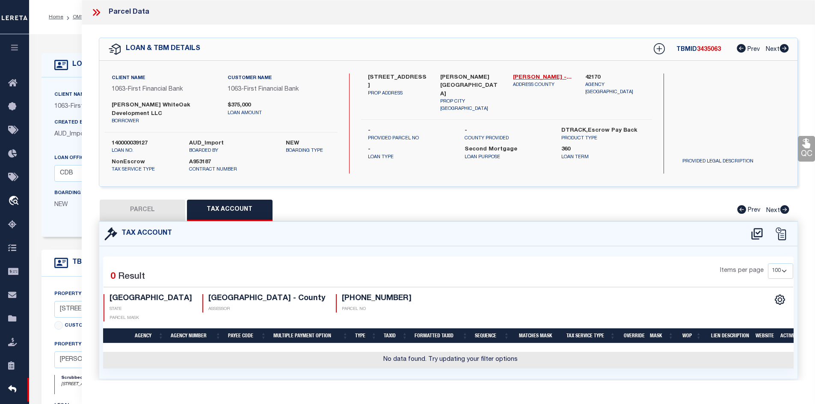
click at [112, 204] on button "PARCEL" at bounding box center [143, 210] width 86 height 21
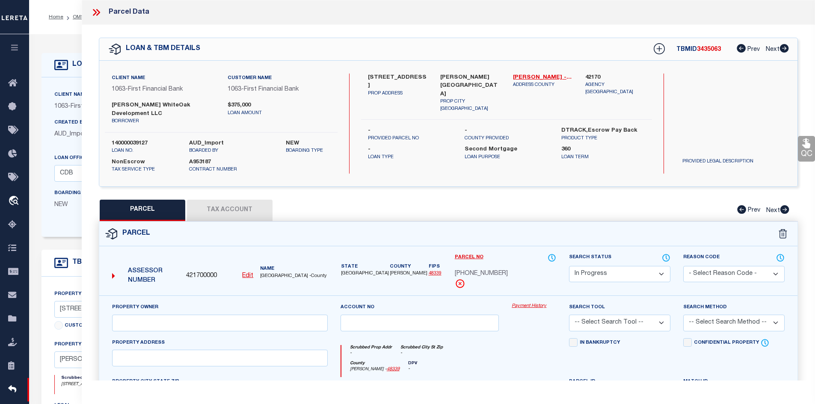
click at [247, 273] on u "Edit" at bounding box center [247, 276] width 11 height 6
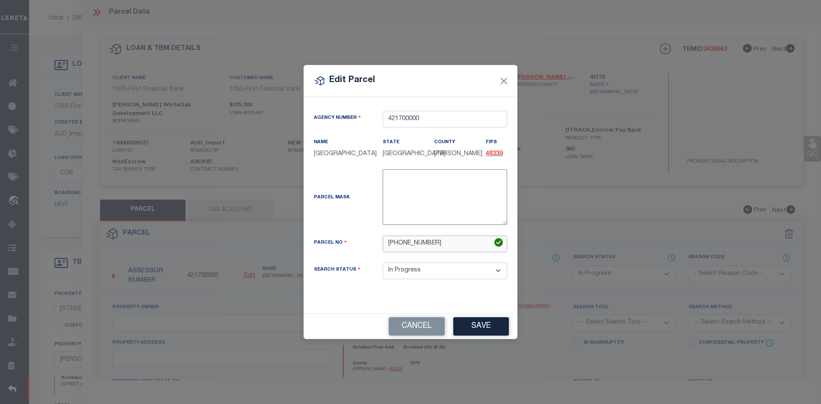
drag, startPoint x: 437, startPoint y: 245, endPoint x: 394, endPoint y: 246, distance: 43.2
click at [331, 247] on div "Parcel No [PHONE_NUMBER]" at bounding box center [411, 244] width 206 height 17
paste input "R117754"
click at [386, 250] on input "R117754" at bounding box center [445, 244] width 124 height 17
click at [434, 277] on select "Automated Search Bad Parcel Complete Duplicate Parcel High Dollar Reporting In …" at bounding box center [445, 271] width 124 height 17
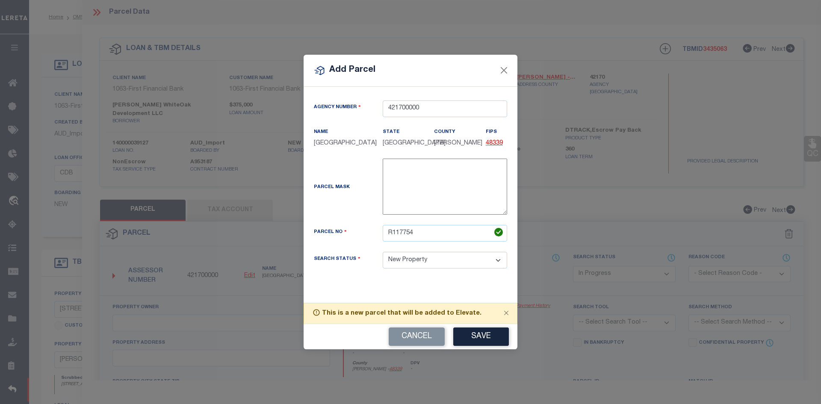
click at [383, 252] on select "Automated Search Bad Parcel Complete Duplicate Parcel High Dollar Reporting In …" at bounding box center [445, 260] width 124 height 17
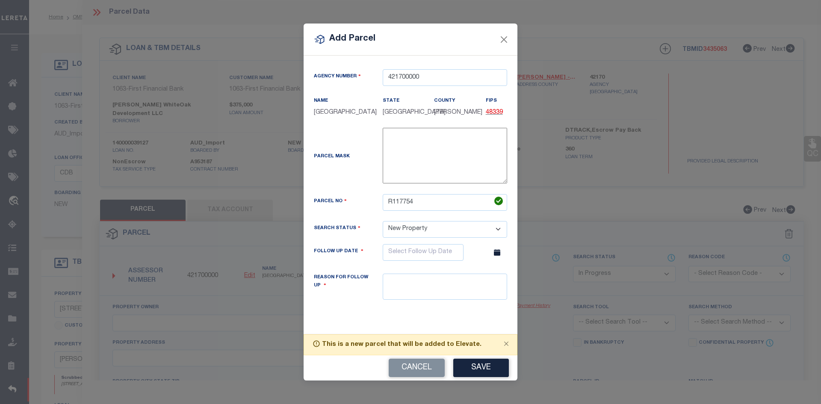
click at [479, 370] on button "Save" at bounding box center [481, 368] width 56 height 18
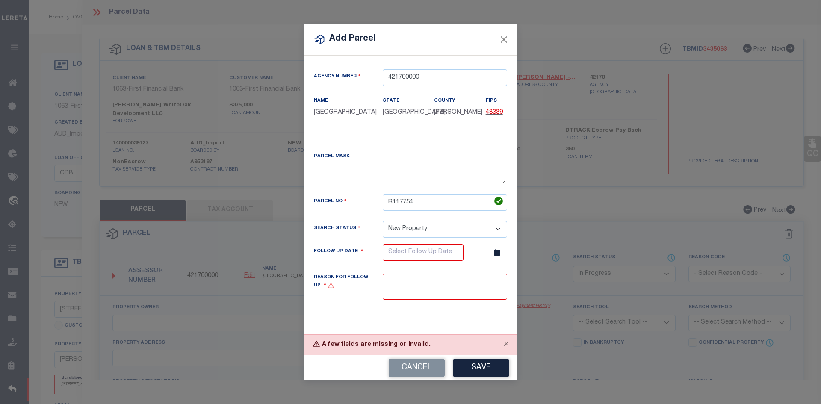
click at [431, 234] on select "Automated Search Bad Parcel Complete Duplicate Parcel High Dollar Reporting In …" at bounding box center [445, 229] width 124 height 17
click at [383, 238] on select "Automated Search Bad Parcel Complete Duplicate Parcel High Dollar Reporting In …" at bounding box center [445, 229] width 124 height 17
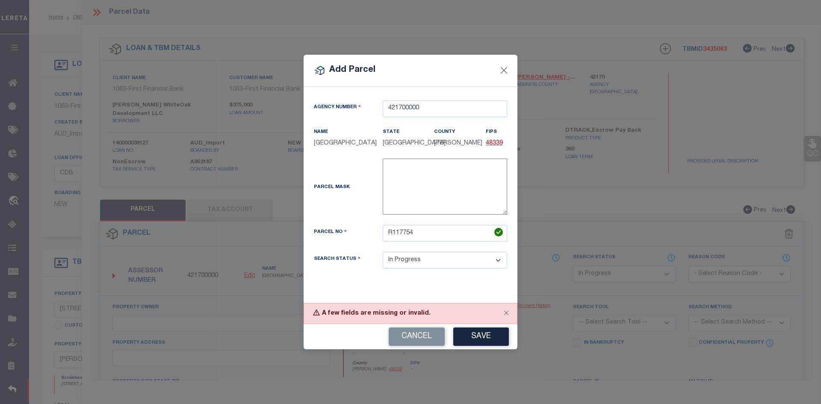
click at [374, 291] on div "Agency Number 421700000 Name [GEOGRAPHIC_DATA] State" at bounding box center [411, 195] width 214 height 216
click at [481, 339] on button "Save" at bounding box center [481, 337] width 56 height 18
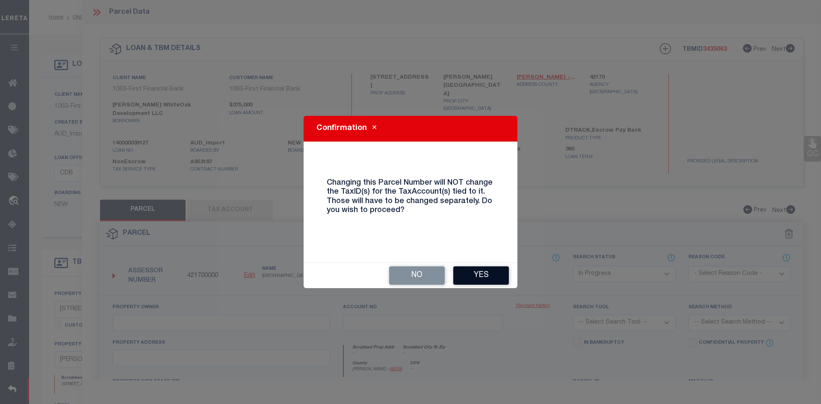
click at [484, 279] on button "Yes" at bounding box center [481, 276] width 56 height 18
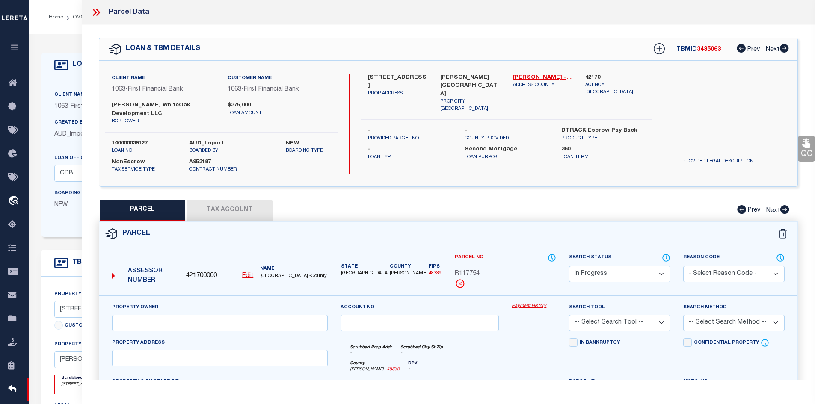
click at [237, 200] on button "Tax Account" at bounding box center [230, 210] width 86 height 21
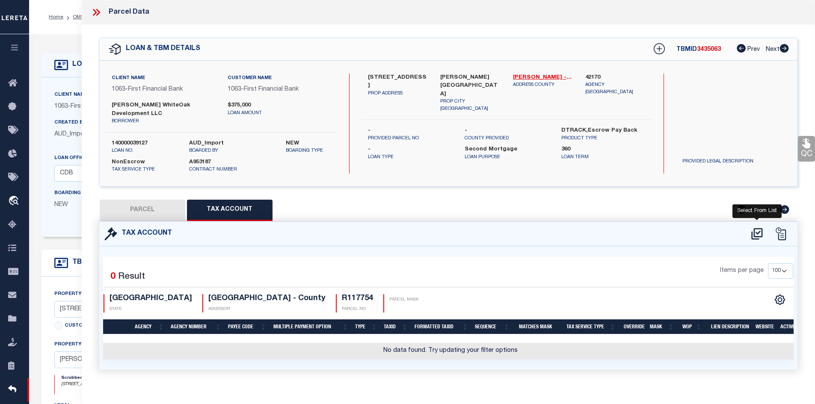
click at [756, 227] on icon at bounding box center [757, 234] width 14 height 14
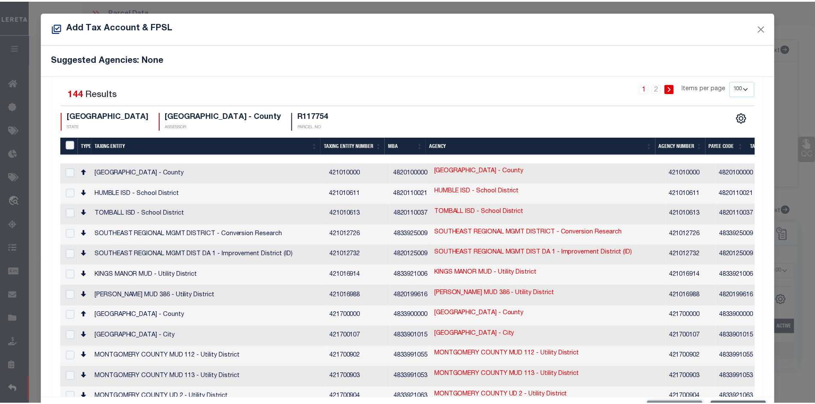
scroll to position [0, 0]
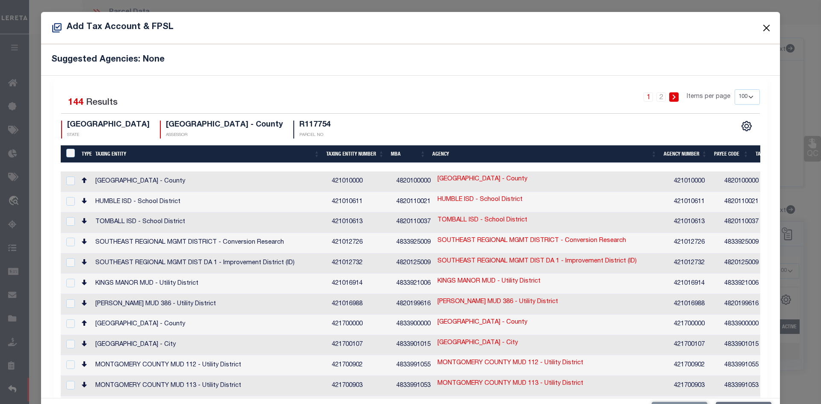
click at [764, 29] on button "Close" at bounding box center [766, 27] width 11 height 11
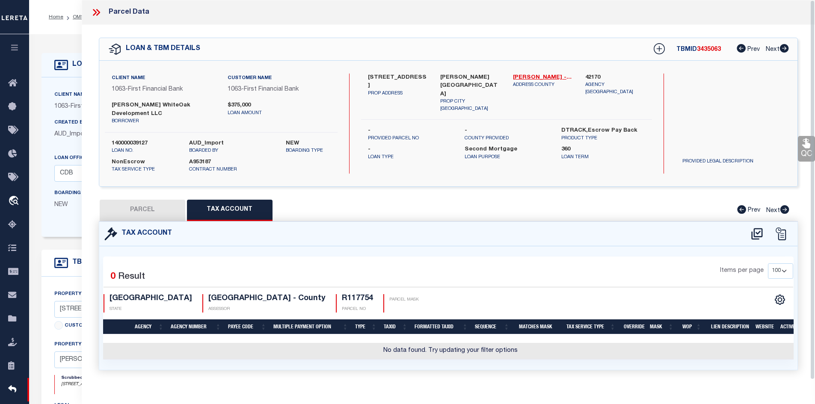
scroll to position [1, 0]
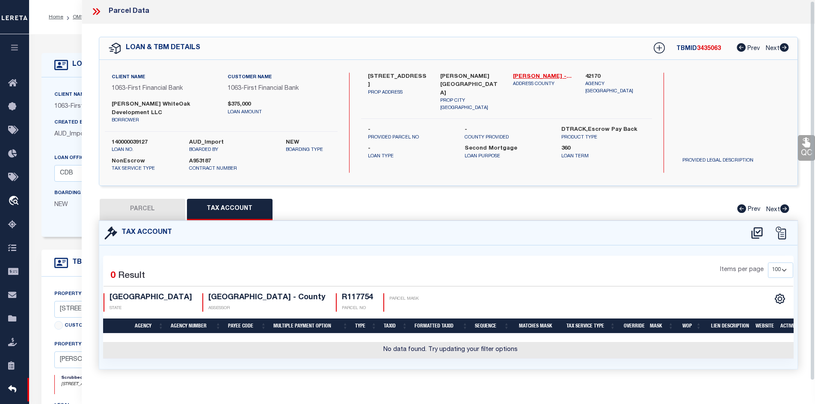
click at [149, 199] on button "PARCEL" at bounding box center [143, 209] width 86 height 21
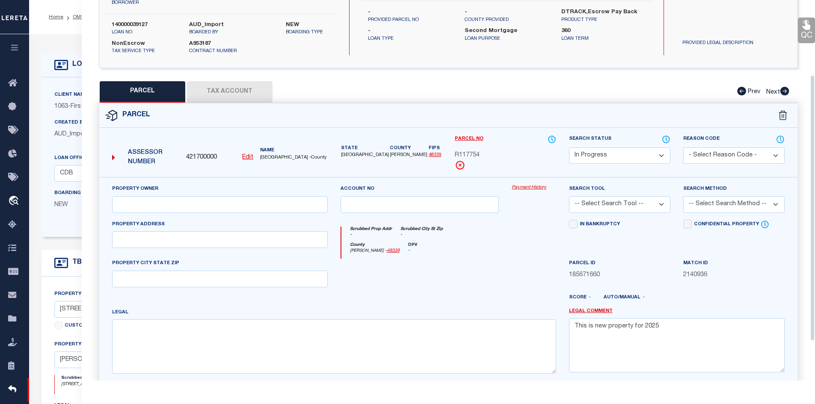
scroll to position [129, 0]
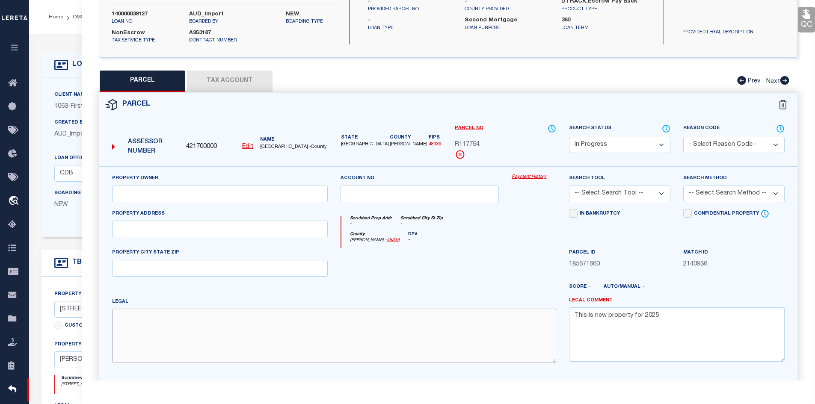
paste textarea "S676000 - [GEOGRAPHIC_DATA], LOT 2, ACRES 4.1071"
paste input "[PERSON_NAME] WHITEOAK DEV LLC"
paste input "[STREET_ADDRESS]"
paste input "CONROE TX 77304-3566 C077"
click at [603, 137] on select "Automated Search Bad Parcel Complete Duplicate Parcel High Dollar Reporting In …" at bounding box center [619, 145] width 101 height 17
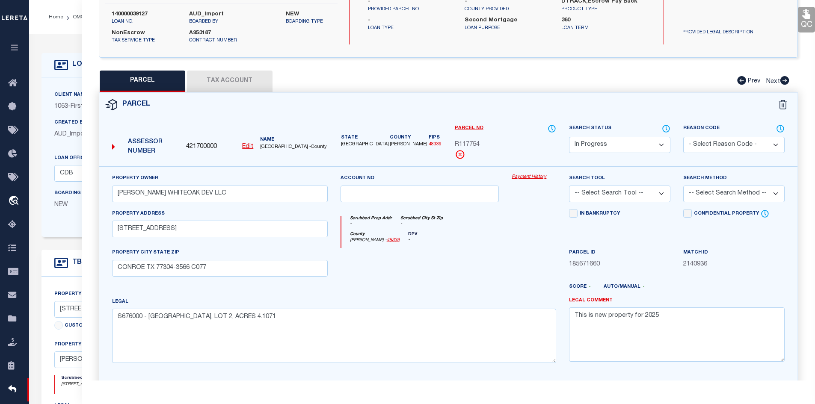
drag, startPoint x: 236, startPoint y: 78, endPoint x: 239, endPoint y: 81, distance: 4.5
click at [236, 78] on button "Tax Account" at bounding box center [230, 81] width 86 height 21
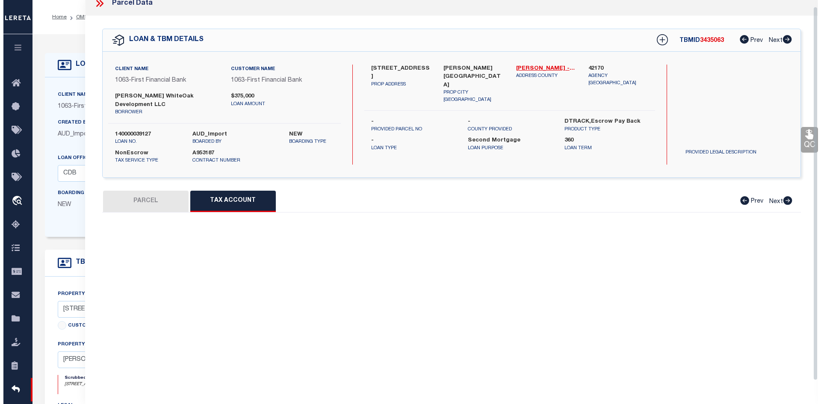
scroll to position [0, 0]
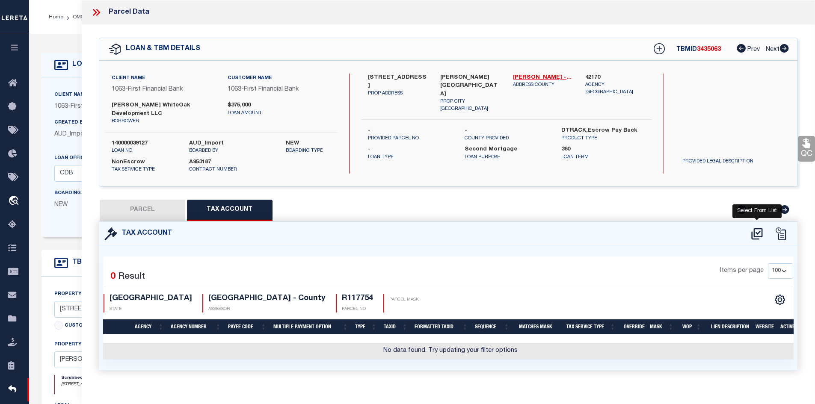
click at [759, 228] on icon at bounding box center [756, 234] width 11 height 12
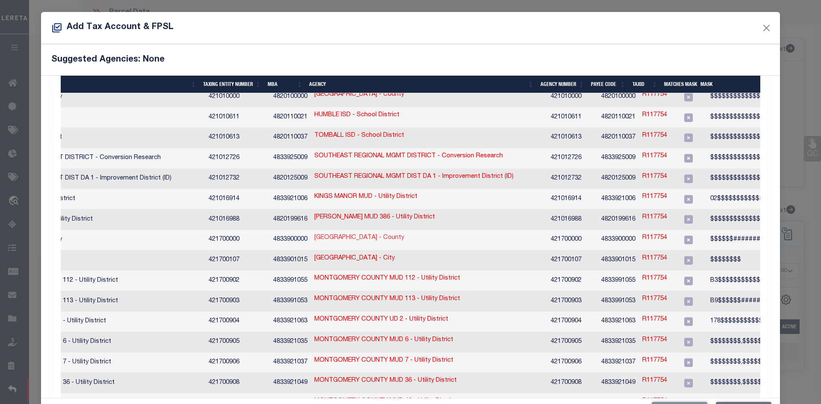
scroll to position [86, 0]
click at [643, 233] on link "R117754" at bounding box center [655, 237] width 25 height 9
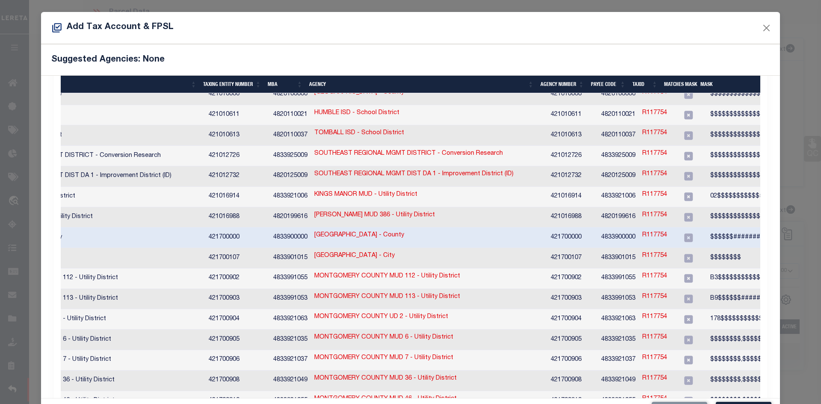
scroll to position [84, 0]
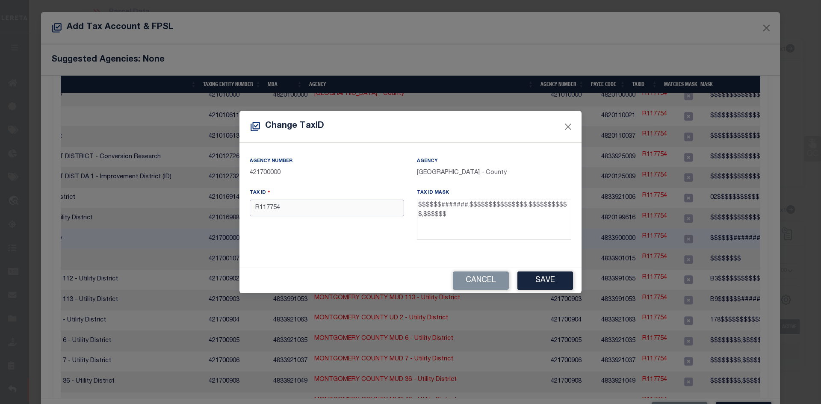
drag, startPoint x: 278, startPoint y: 215, endPoint x: 175, endPoint y: 215, distance: 104.0
click at [175, 215] on div "Change TaxID Agency Number 421700000 Agency [GEOGRAPHIC_DATA] - County Tax ID R…" at bounding box center [410, 202] width 821 height 404
paste input "[PHONE_NUMBER]"
drag, startPoint x: 270, startPoint y: 206, endPoint x: 185, endPoint y: 209, distance: 84.8
click at [185, 209] on div "Change TaxID Agency Number 421700000 Agency [GEOGRAPHIC_DATA] - County Tax ID […" at bounding box center [410, 202] width 821 height 404
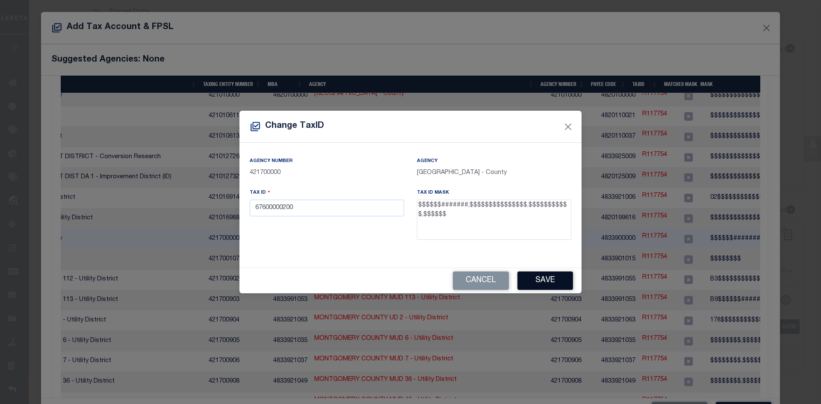
click at [534, 279] on button "Save" at bounding box center [546, 281] width 56 height 18
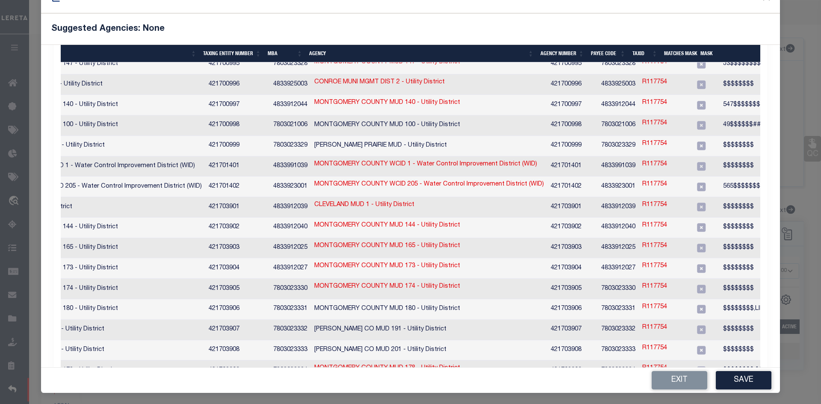
scroll to position [32, 0]
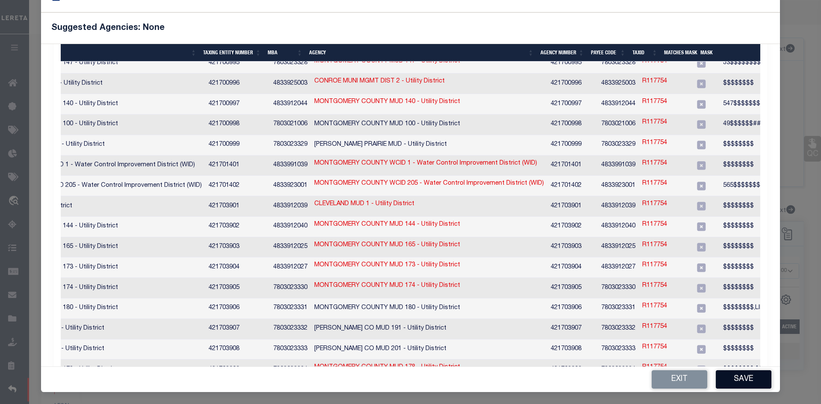
click at [745, 377] on button "Save" at bounding box center [744, 379] width 56 height 18
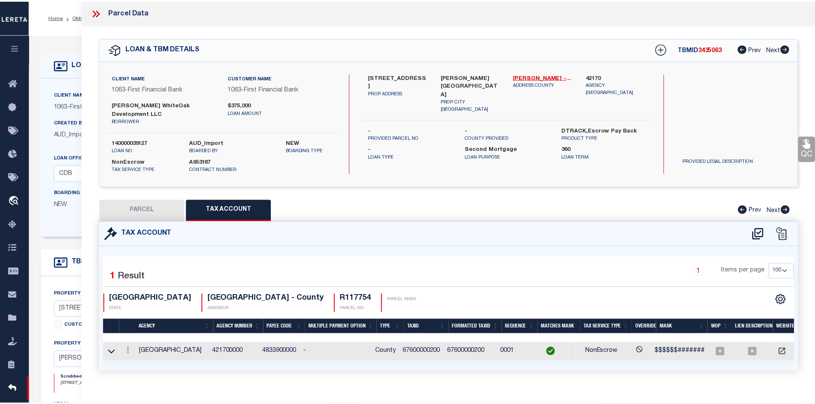
scroll to position [0, 0]
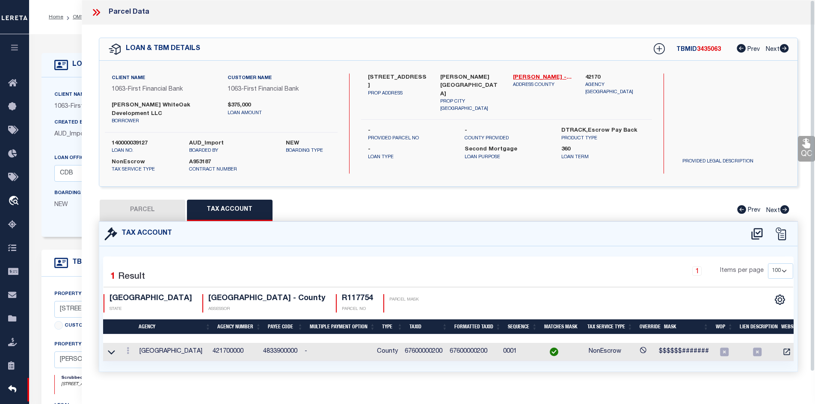
click at [153, 205] on button "PARCEL" at bounding box center [143, 210] width 86 height 21
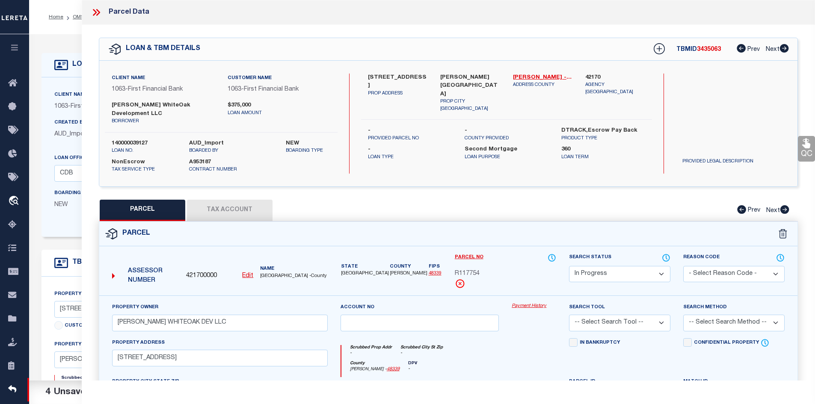
click at [223, 204] on button "Tax Account" at bounding box center [230, 210] width 86 height 21
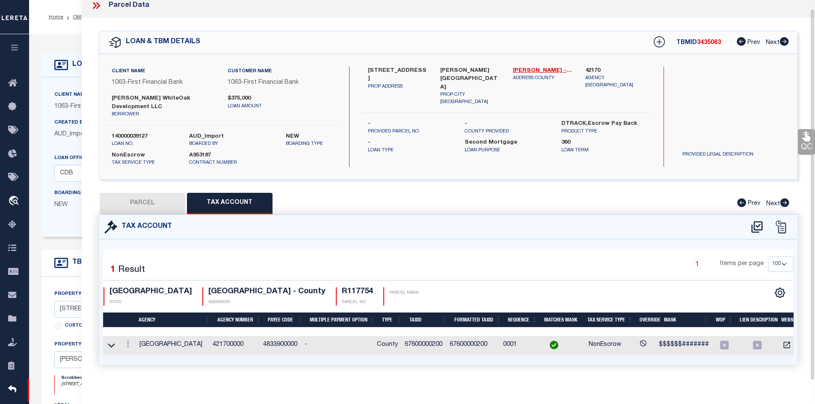
scroll to position [9, 0]
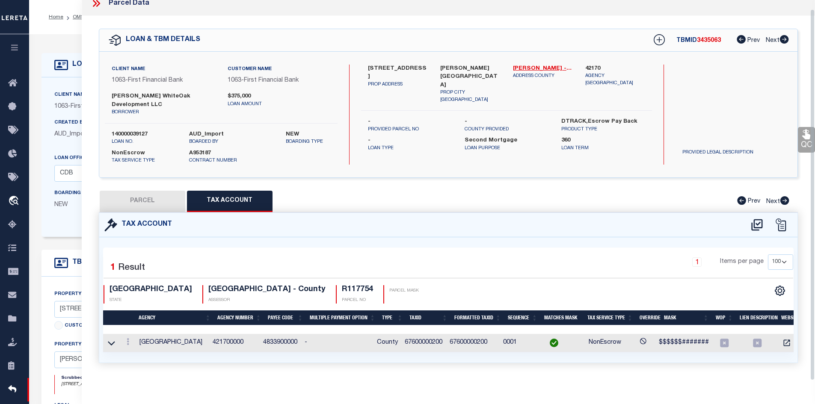
click at [145, 191] on button "PARCEL" at bounding box center [143, 201] width 86 height 21
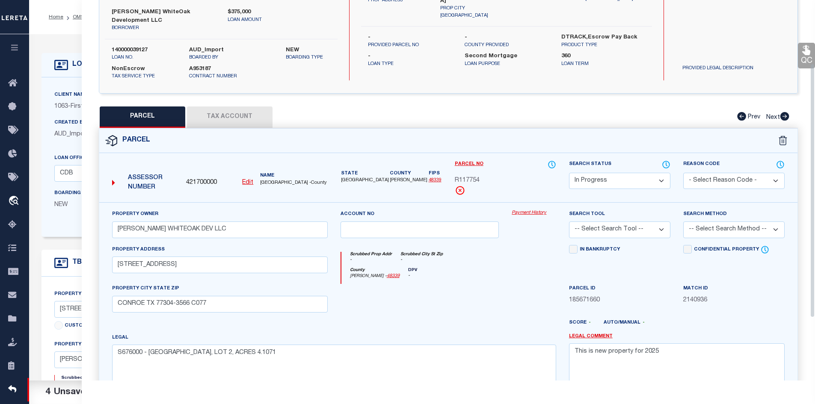
scroll to position [95, 0]
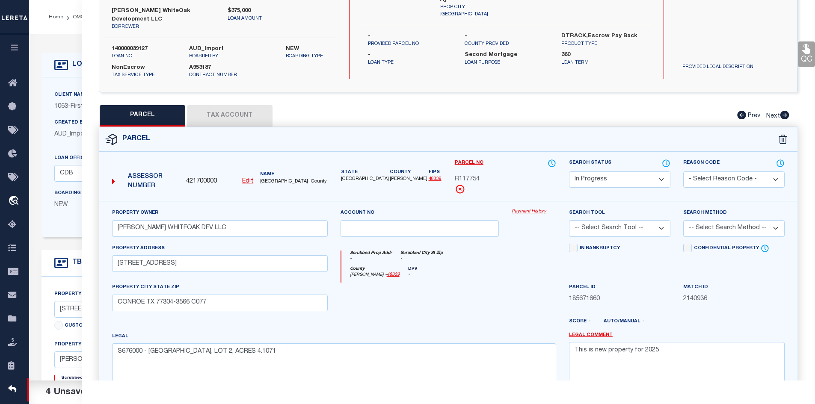
click at [601, 172] on select "Automated Search Bad Parcel Complete Duplicate Parcel High Dollar Reporting In …" at bounding box center [619, 180] width 101 height 17
click at [569, 172] on select "Automated Search Bad Parcel Complete Duplicate Parcel High Dollar Reporting In …" at bounding box center [619, 180] width 101 height 17
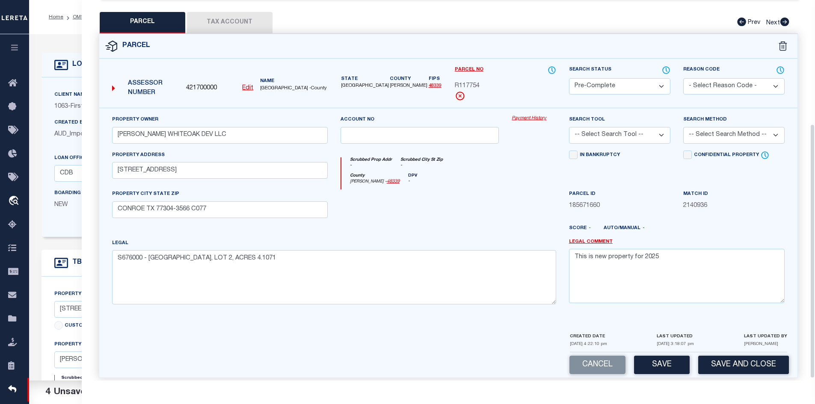
scroll to position [188, 0]
click at [676, 358] on button "Save" at bounding box center [662, 364] width 56 height 18
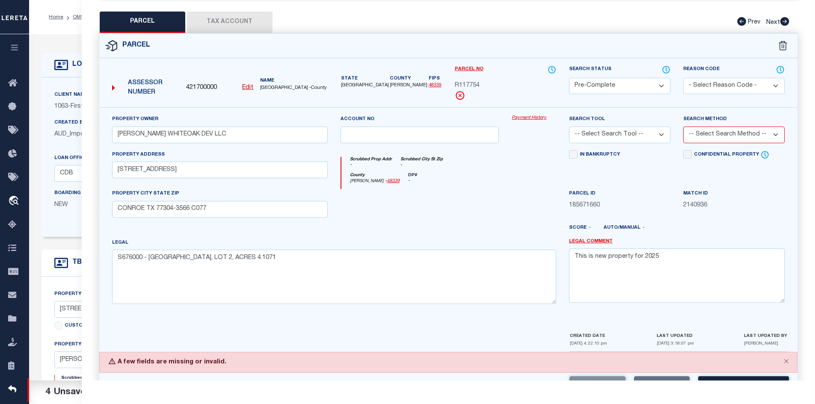
click at [625, 127] on select "-- Select Search Tool -- 3rd Party Website Agency File Agency Website ATLS CNV-…" at bounding box center [619, 135] width 101 height 17
click at [569, 127] on select "-- Select Search Tool -- 3rd Party Website Agency File Agency Website ATLS CNV-…" at bounding box center [619, 135] width 101 height 17
click at [678, 129] on div "Search Method -- Select Search Method -- Property Address Legal Liability Info …" at bounding box center [734, 132] width 114 height 35
click at [685, 127] on select "-- Select Search Method -- Property Address Legal Liability Info Provided" at bounding box center [733, 135] width 101 height 17
click at [683, 127] on select "-- Select Search Method -- Property Address Legal Liability Info Provided" at bounding box center [733, 135] width 101 height 17
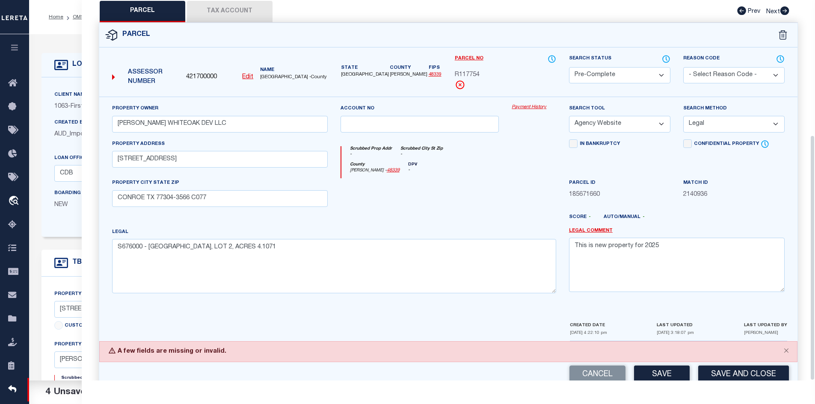
scroll to position [209, 0]
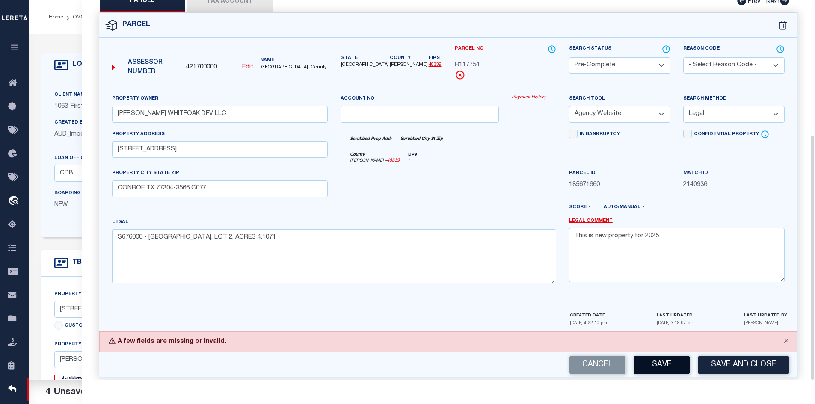
click at [651, 356] on button "Save" at bounding box center [662, 365] width 56 height 18
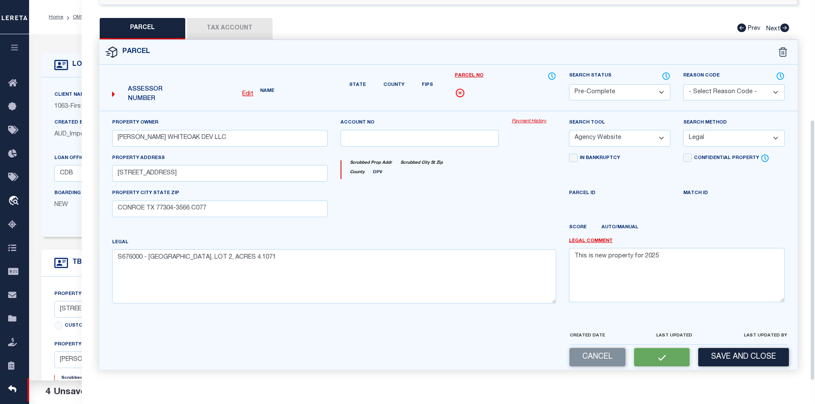
scroll to position [163, 0]
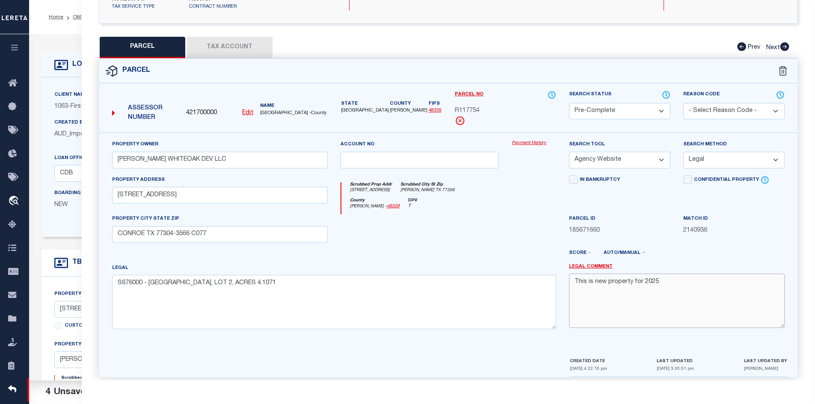
click at [578, 277] on textarea "This is new property for 2025" at bounding box center [677, 301] width 216 height 54
drag, startPoint x: 589, startPoint y: 277, endPoint x: 558, endPoint y: 275, distance: 31.3
click at [558, 275] on div "Property Owner [PERSON_NAME] WHITEOAK DEV LLC Account no Payment History Search…" at bounding box center [449, 238] width 686 height 196
paste textarea "SH REVIEWED ON [DATE] NO LONGER NEW PROPERTY."
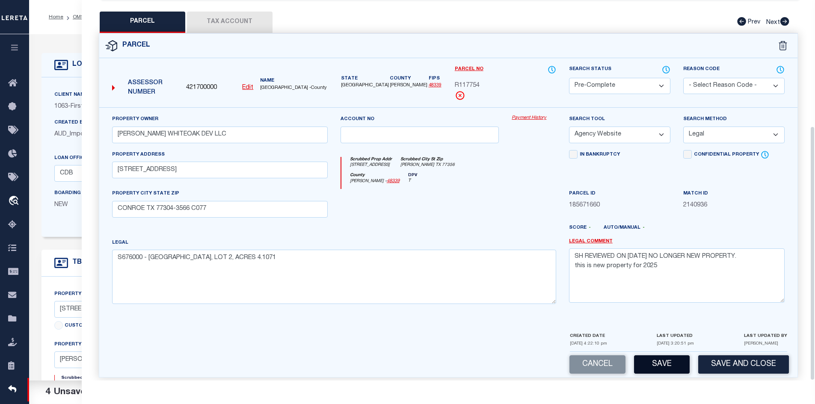
click at [670, 355] on button "Save" at bounding box center [662, 364] width 56 height 18
click at [732, 356] on button "Save and Close" at bounding box center [743, 364] width 91 height 18
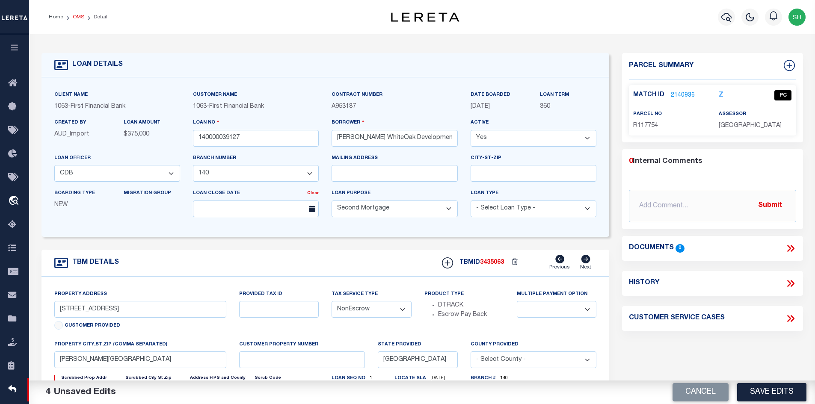
click at [77, 16] on link "OMS" at bounding box center [79, 17] width 12 height 5
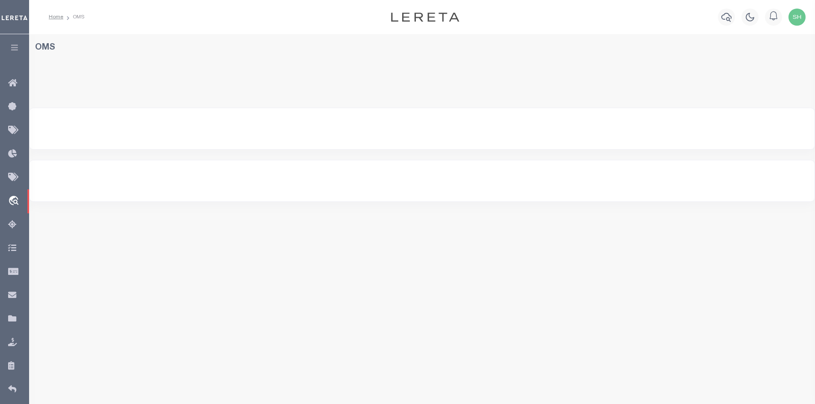
select select "[GEOGRAPHIC_DATA]"
select select "200"
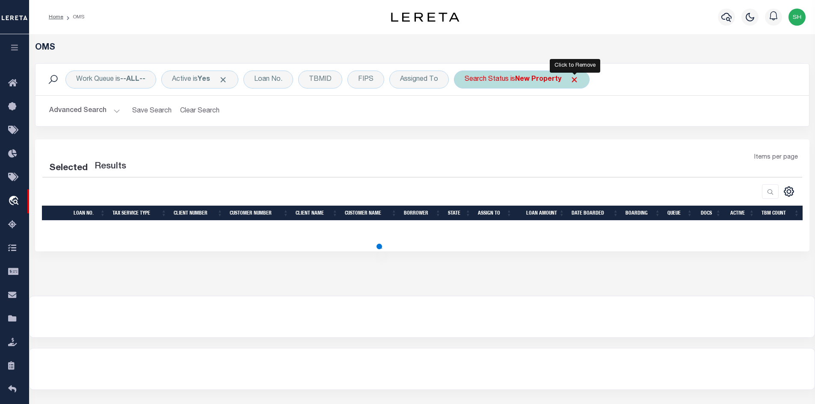
click at [575, 79] on span "Click to Remove" at bounding box center [574, 79] width 9 height 9
click at [116, 113] on button "Advanced Search" at bounding box center [84, 111] width 71 height 17
select select "200"
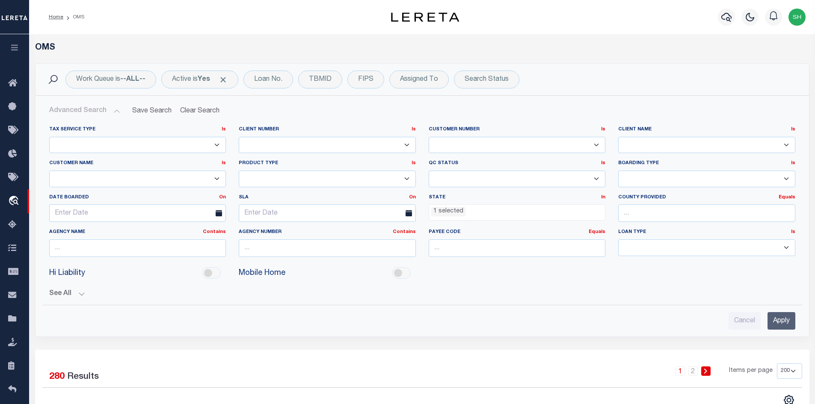
click at [113, 110] on button "Advanced Search" at bounding box center [84, 111] width 71 height 17
click at [485, 209] on ul "1 selected" at bounding box center [517, 211] width 176 height 12
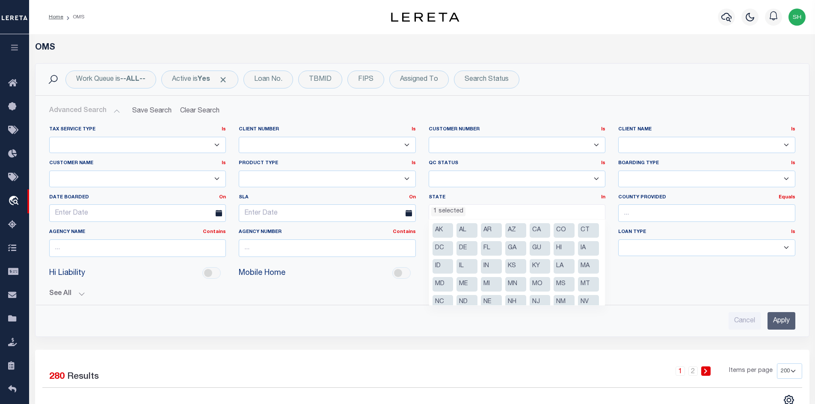
scroll to position [97, 0]
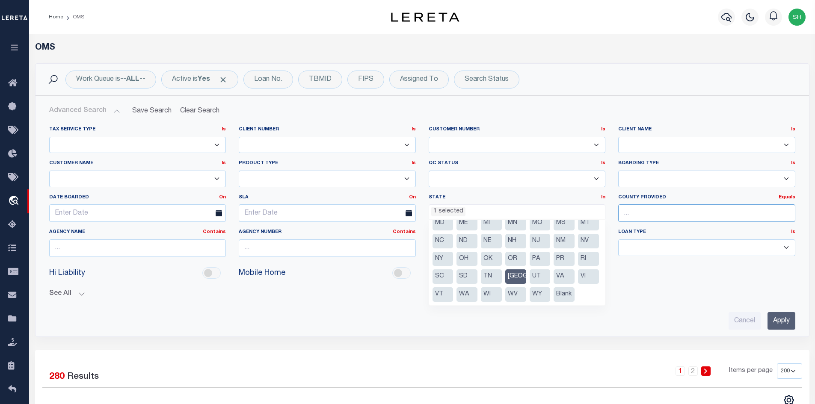
click at [643, 212] on input "text" at bounding box center [706, 213] width 177 height 18
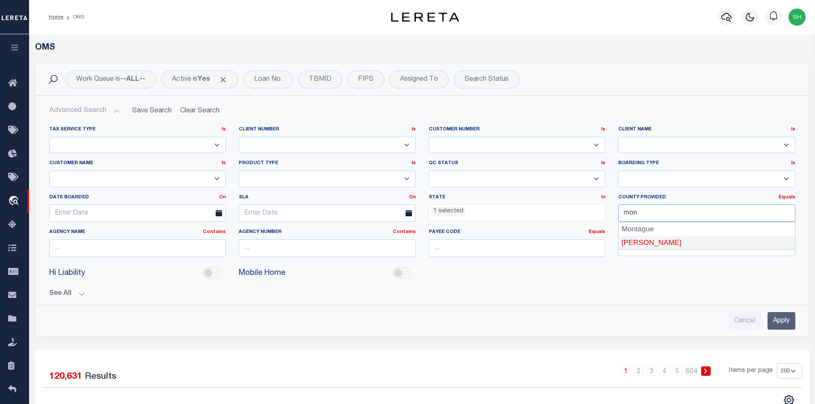
click at [630, 243] on div "[PERSON_NAME]" at bounding box center [707, 243] width 176 height 14
type input "[PERSON_NAME]"
click at [775, 318] on input "Apply" at bounding box center [781, 321] width 28 height 18
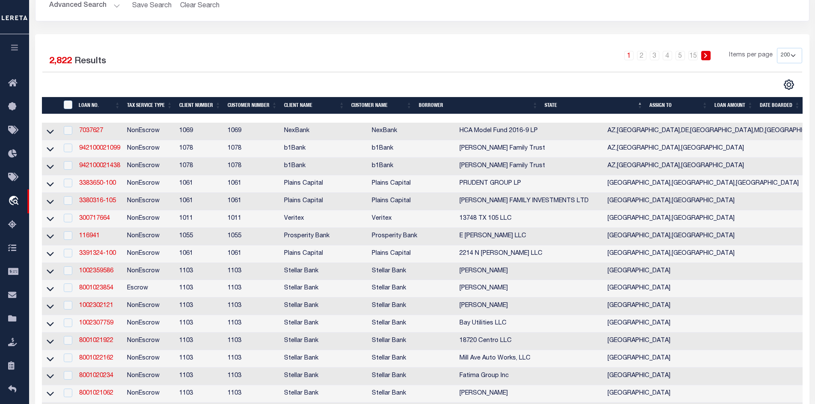
scroll to position [128, 0]
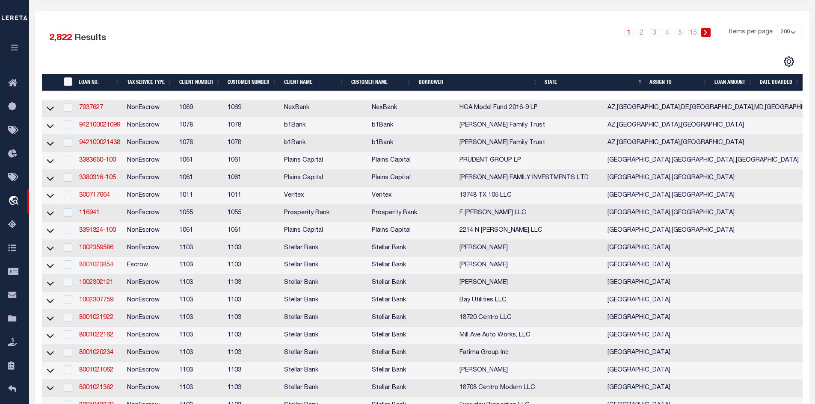
click at [96, 268] on link "8001023854" at bounding box center [96, 265] width 34 height 6
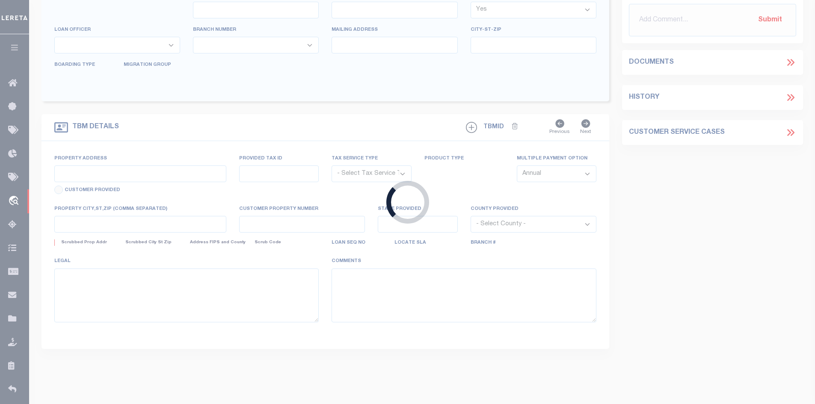
type input "8001023854"
type input "Zachary Burns"
select select
type input "922 Kip Ln"
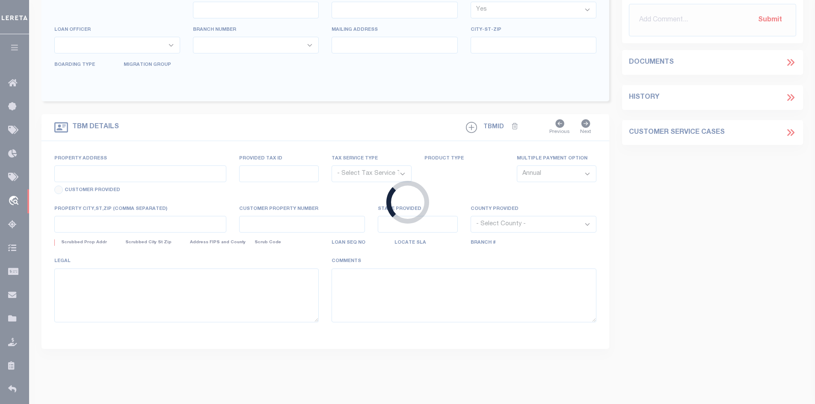
type input "Pinehurst TX 77362"
select select "Escrow"
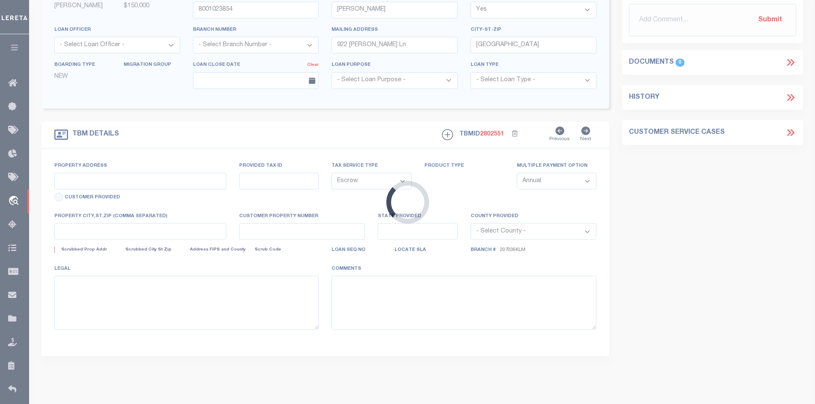
select select "13950"
type input "922 Kip Ln"
type input "6435-00-05000"
select select
type input "Pinehurst TX 77362"
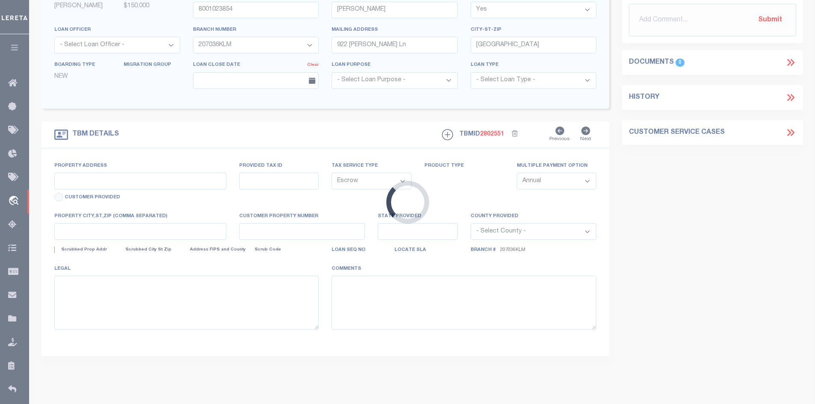
type input "[GEOGRAPHIC_DATA]"
select select "[PERSON_NAME]"
type textarea "Kiplint Oaks 01, LT 50, Acres 0.53"
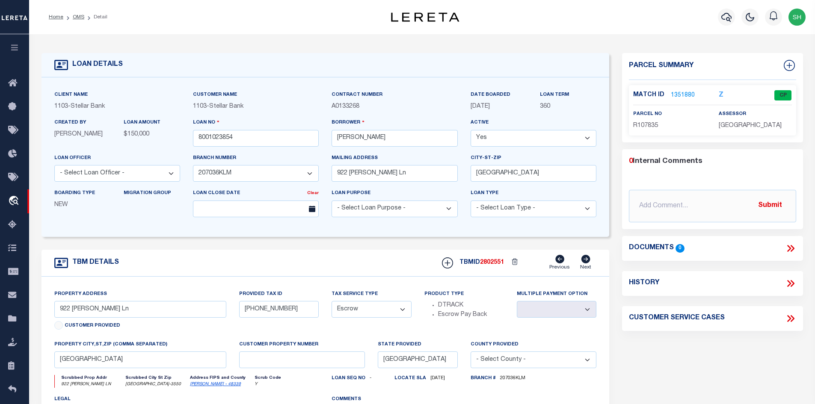
click at [678, 94] on link "1351880" at bounding box center [683, 95] width 24 height 9
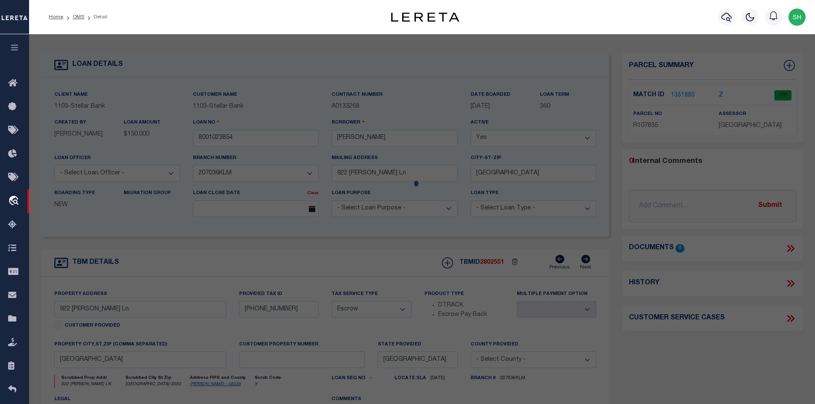
checkbox input "false"
select select "CP"
type input "BURNS, JOSHUA & ZACHARY BURNS"
type input "6435-00-05000"
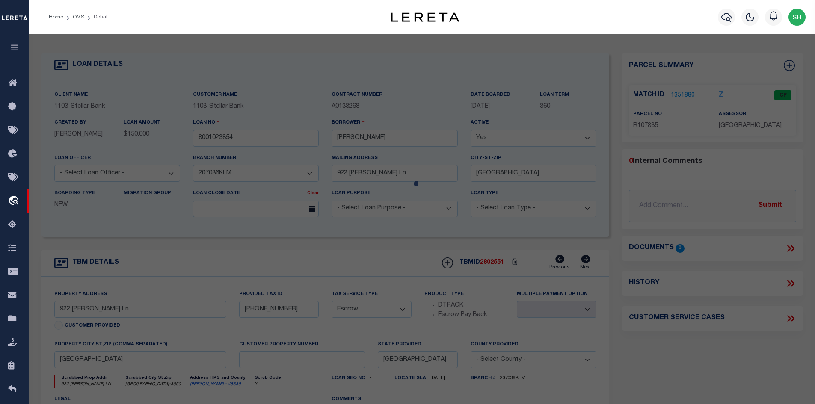
type input "922 KIP LN"
checkbox input "false"
type input "PINEHURST, TX 77362"
type textarea "S643500 - Kipling Oaks 01, Lot 50, ACRES 0.53"
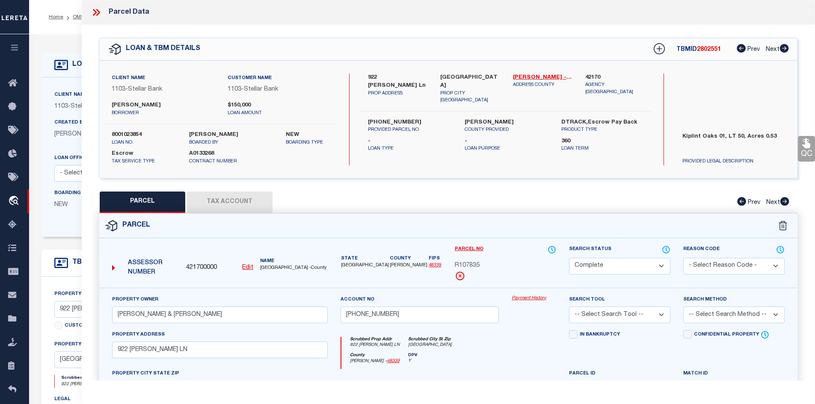
drag, startPoint x: 96, startPoint y: 9, endPoint x: 110, endPoint y: 16, distance: 15.7
click at [97, 9] on icon at bounding box center [98, 12] width 4 height 7
